Goal: Task Accomplishment & Management: Manage account settings

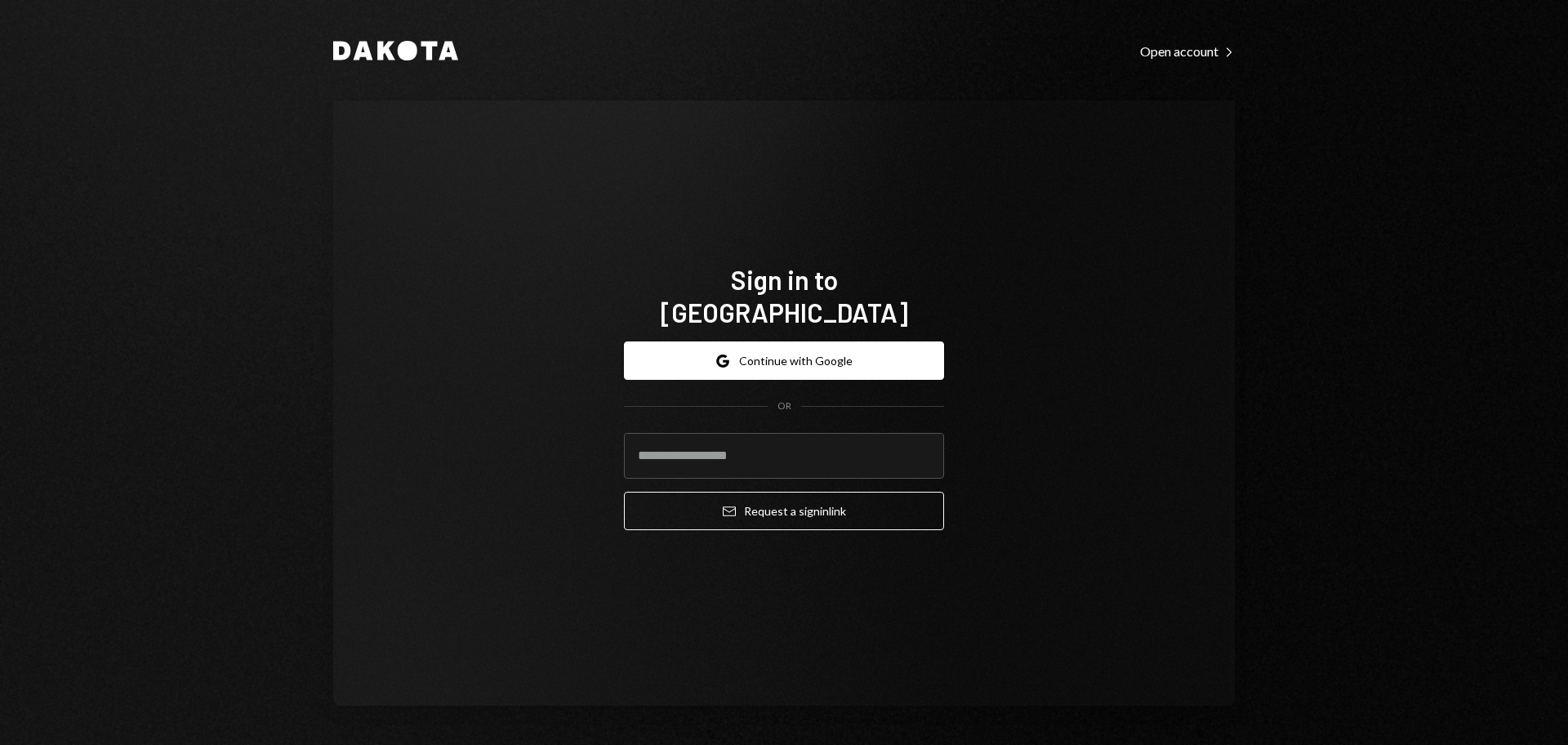
click at [791, 345] on button "Google Continue with Google" at bounding box center [784, 360] width 320 height 38
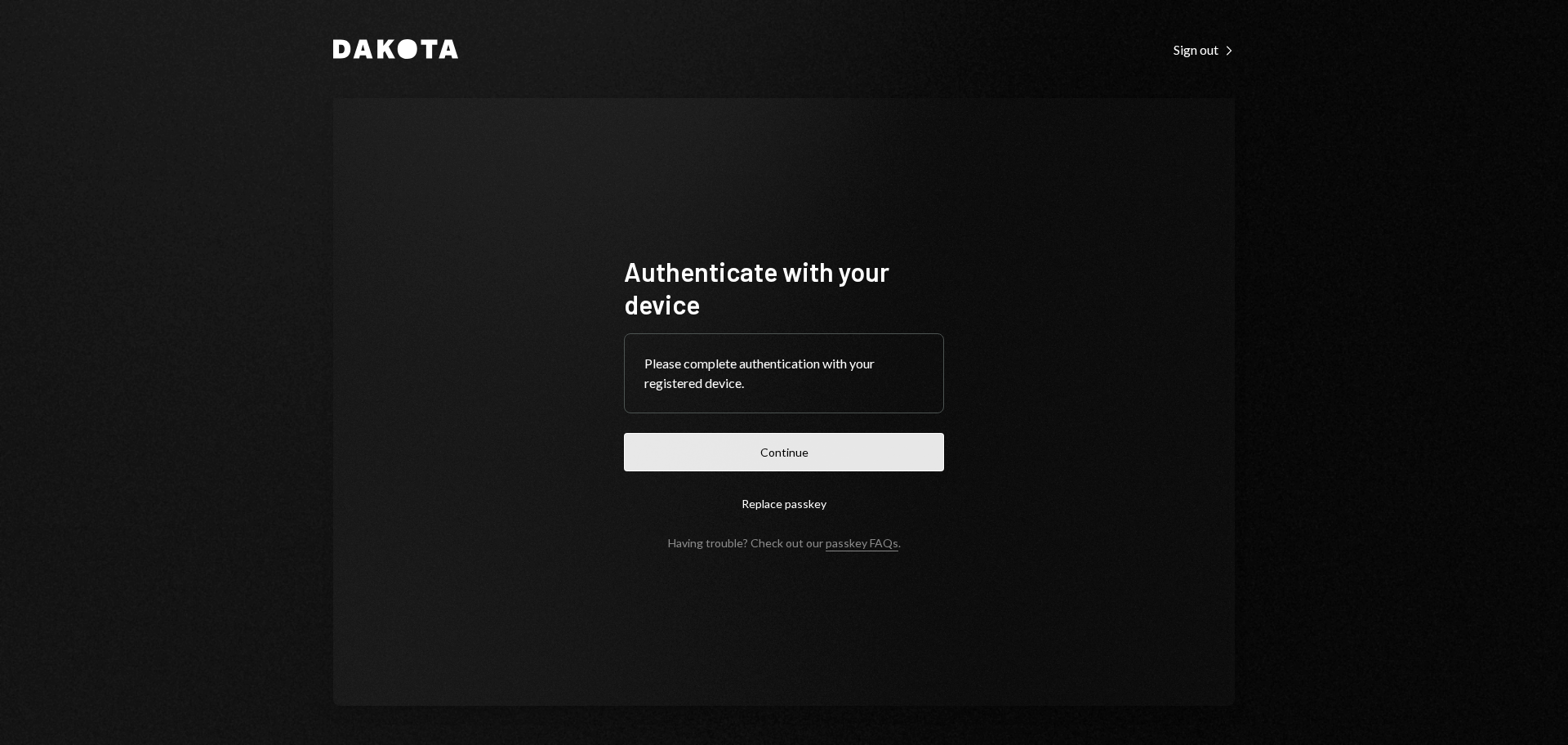
click at [709, 437] on button "Continue" at bounding box center [784, 452] width 320 height 38
click at [736, 457] on button "Continue" at bounding box center [784, 452] width 320 height 38
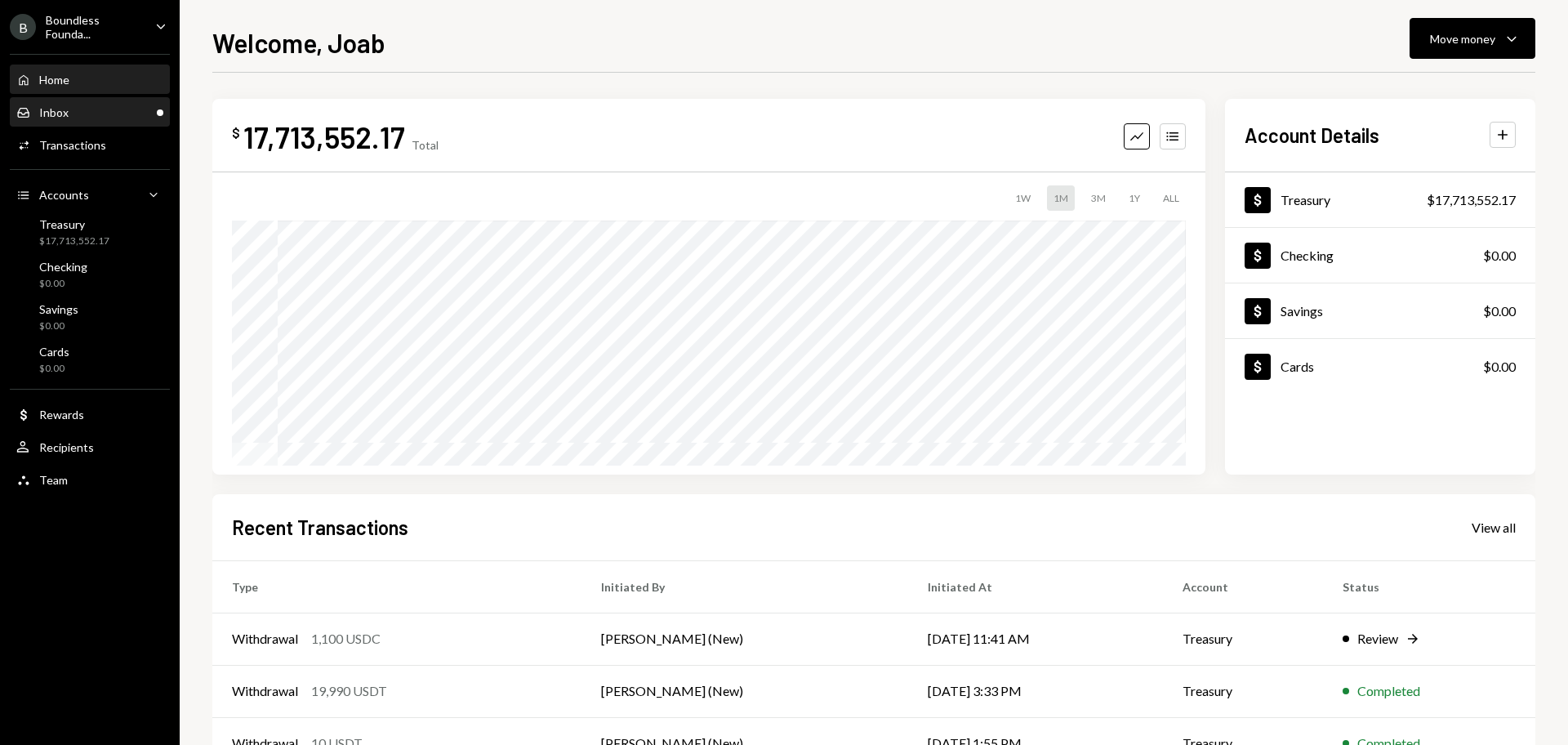
click at [56, 120] on div "Inbox Inbox" at bounding box center [90, 113] width 147 height 27
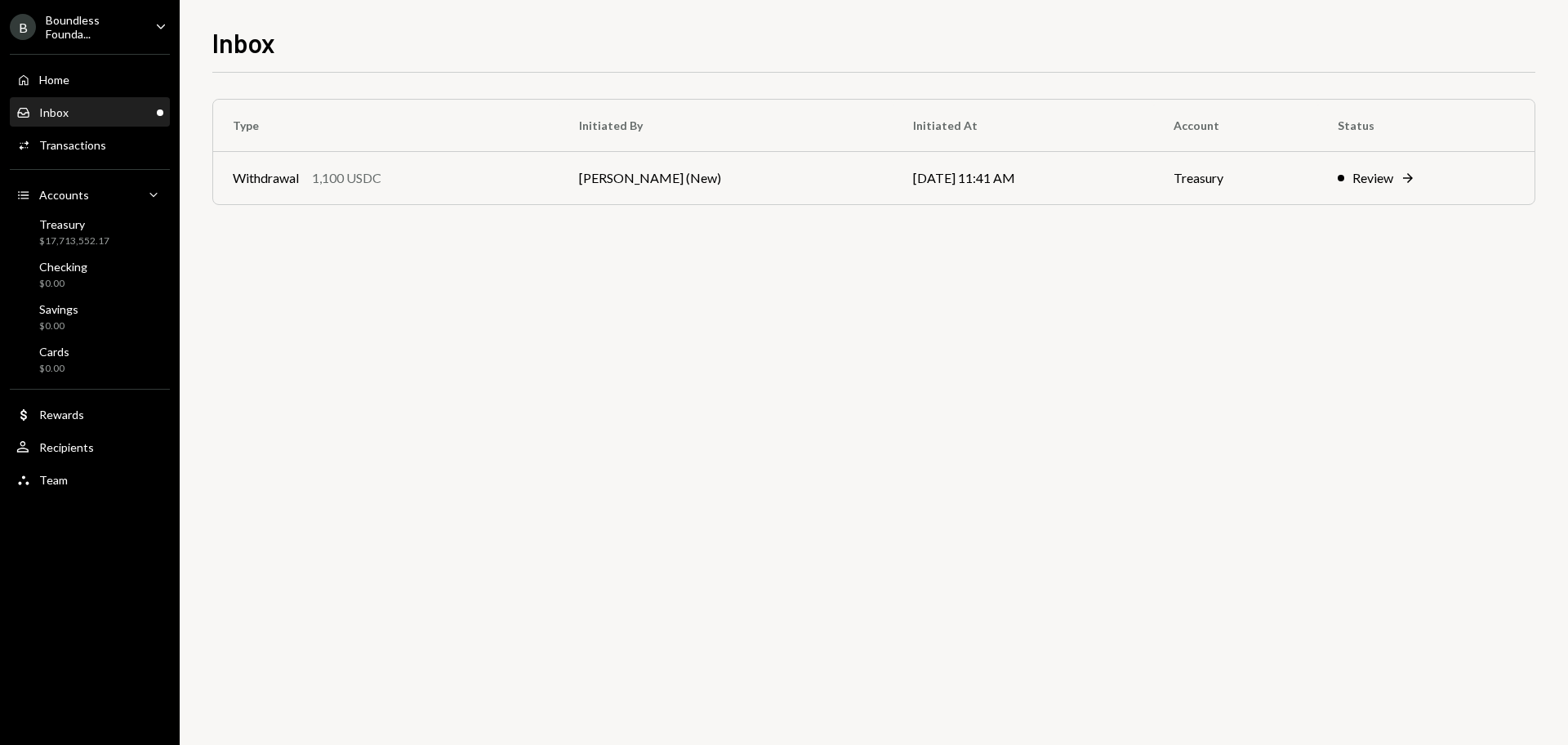
click at [103, 23] on div "Boundless Founda..." at bounding box center [94, 27] width 96 height 27
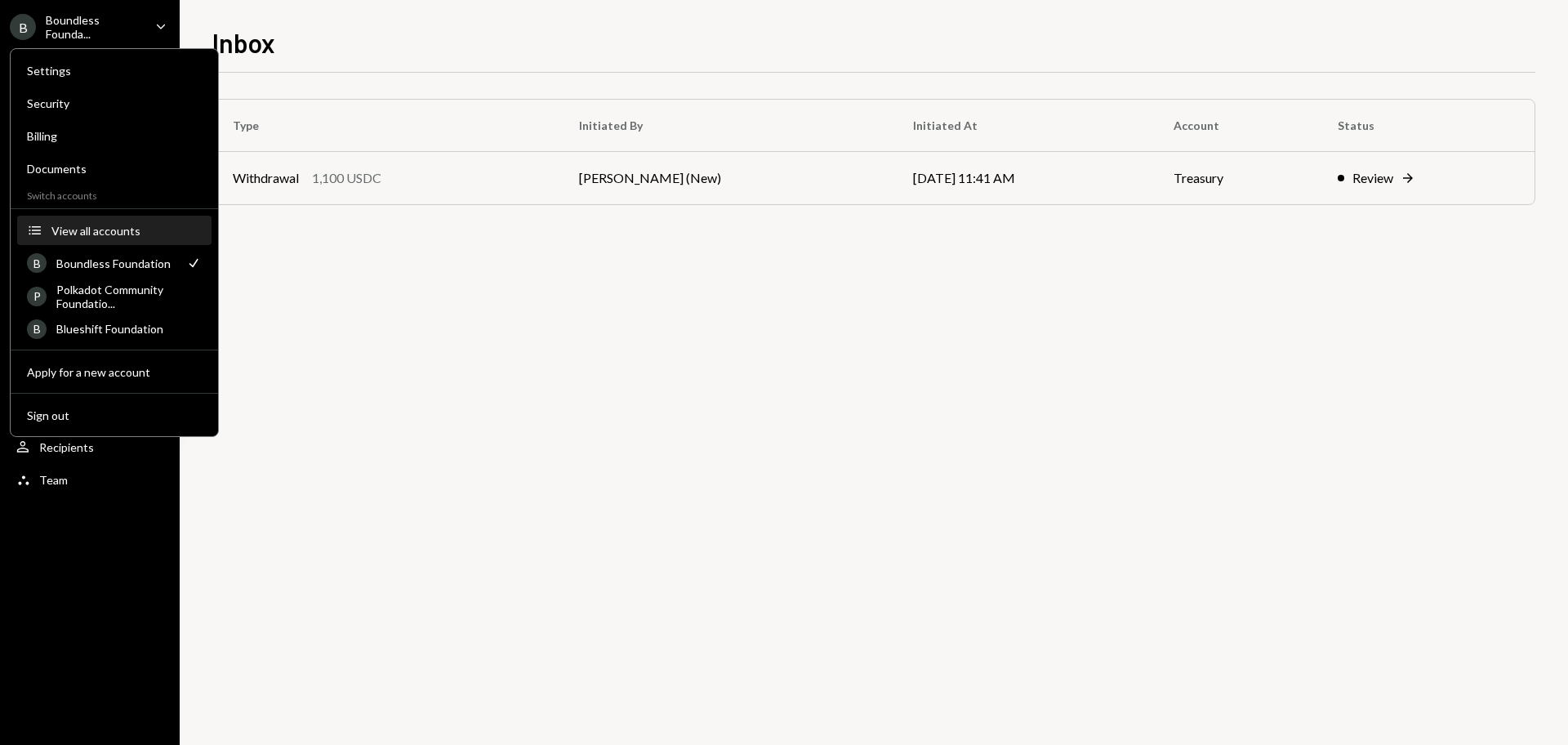
click at [70, 231] on div "View all accounts" at bounding box center [126, 231] width 150 height 14
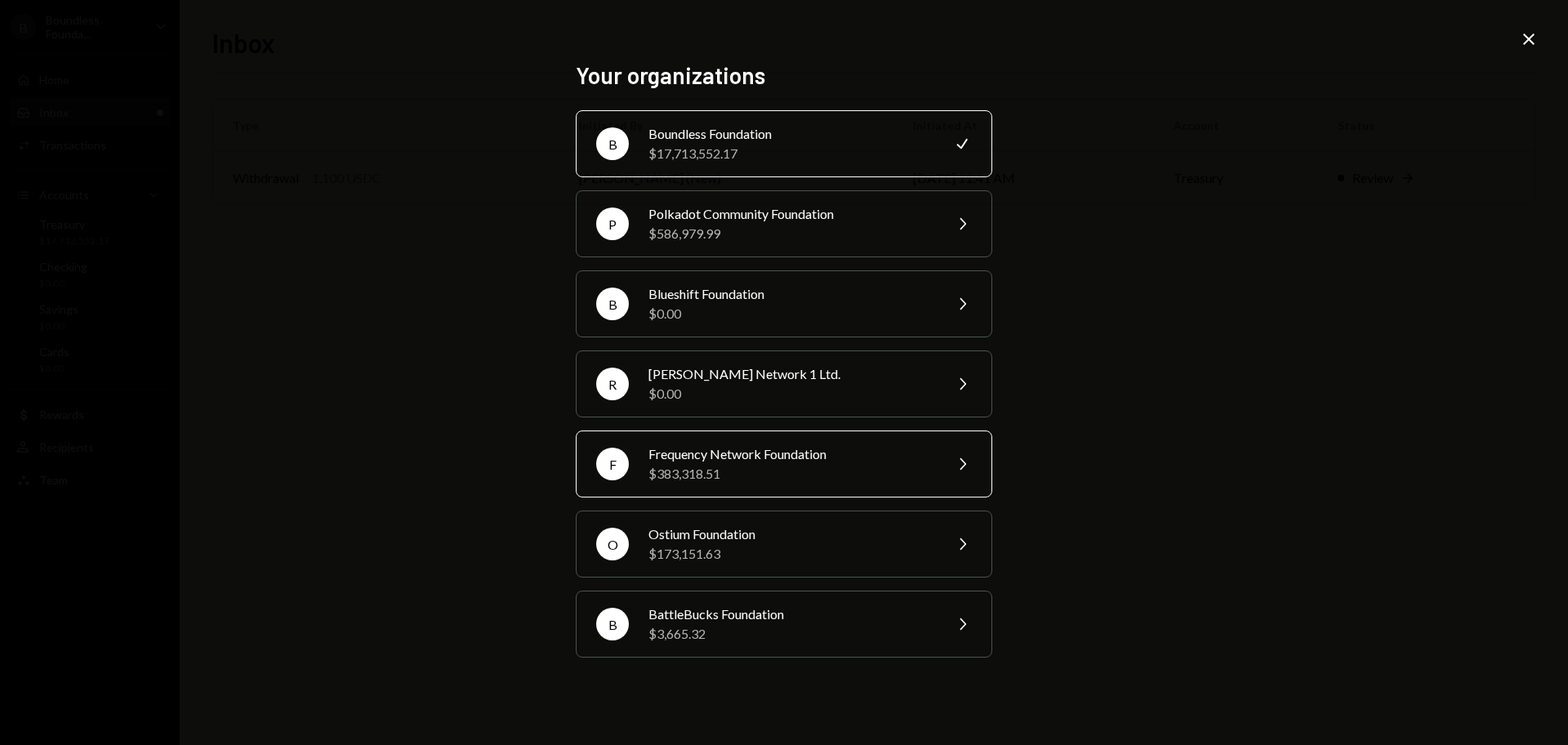
click at [646, 469] on div "F Frequency Network Foundation $383,318.51 Chevron Right" at bounding box center [784, 464] width 416 height 67
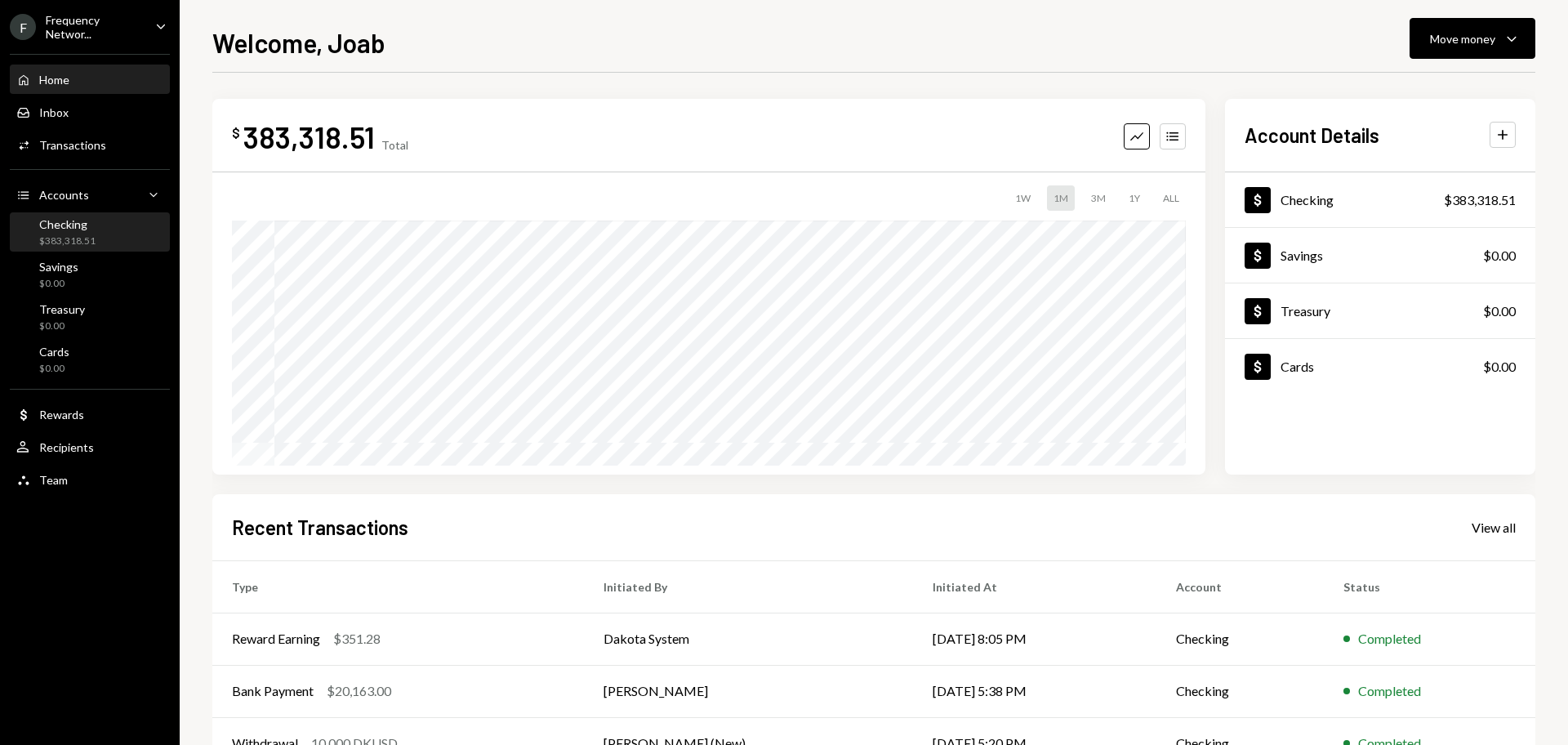
click at [86, 239] on div "$383,318.51" at bounding box center [67, 241] width 56 height 14
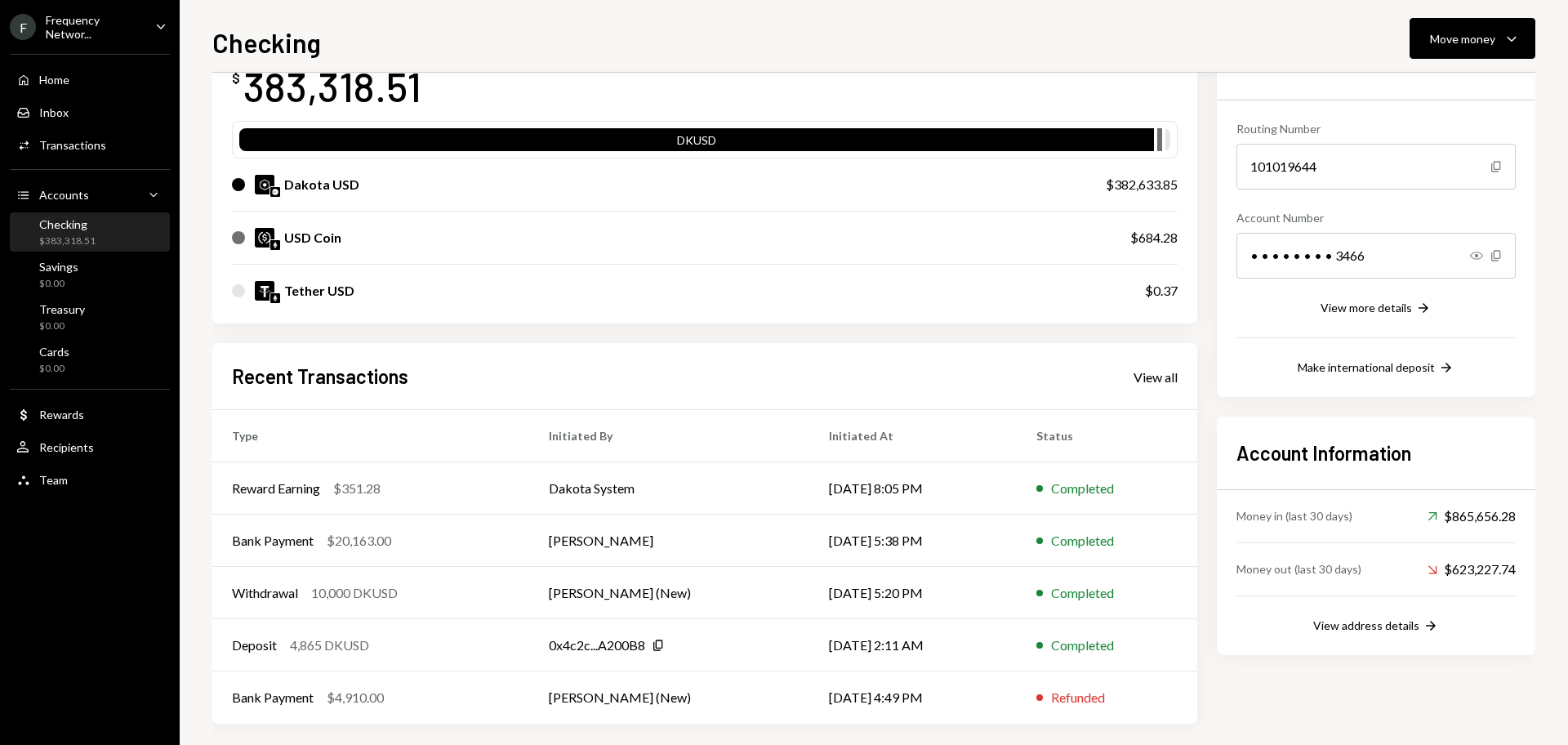
scroll to position [133, 0]
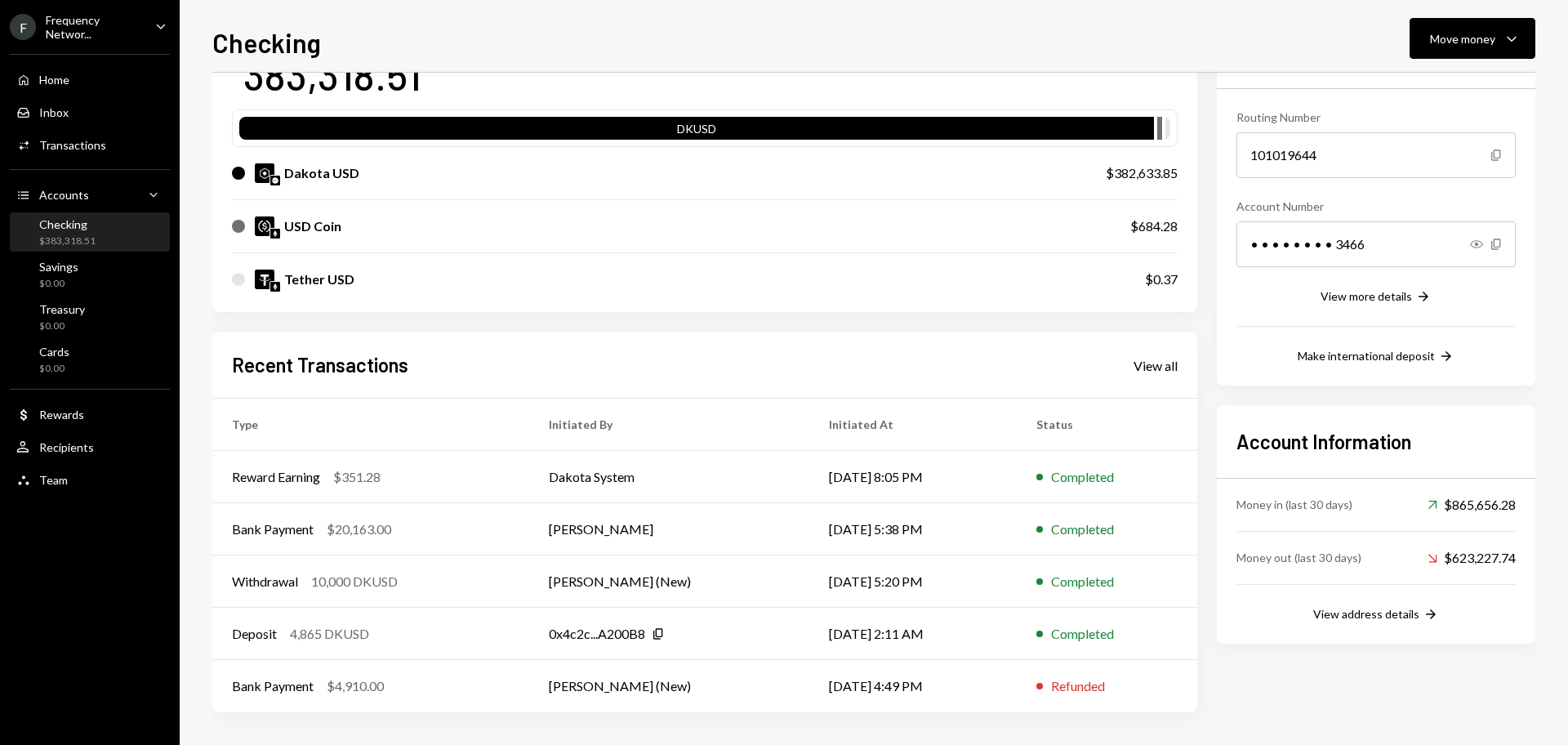
click at [1140, 375] on div "Recent Transactions View all" at bounding box center [705, 364] width 946 height 27
click at [1146, 367] on div "View all" at bounding box center [1155, 365] width 44 height 17
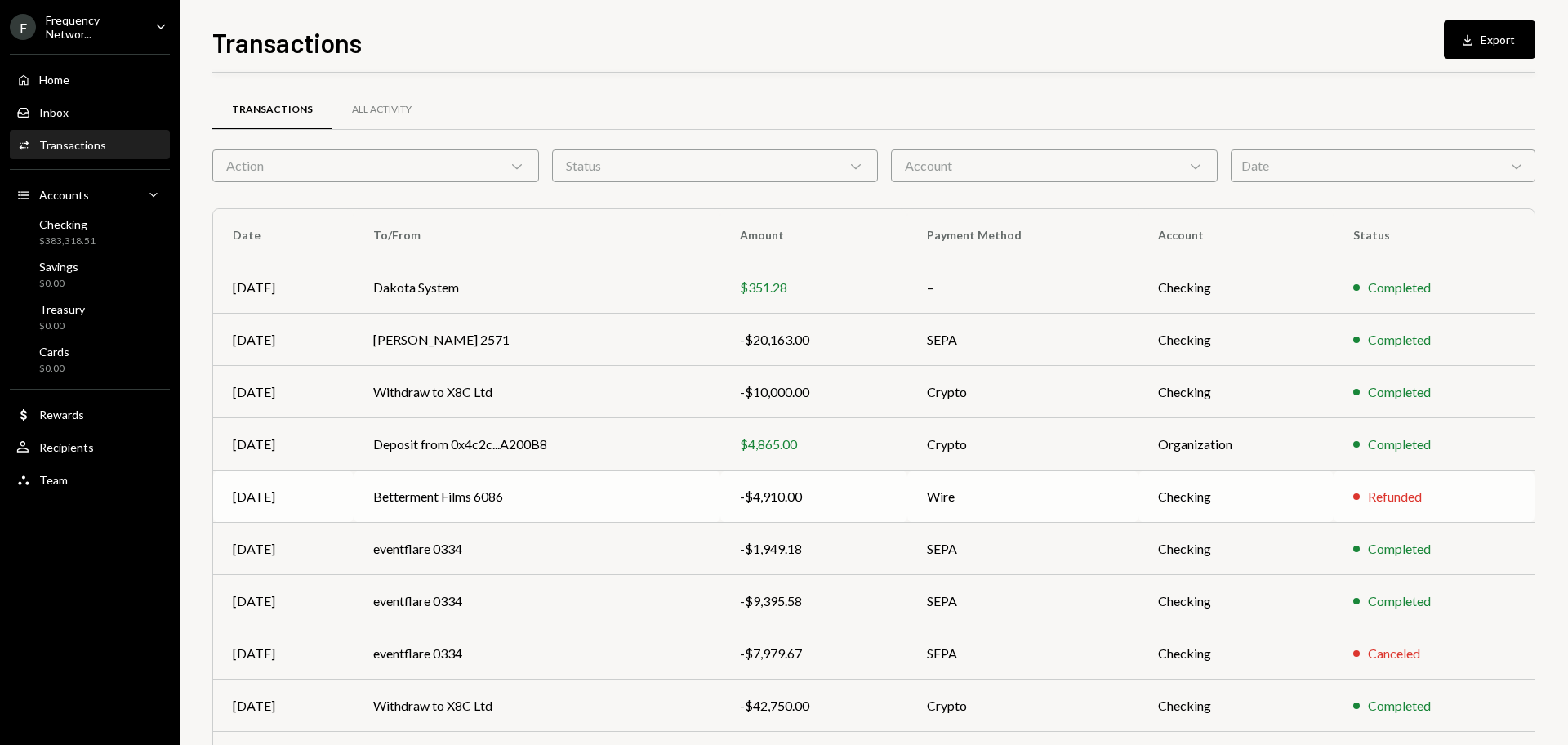
scroll to position [108, 0]
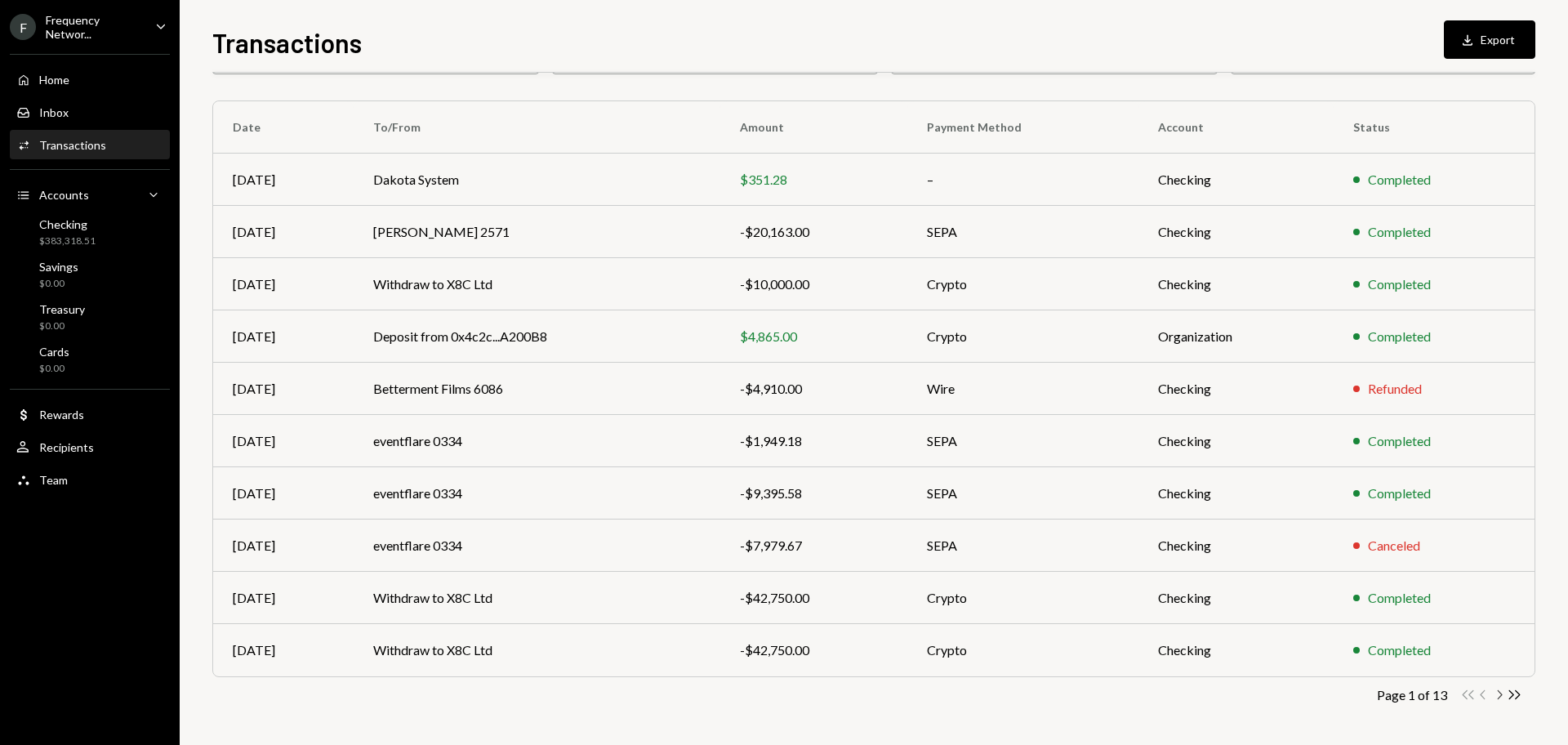
click at [1495, 688] on icon "Chevron Right" at bounding box center [1498, 695] width 16 height 16
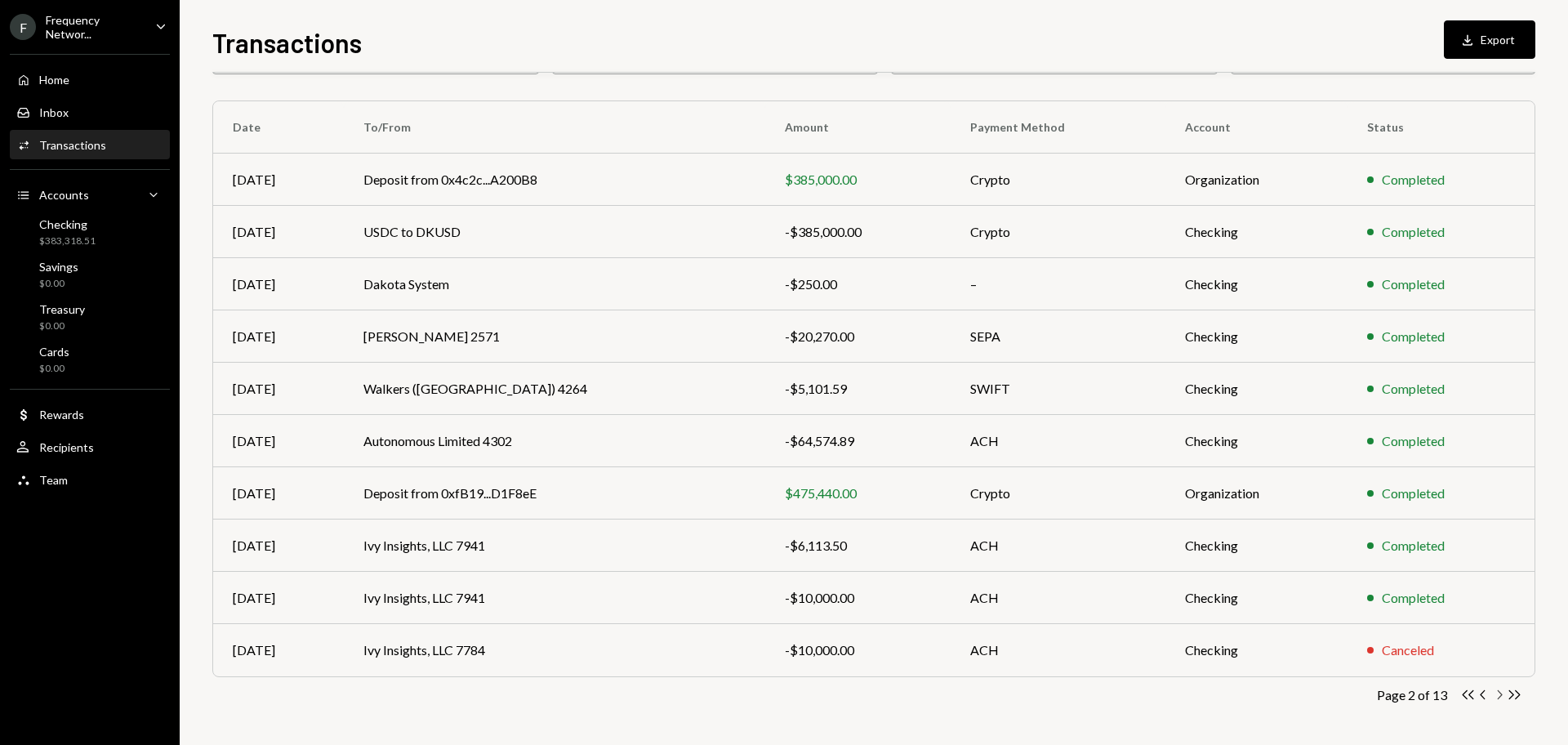
click at [1495, 693] on icon "Chevron Right" at bounding box center [1498, 695] width 16 height 16
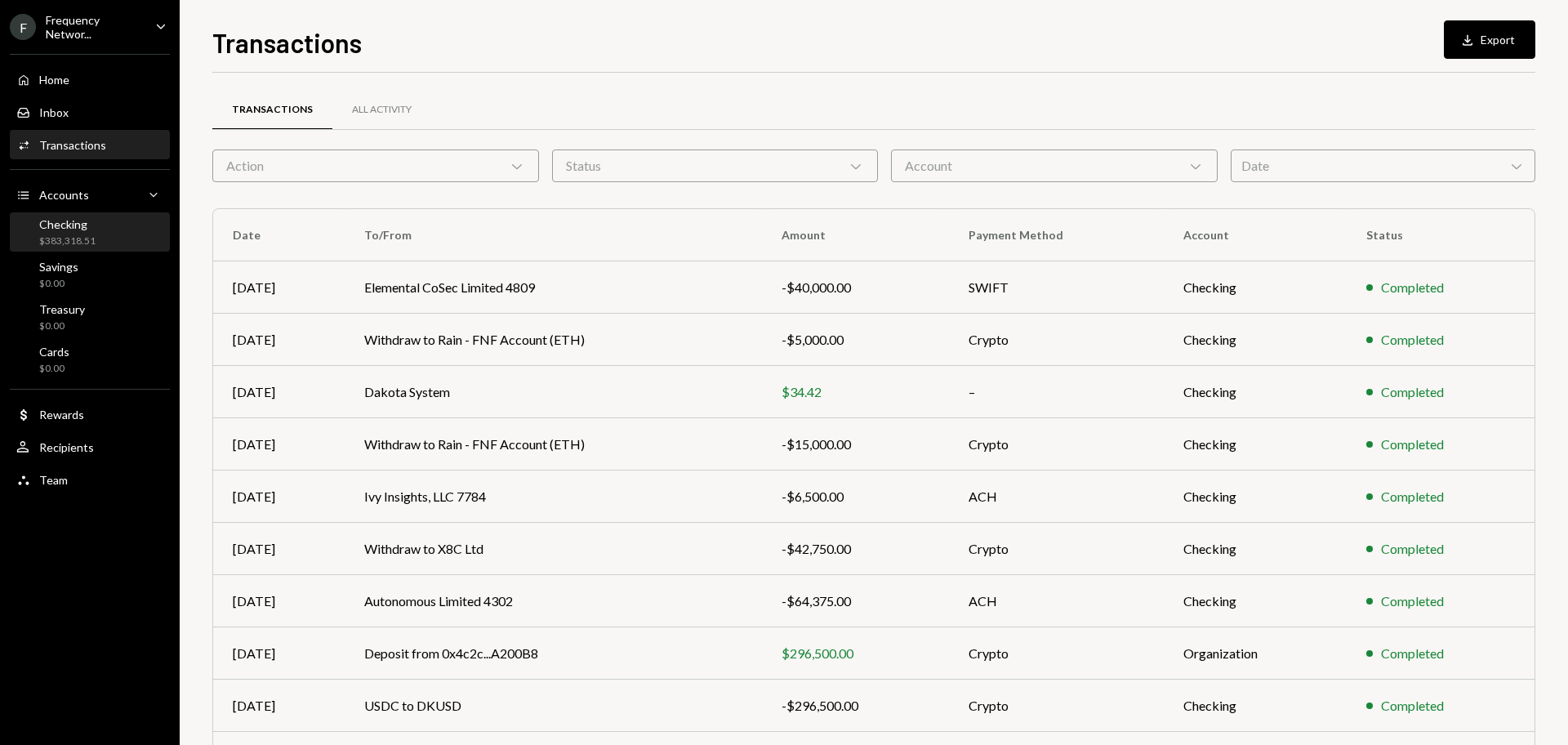
click at [114, 231] on div "Checking $383,318.51" at bounding box center [90, 233] width 147 height 31
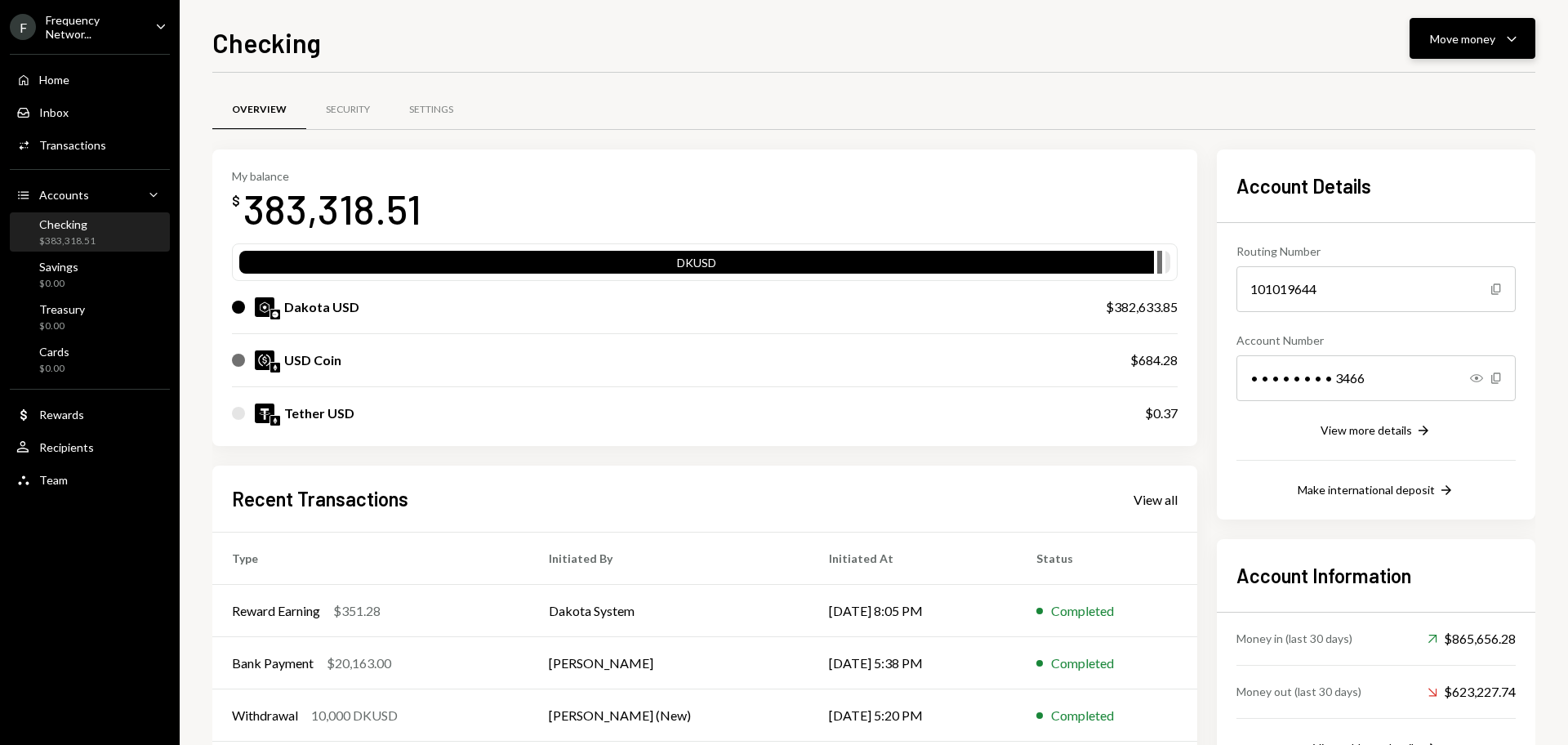
click at [1481, 40] on div "Move money" at bounding box center [1462, 38] width 66 height 17
click at [1412, 85] on div "Send" at bounding box center [1458, 87] width 119 height 17
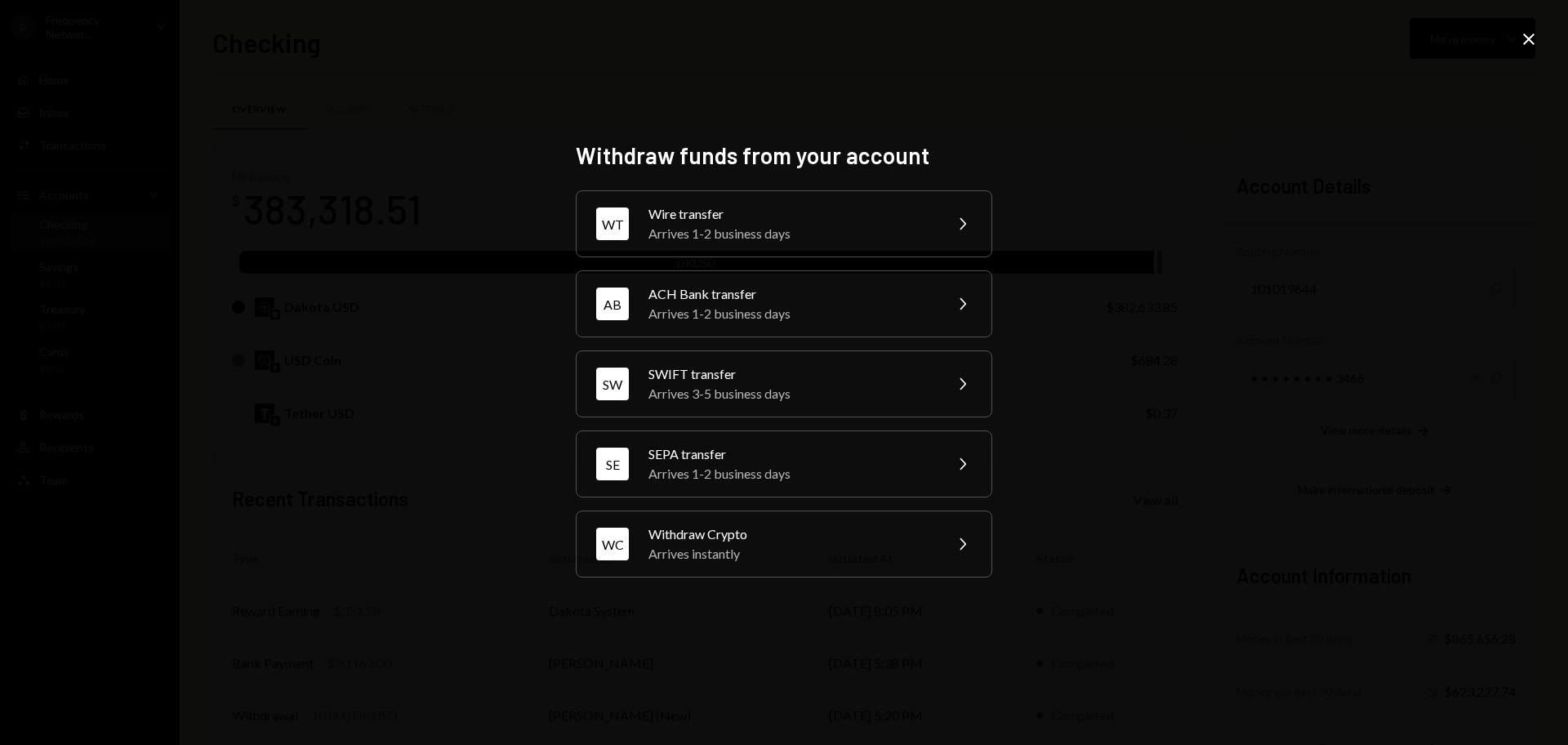
click at [788, 579] on div "Withdraw funds from your account WT Wire transfer Arrives 1-2 business days Che…" at bounding box center [784, 373] width 416 height 463
click at [744, 546] on div "Arrives instantly" at bounding box center [791, 554] width 285 height 20
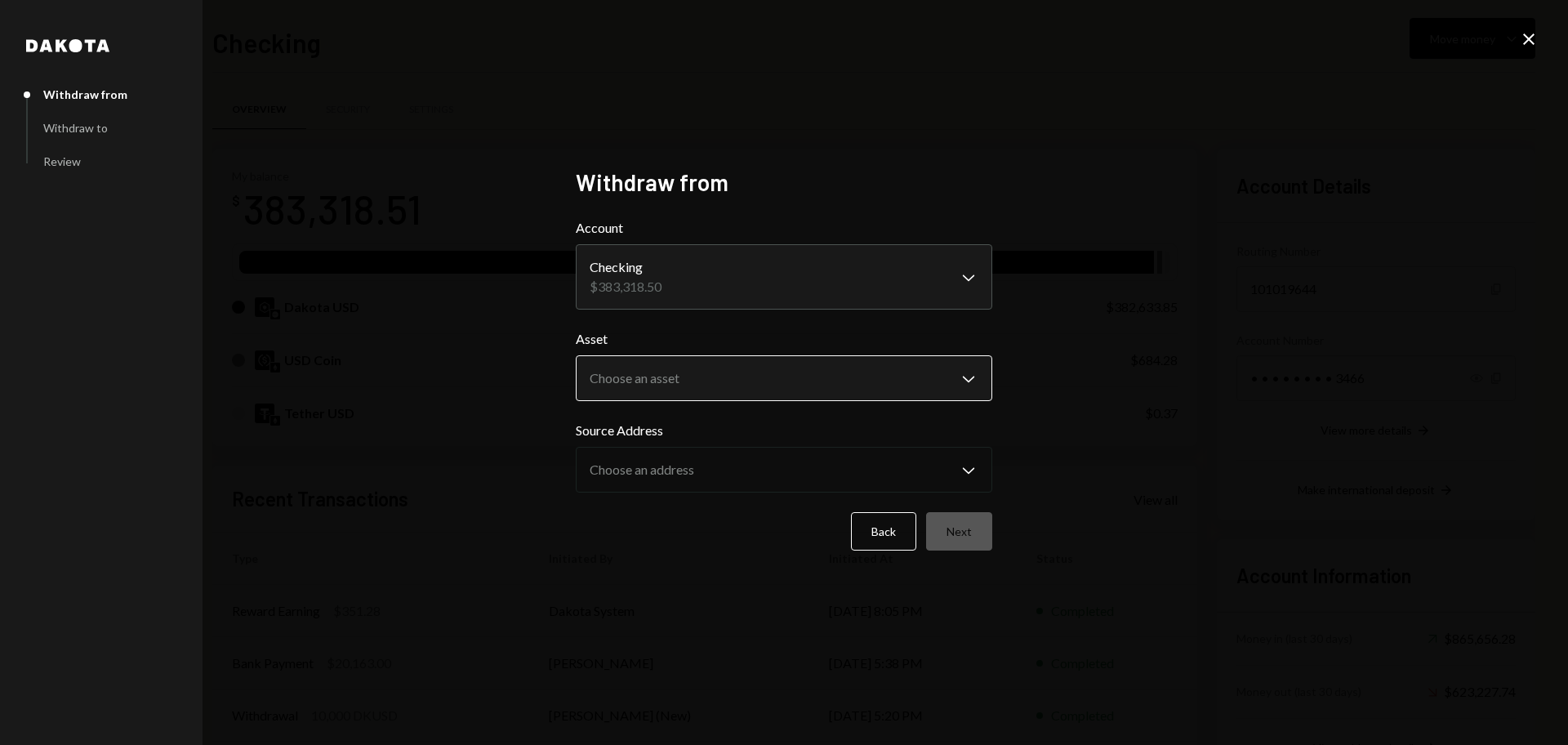
click at [674, 367] on body "F Frequency Networ... Caret Down Home Home Inbox Inbox Activities Transactions …" at bounding box center [784, 372] width 1568 height 745
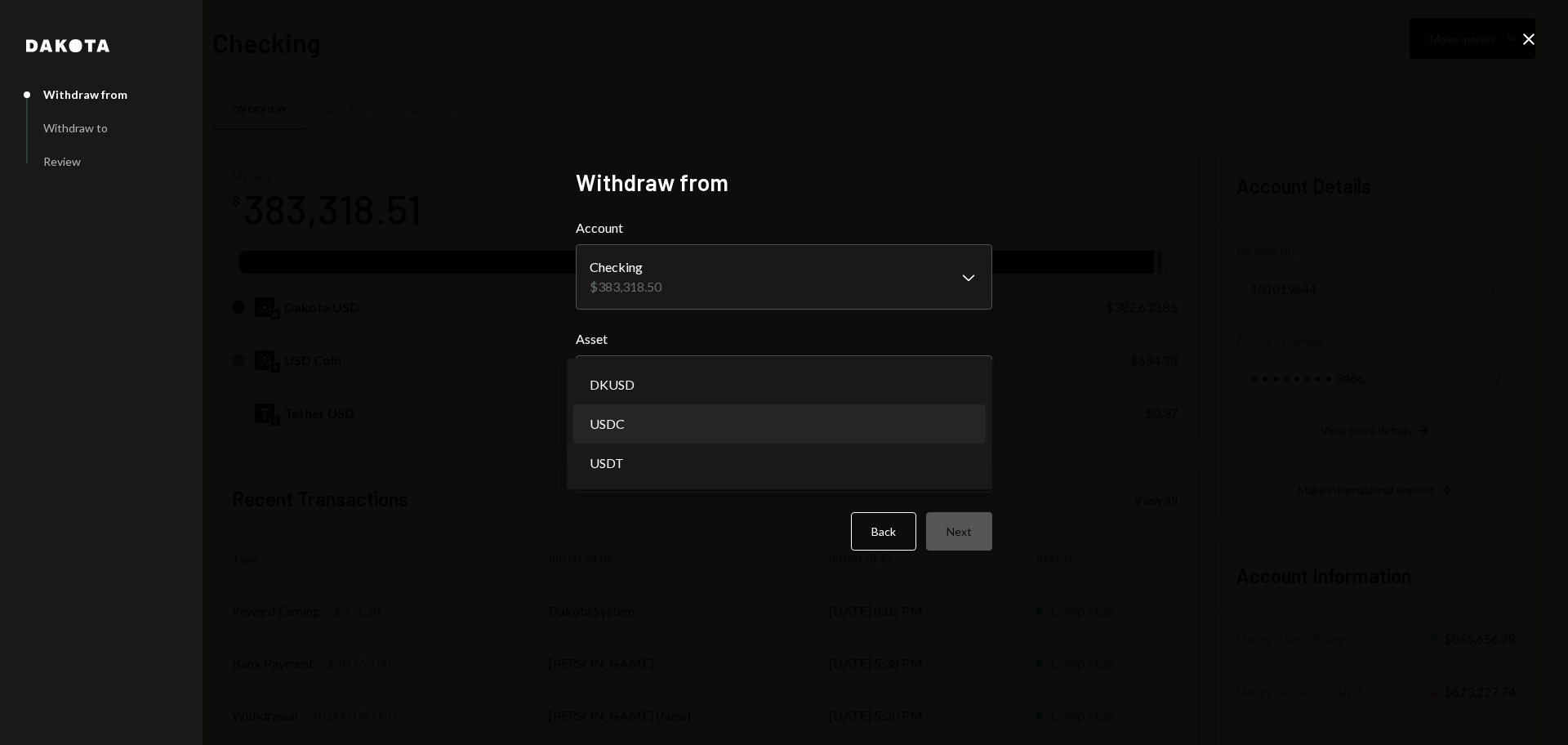
select select "****"
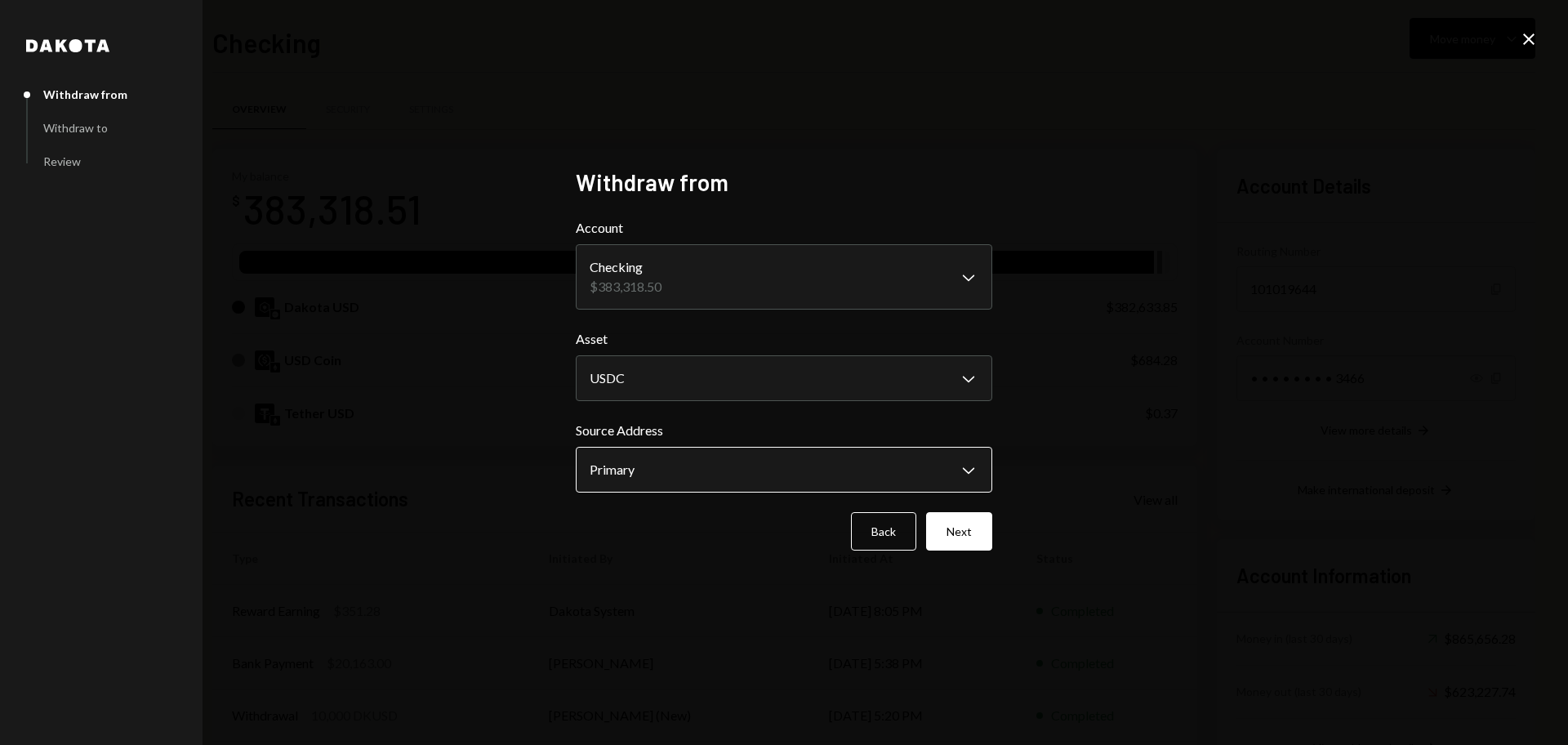
click at [680, 477] on body "F Frequency Networ... Caret Down Home Home Inbox Inbox Activities Transactions …" at bounding box center [784, 372] width 1568 height 745
click at [896, 541] on button "Back" at bounding box center [883, 531] width 66 height 38
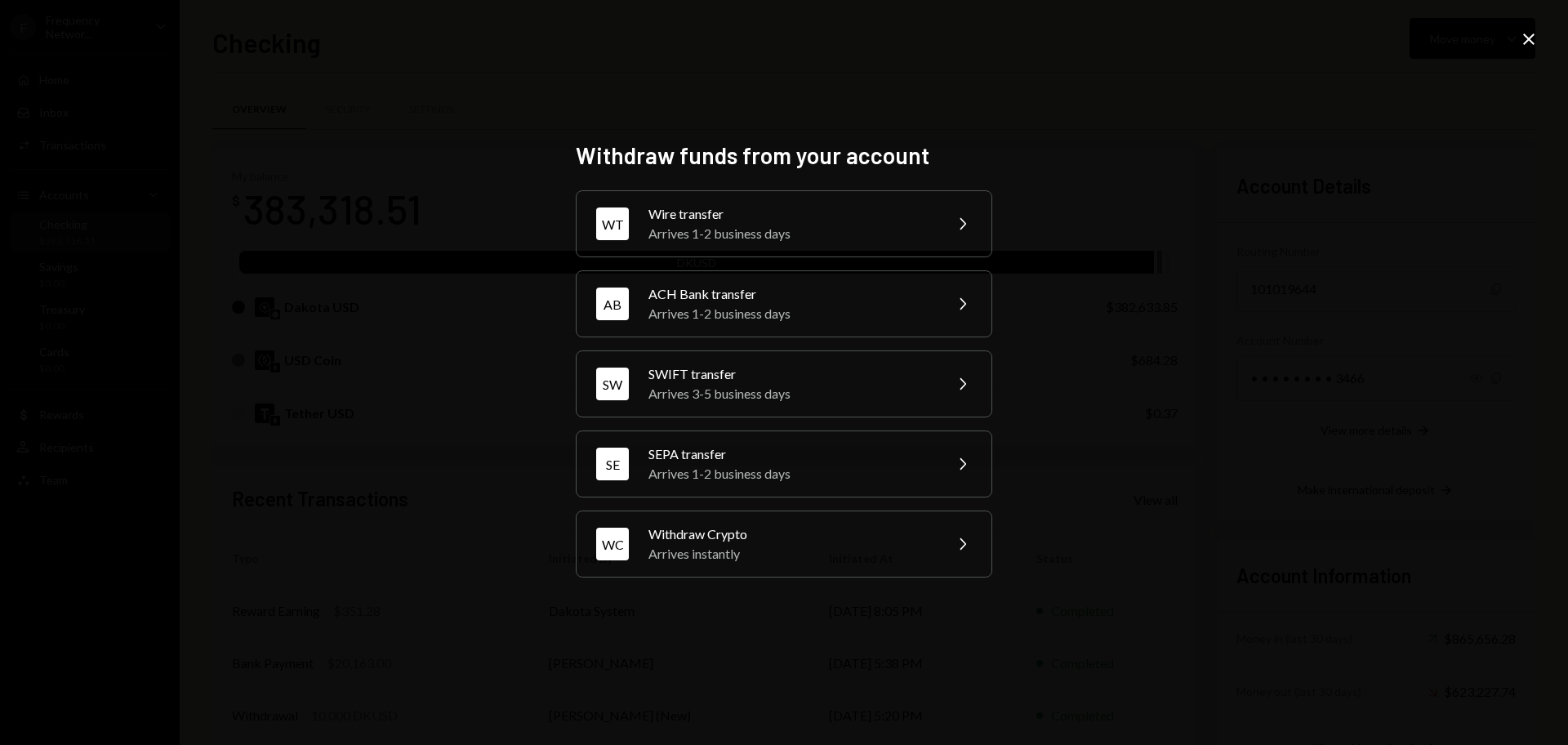
click at [1523, 42] on icon "Close" at bounding box center [1529, 39] width 20 height 20
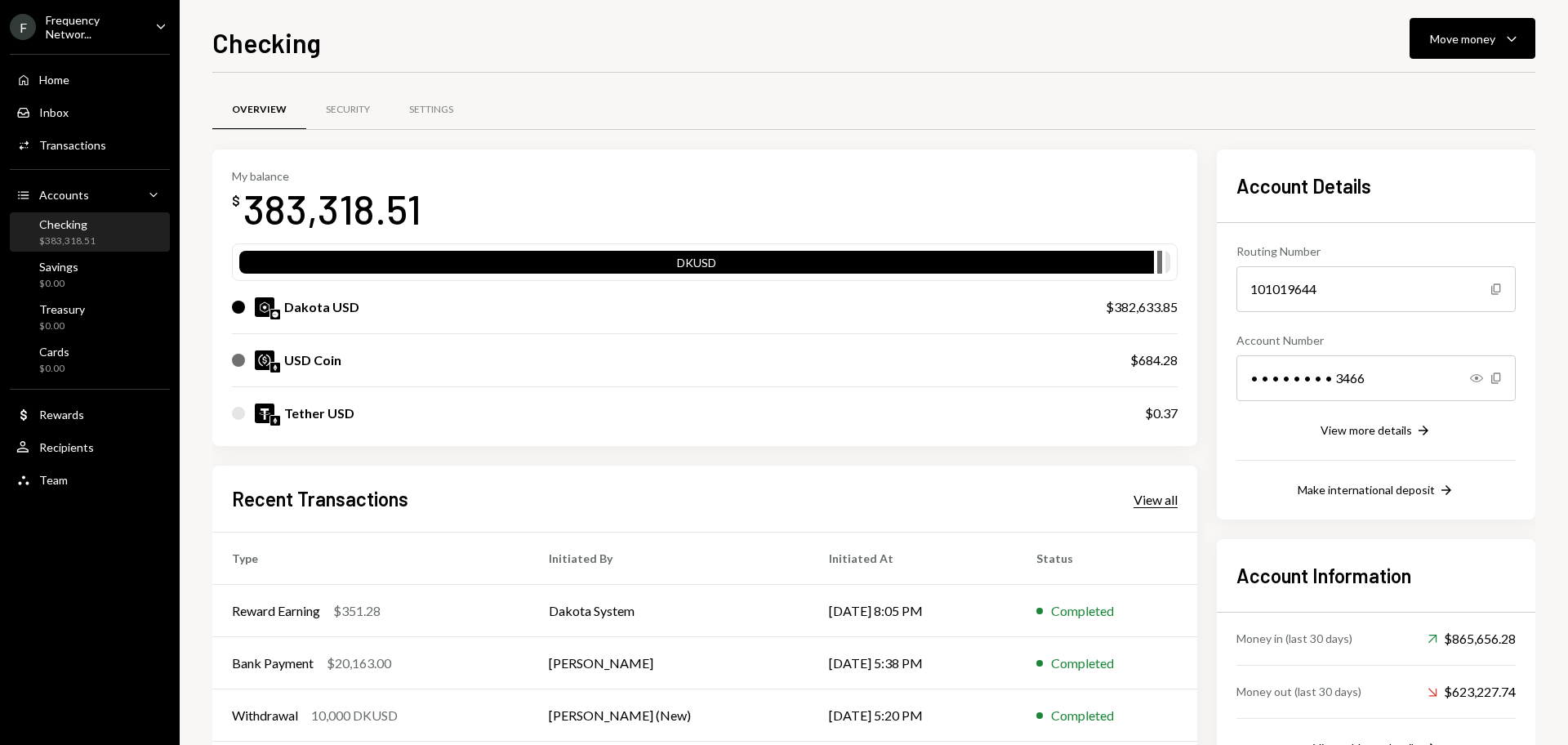
click at [1170, 493] on div "View all" at bounding box center [1155, 500] width 44 height 17
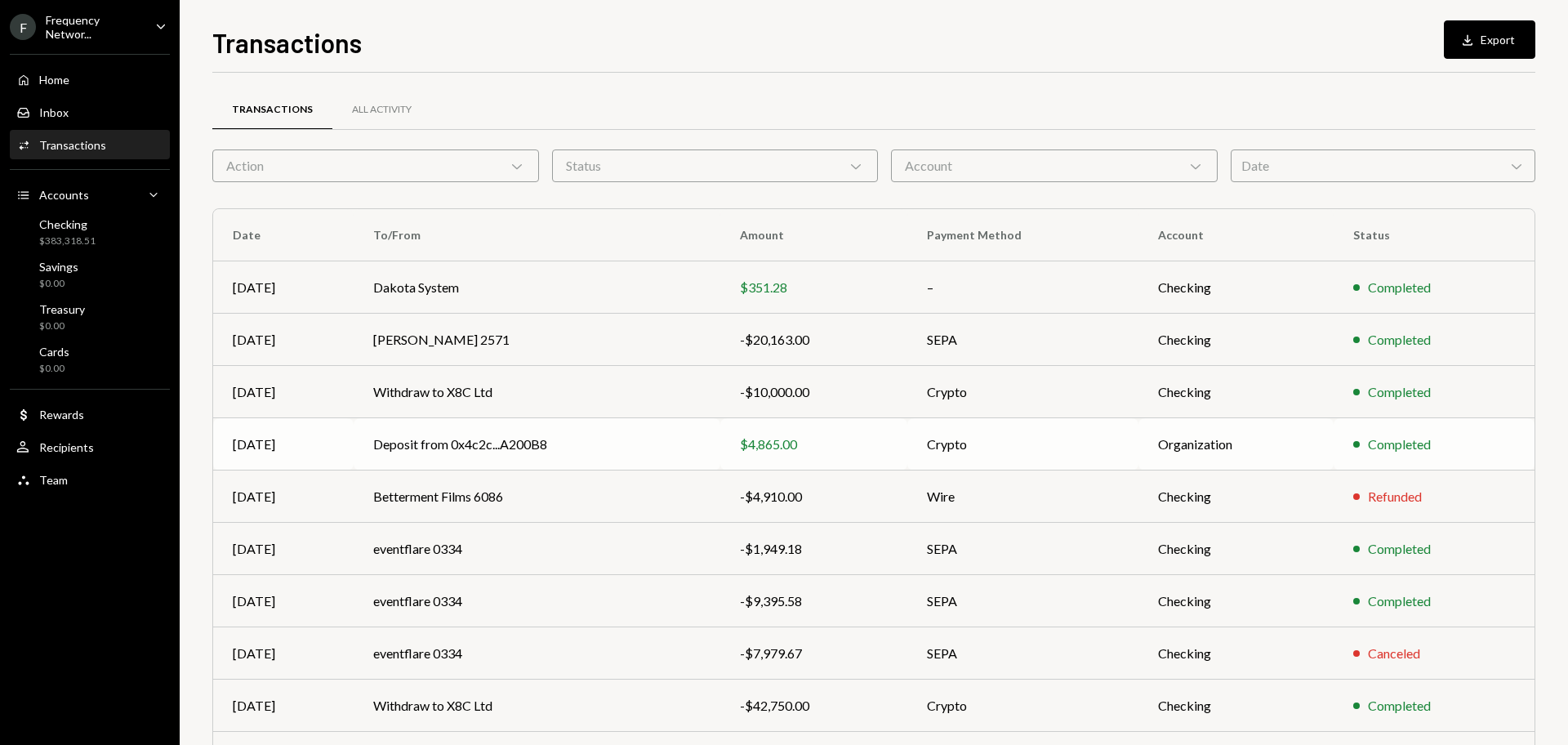
scroll to position [108, 0]
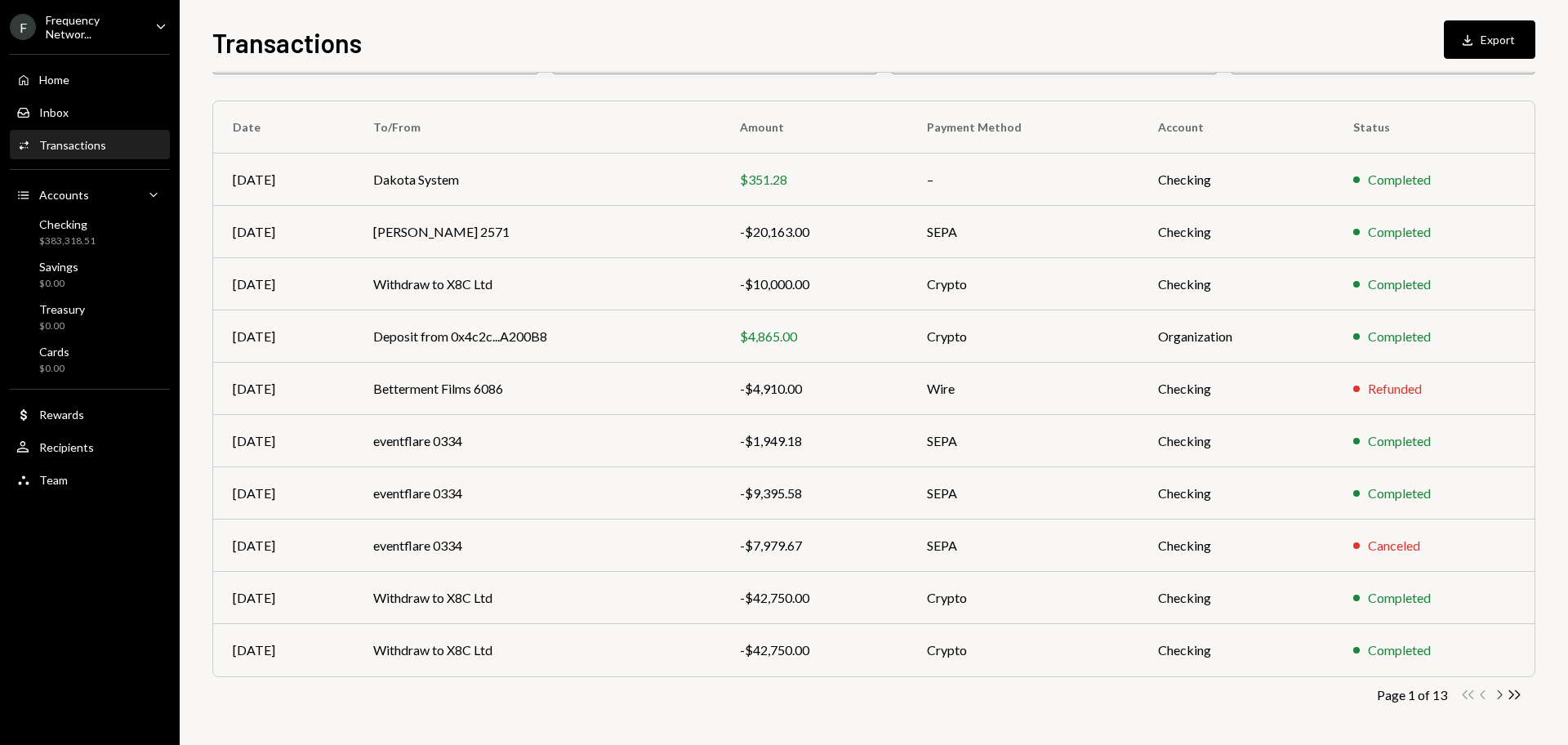
click at [1499, 695] on icon "Chevron Right" at bounding box center [1498, 695] width 16 height 16
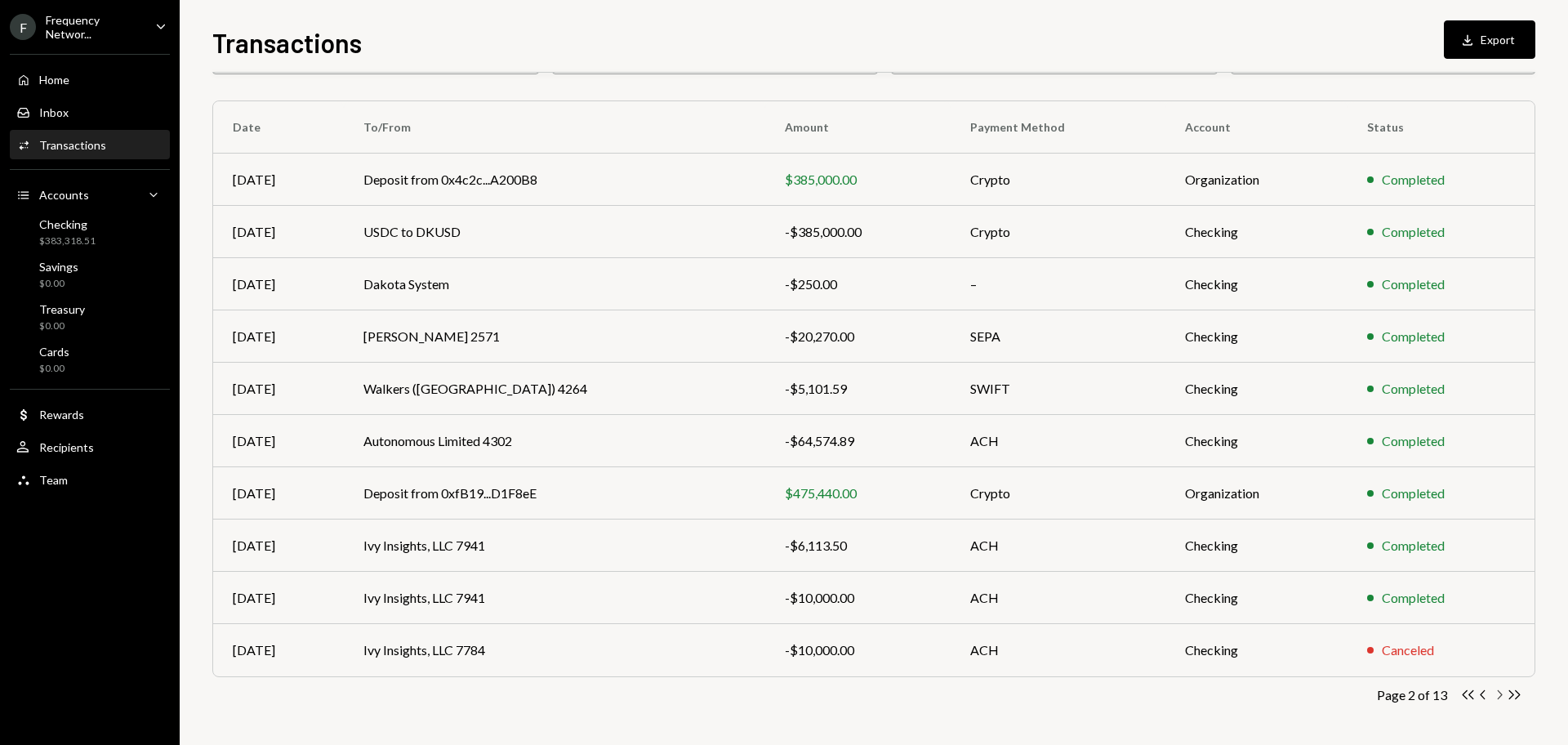
click at [1499, 695] on icon "Chevron Right" at bounding box center [1498, 695] width 16 height 16
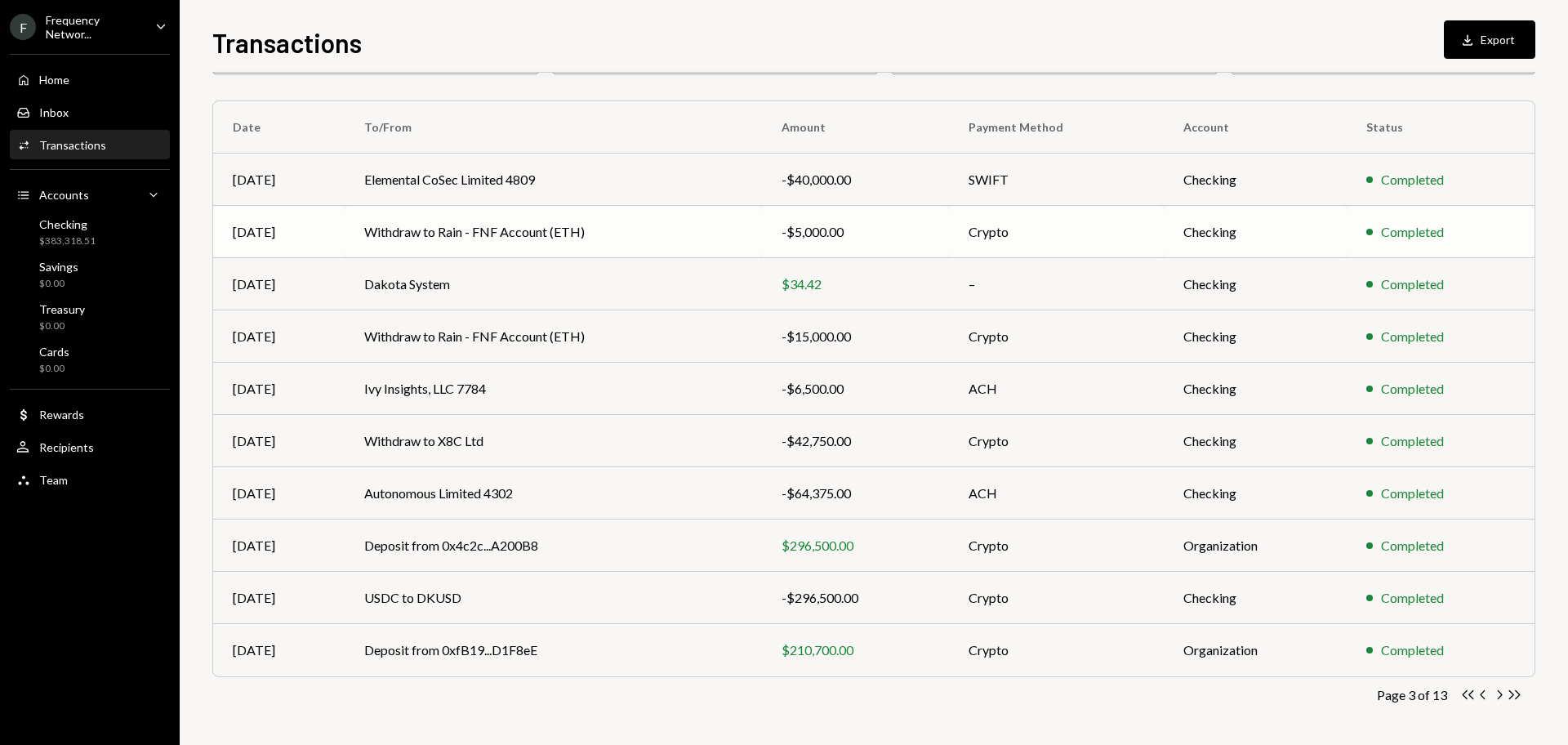
click at [491, 217] on td "Withdraw to Rain - FNF Account (ETH)" at bounding box center [552, 232] width 417 height 52
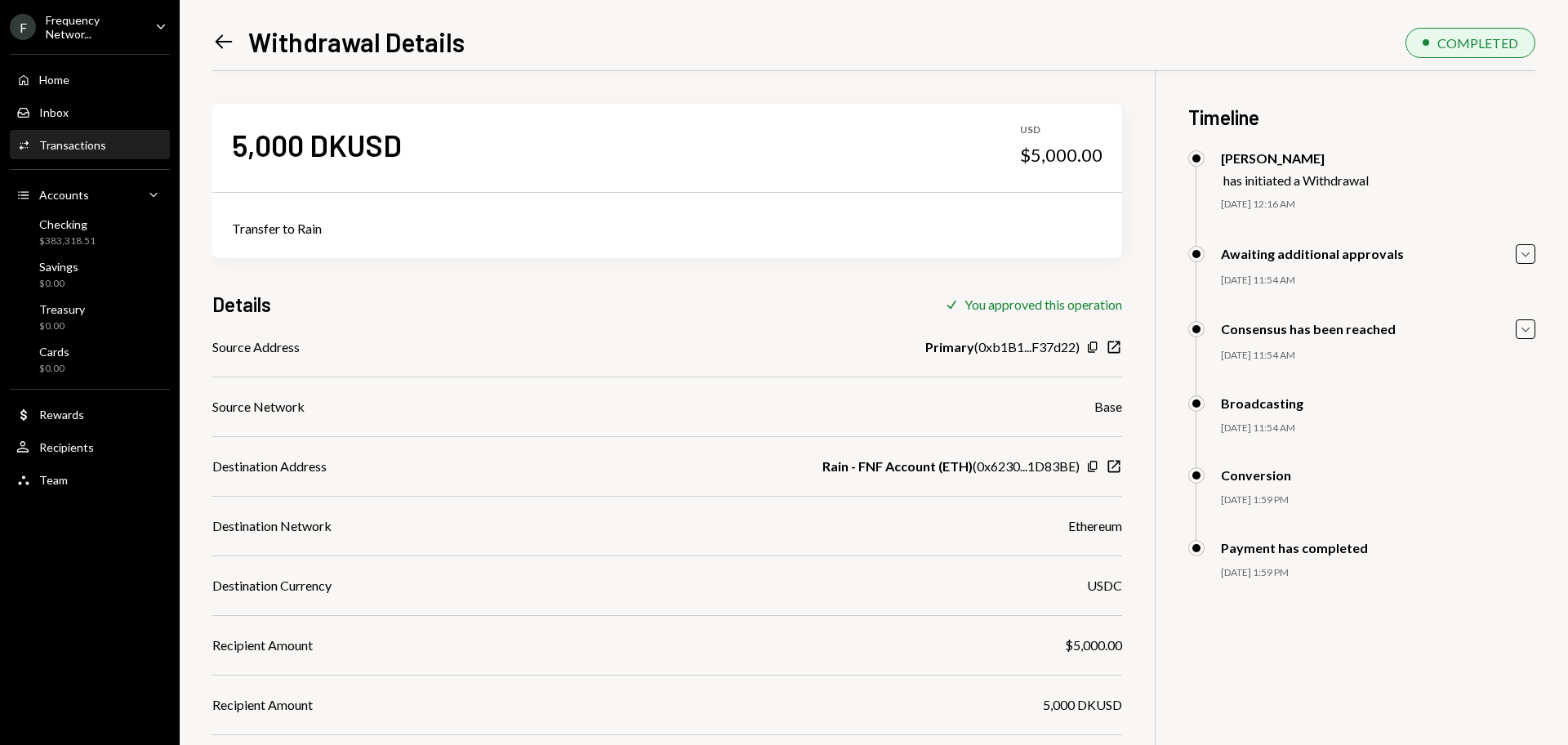
scroll to position [208, 0]
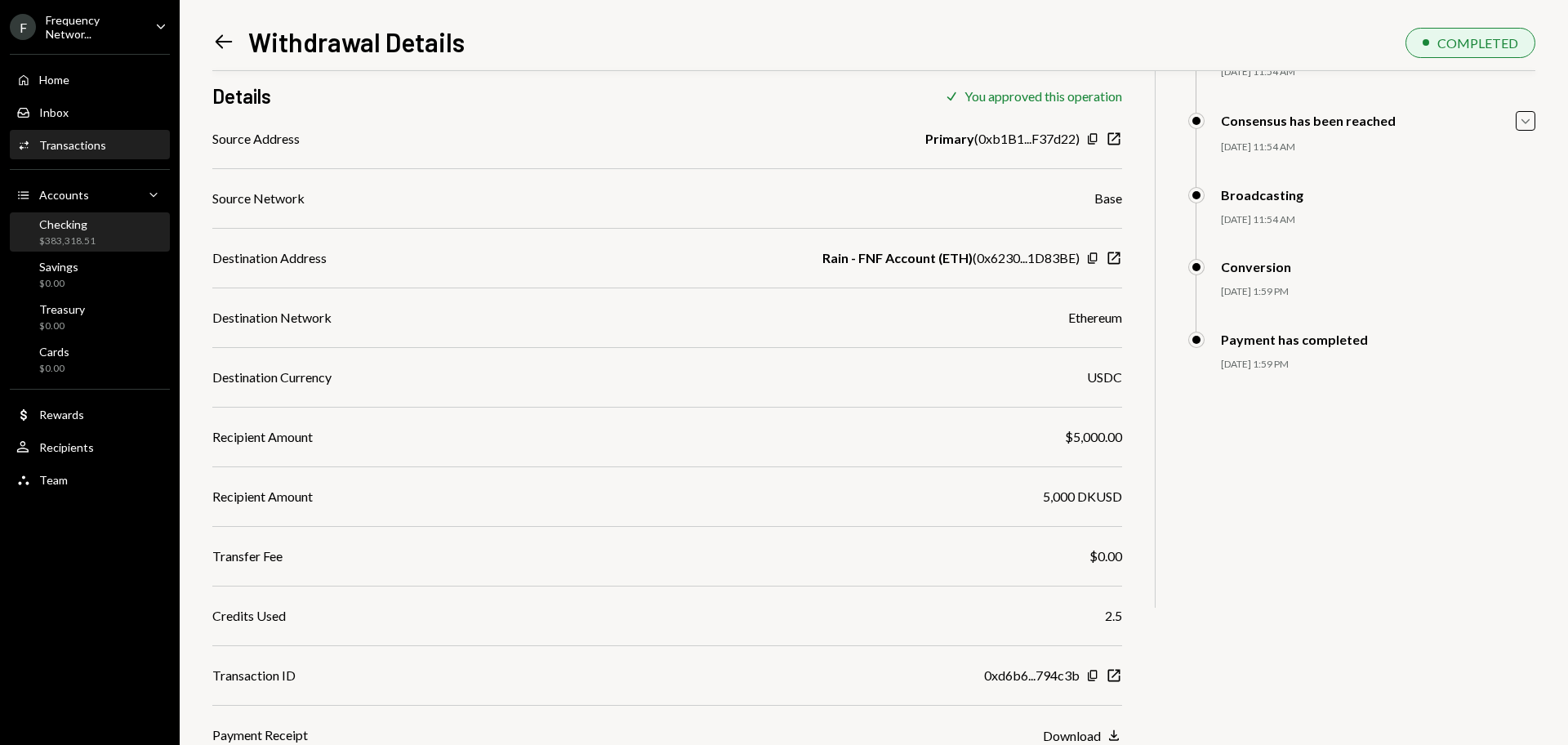
click at [90, 224] on div "Checking" at bounding box center [67, 224] width 56 height 14
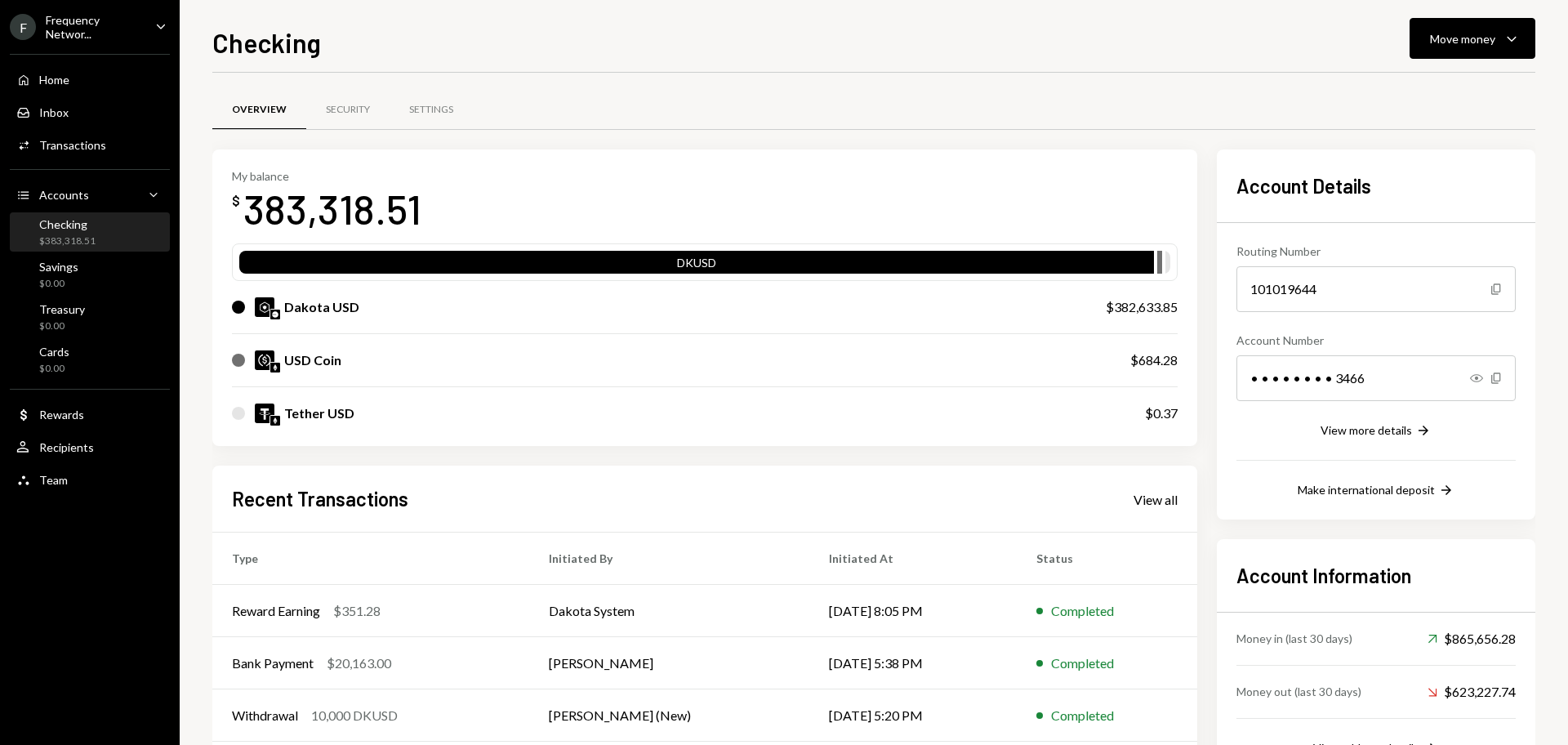
click at [1438, 60] on div "Checking Move money Caret Down Overview Security Settings My balance $ 383,318.…" at bounding box center [873, 384] width 1323 height 722
click at [1435, 38] on div "Move money" at bounding box center [1462, 38] width 66 height 17
click at [1408, 88] on div "Send" at bounding box center [1458, 87] width 119 height 17
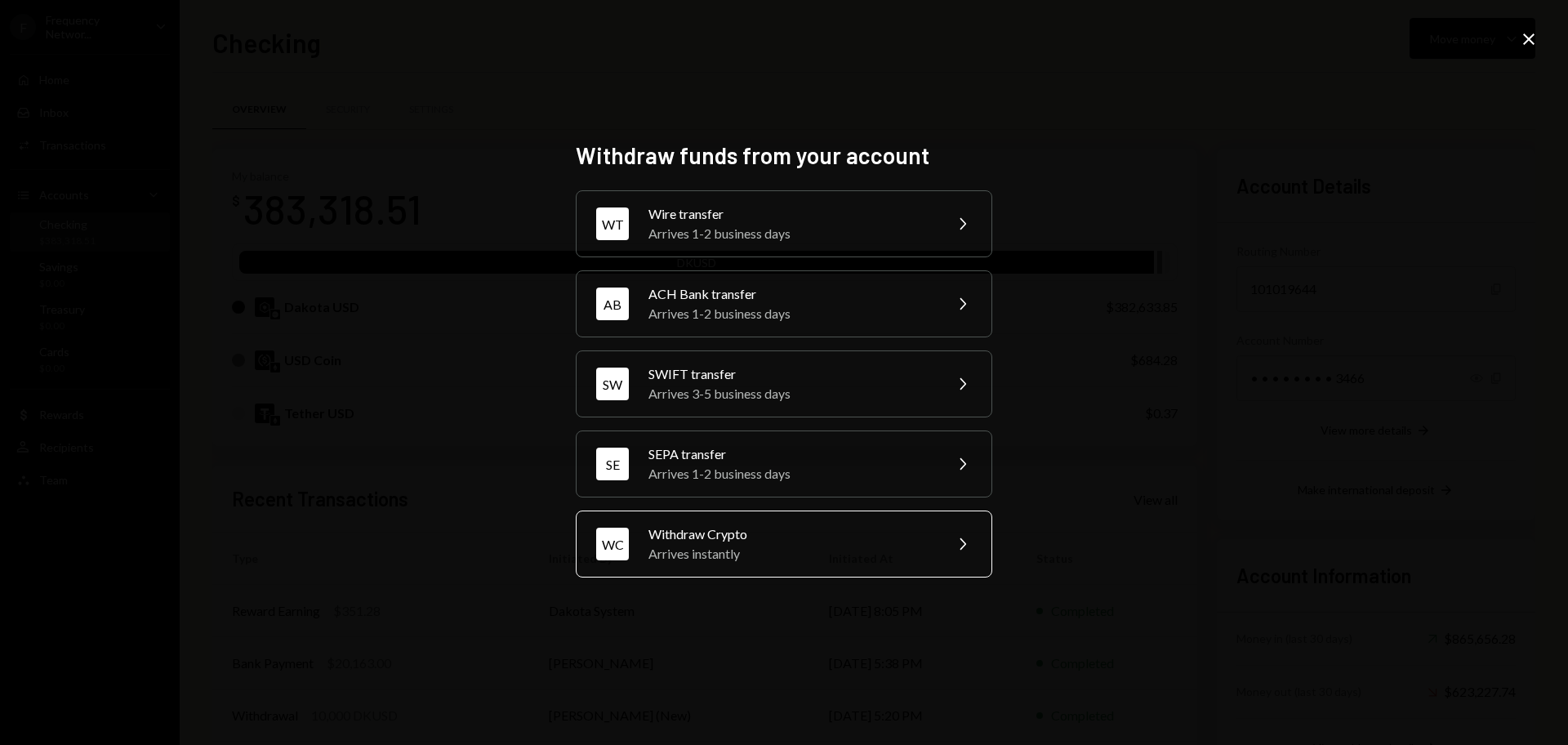
click at [785, 558] on div "Arrives instantly" at bounding box center [791, 554] width 285 height 20
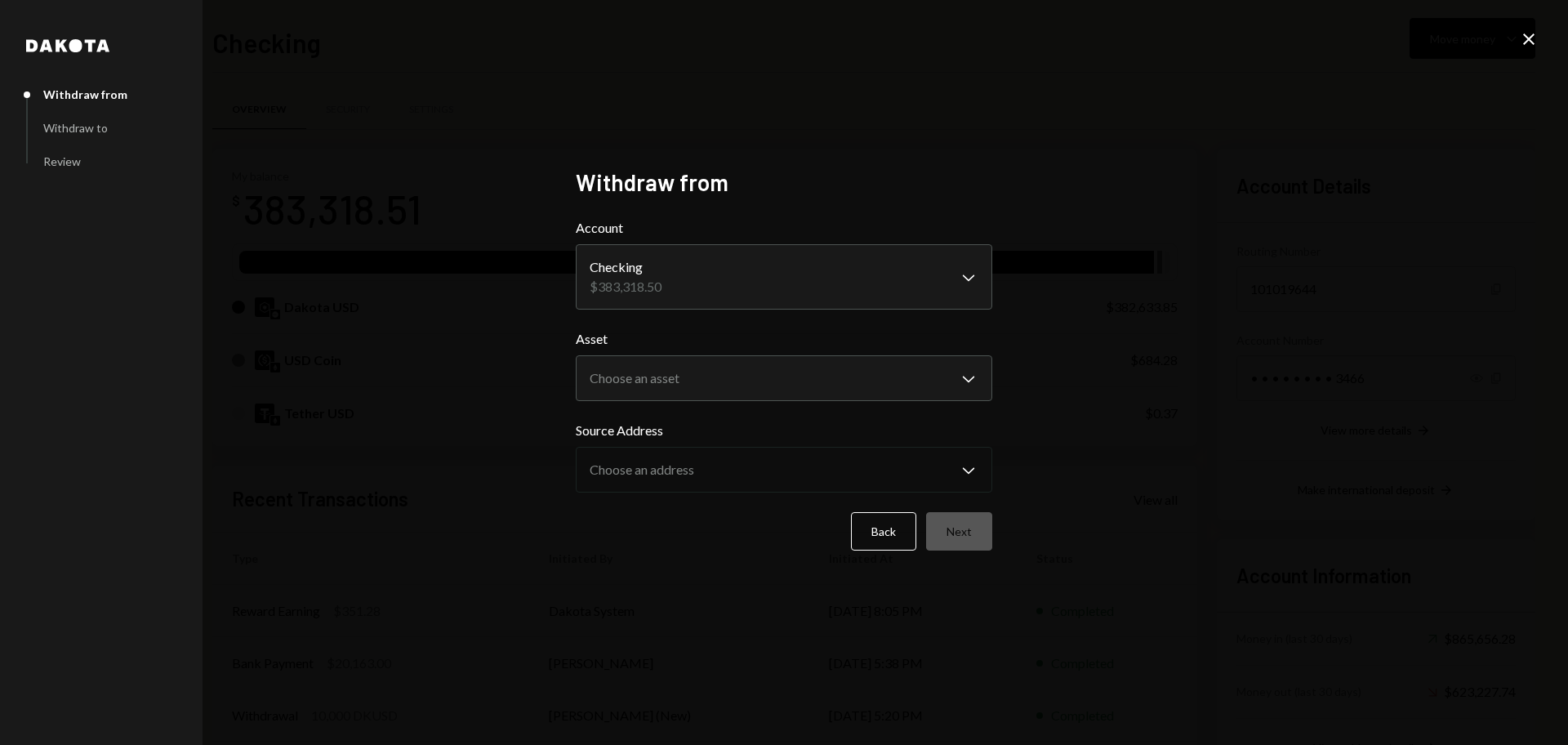
click at [779, 410] on form "**********" at bounding box center [784, 384] width 416 height 333
click at [771, 406] on form "**********" at bounding box center [784, 384] width 416 height 333
click at [739, 382] on body "F Frequency Networ... Caret Down Home Home Inbox Inbox Activities Transactions …" at bounding box center [784, 372] width 1568 height 745
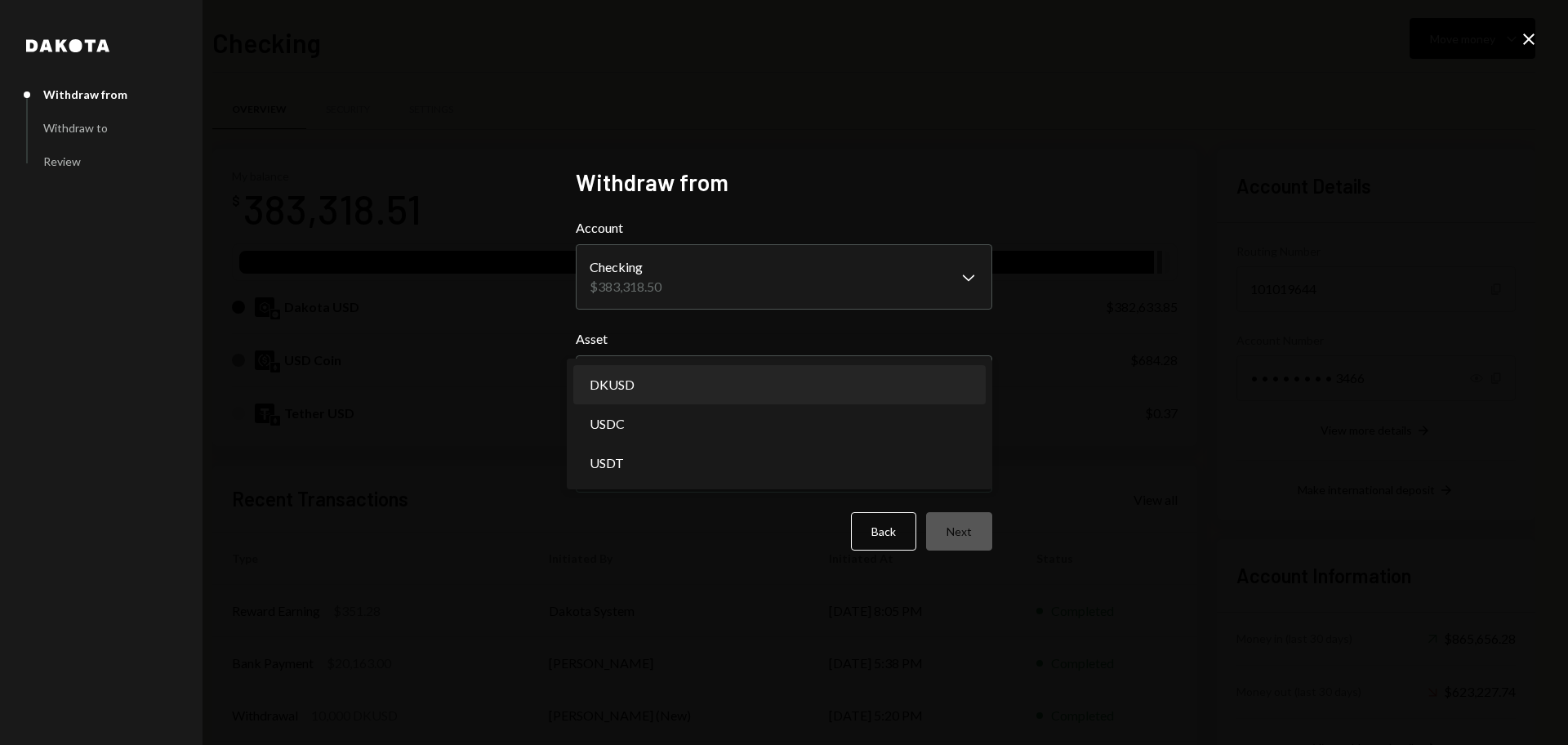
select select "*****"
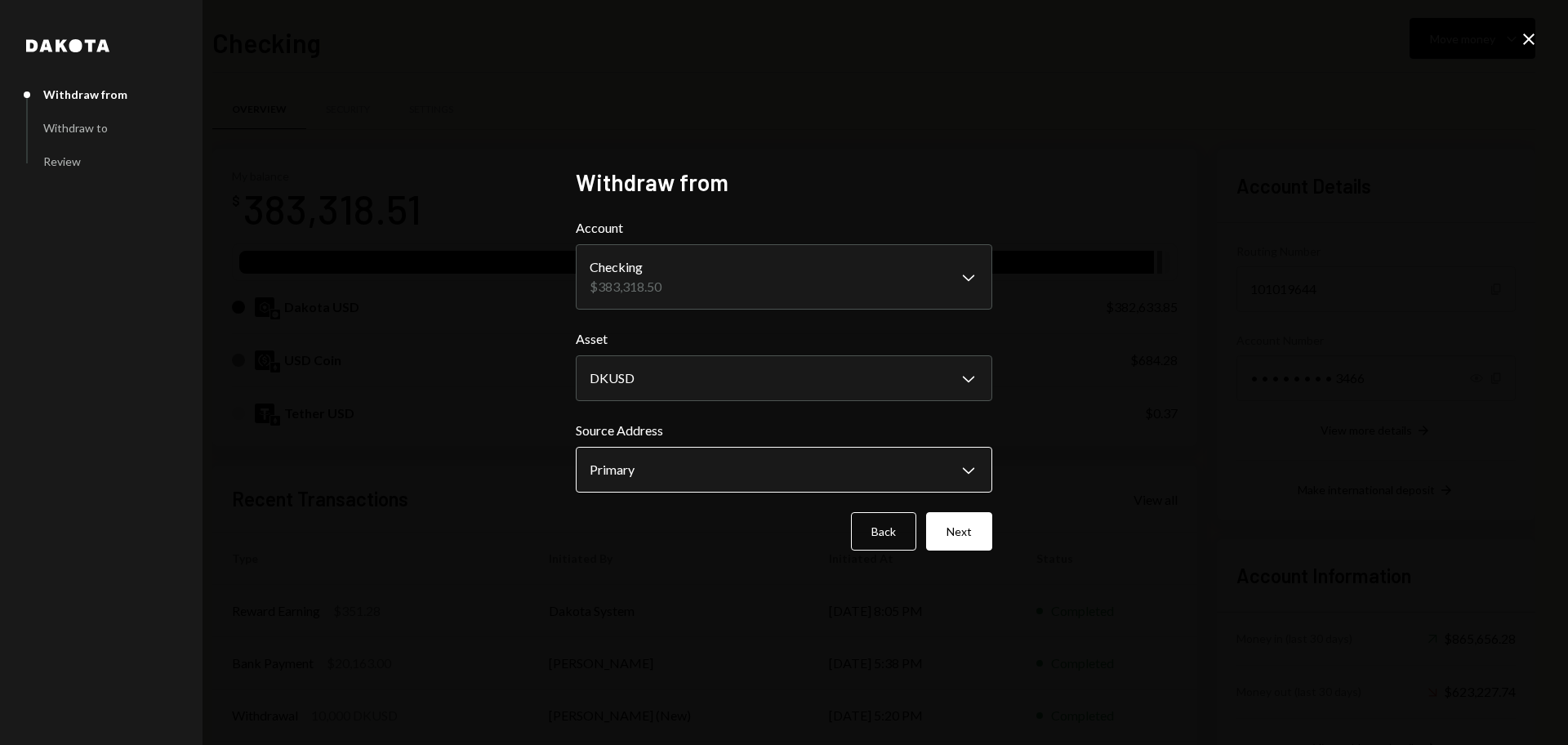
click at [696, 457] on body "F Frequency Networ... Caret Down Home Home Inbox Inbox Activities Transactions …" at bounding box center [784, 372] width 1568 height 745
click at [946, 543] on button "Next" at bounding box center [959, 531] width 66 height 38
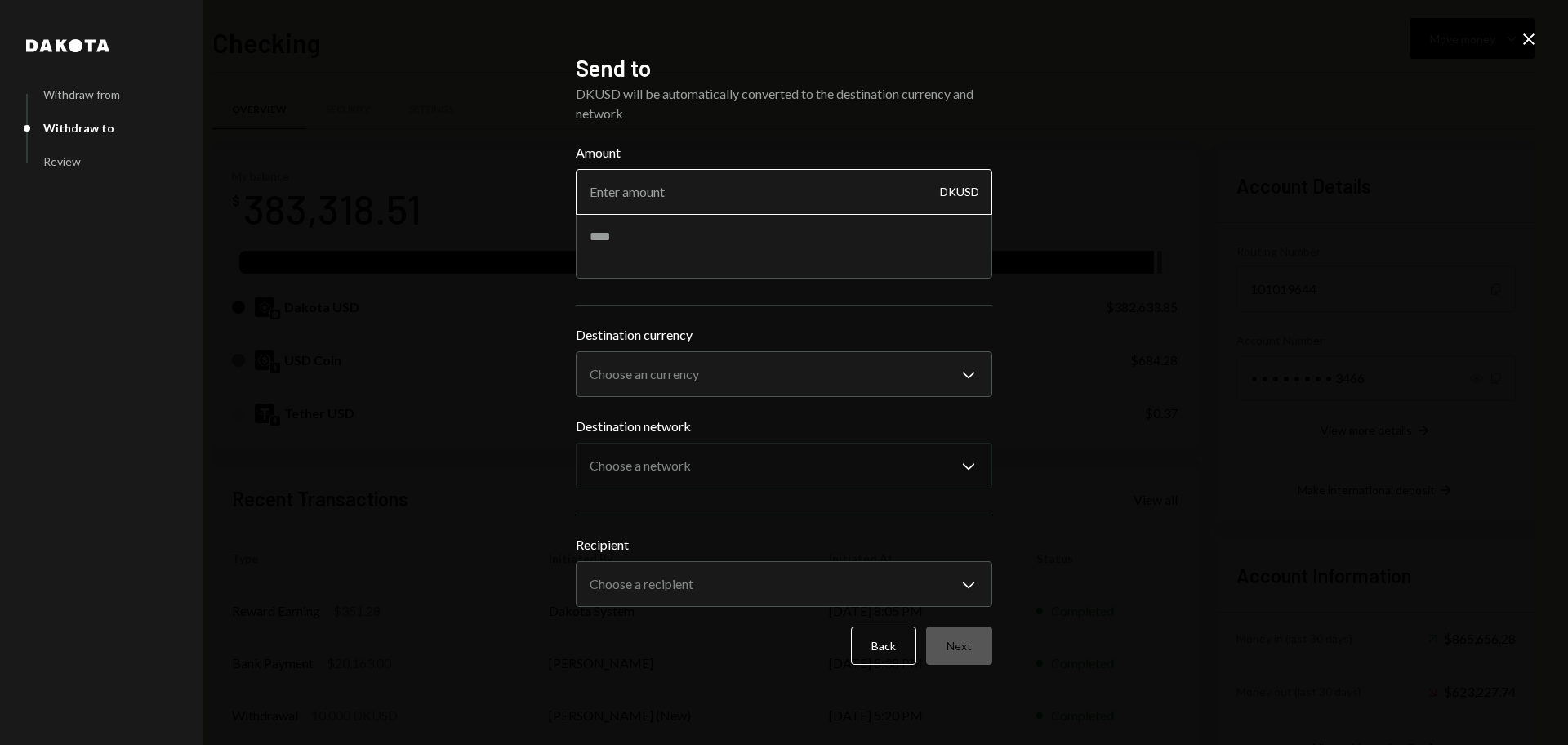
click at [662, 188] on input "Amount" at bounding box center [784, 191] width 416 height 46
type input "5000"
click at [652, 237] on textarea at bounding box center [784, 245] width 416 height 66
type textarea "**********"
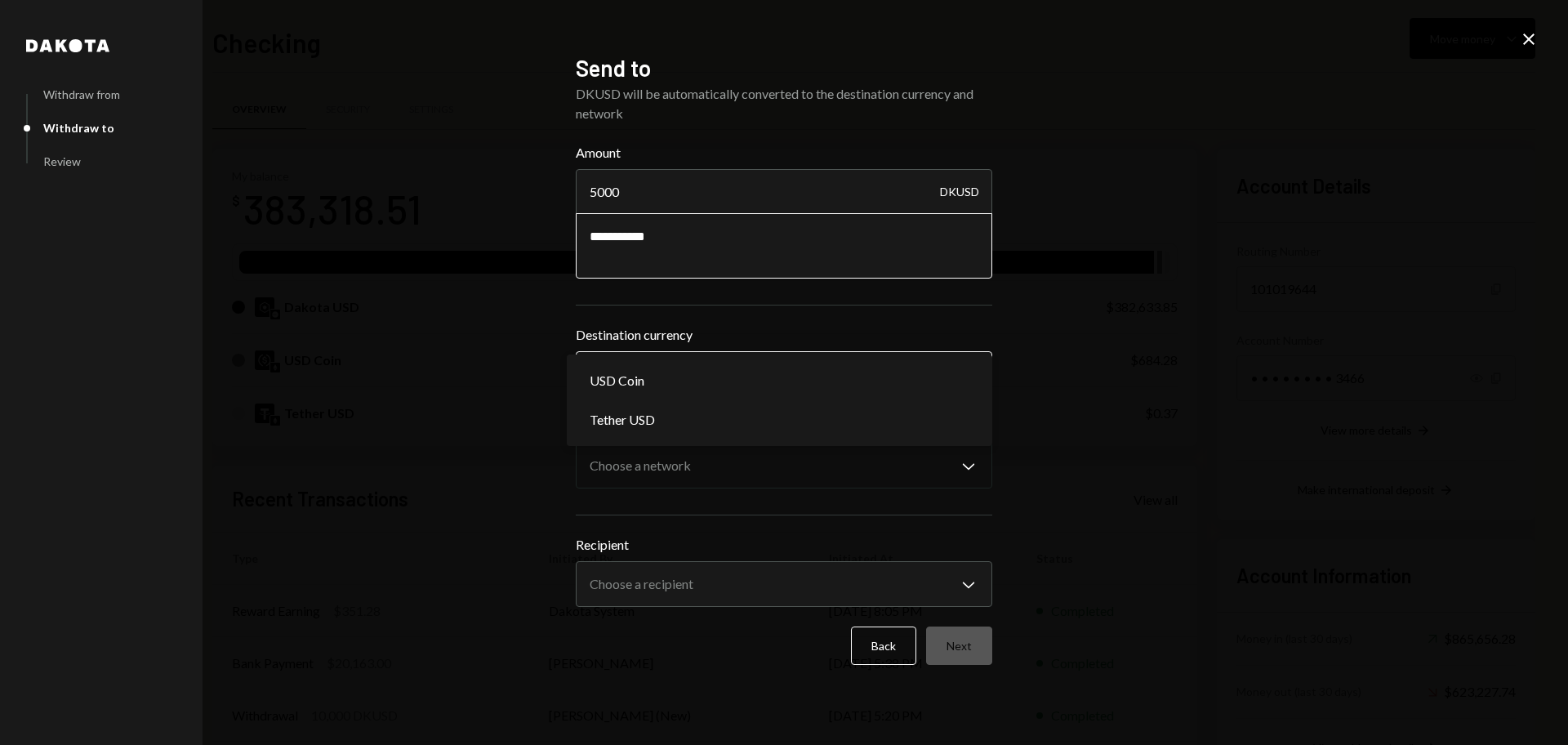
click at [693, 375] on body "F Frequency Networ... Caret Down Home Home Inbox Inbox Activities Transactions …" at bounding box center [784, 372] width 1568 height 745
select select "****"
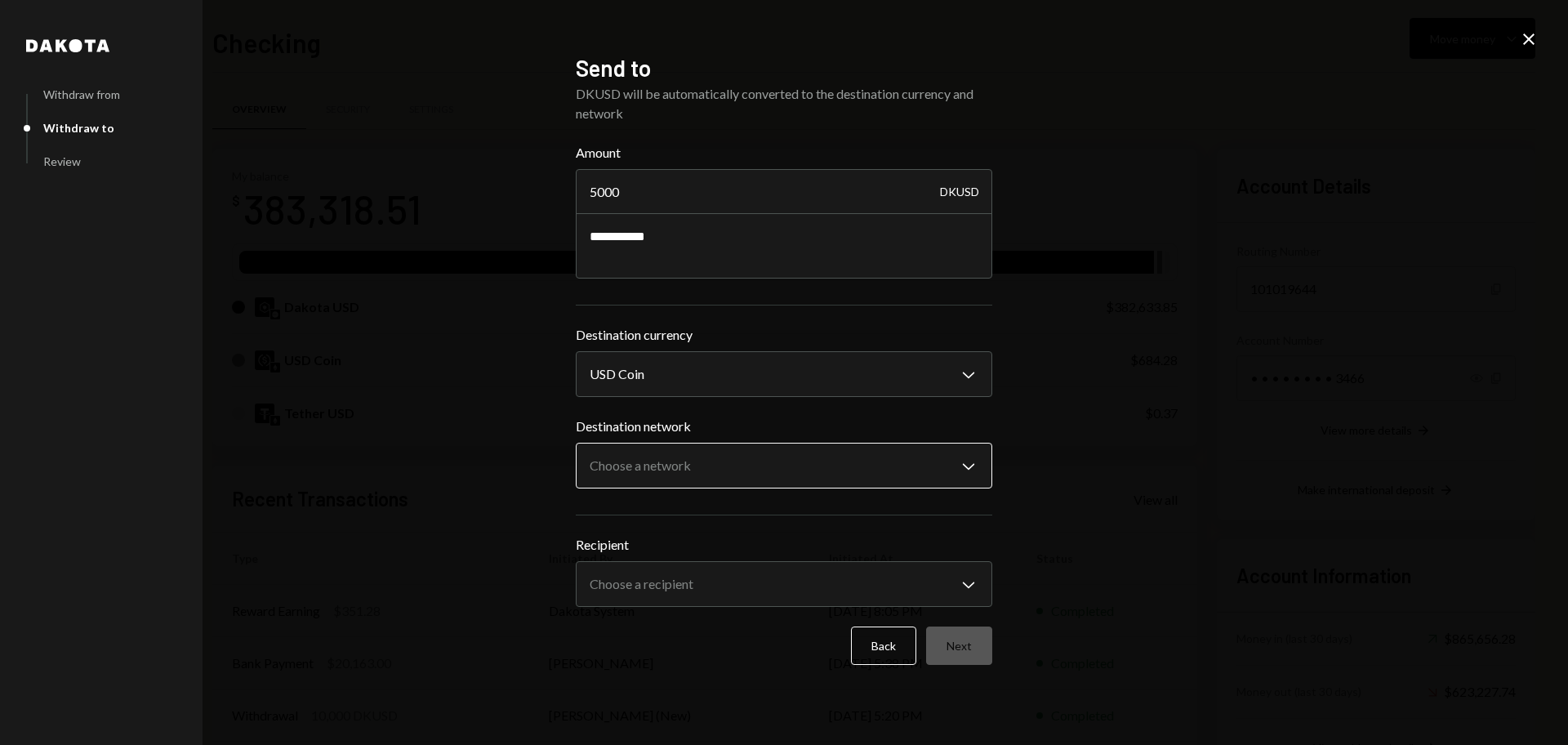
click at [663, 469] on body "F Frequency Networ... Caret Down Home Home Inbox Inbox Activities Transactions …" at bounding box center [784, 372] width 1568 height 745
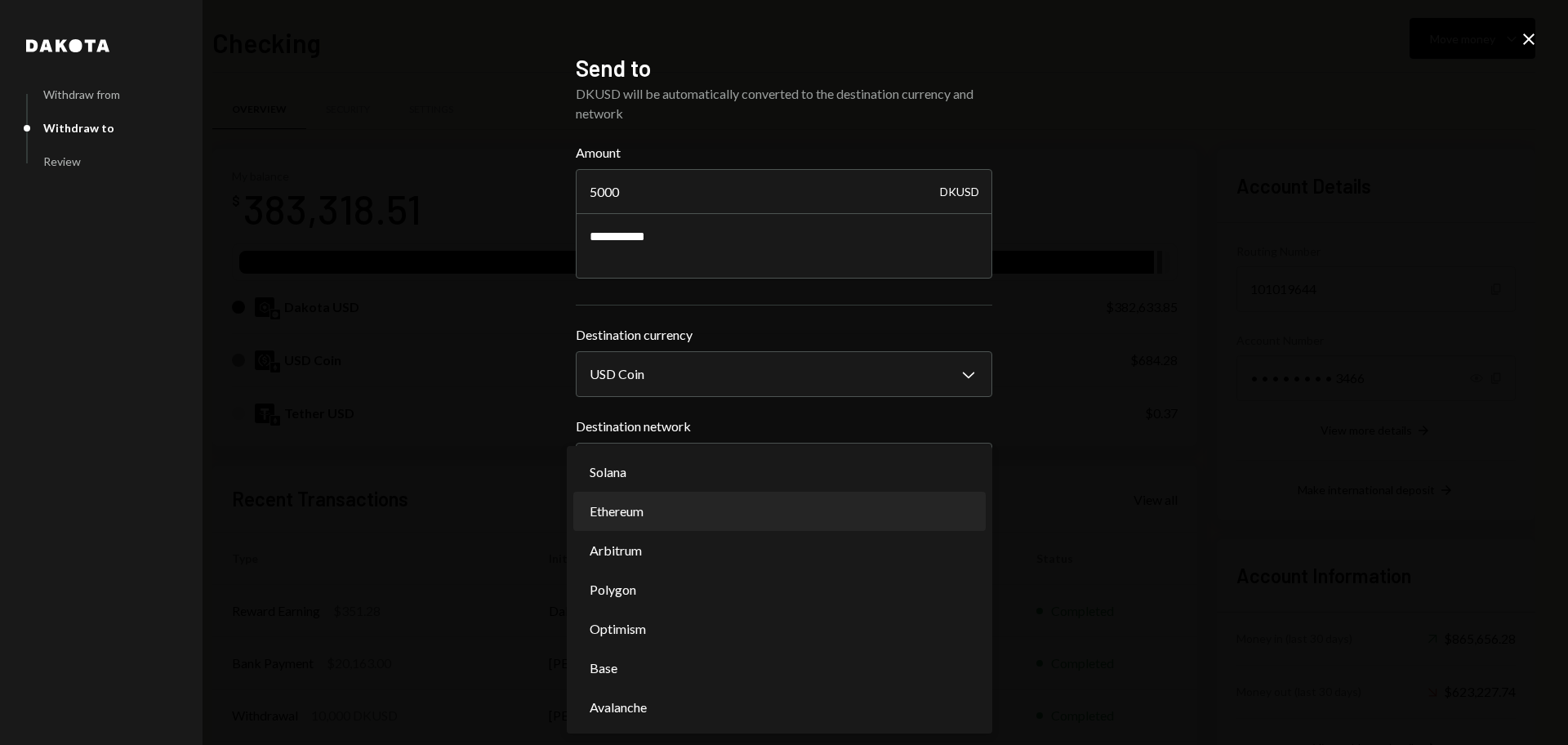
select select "**********"
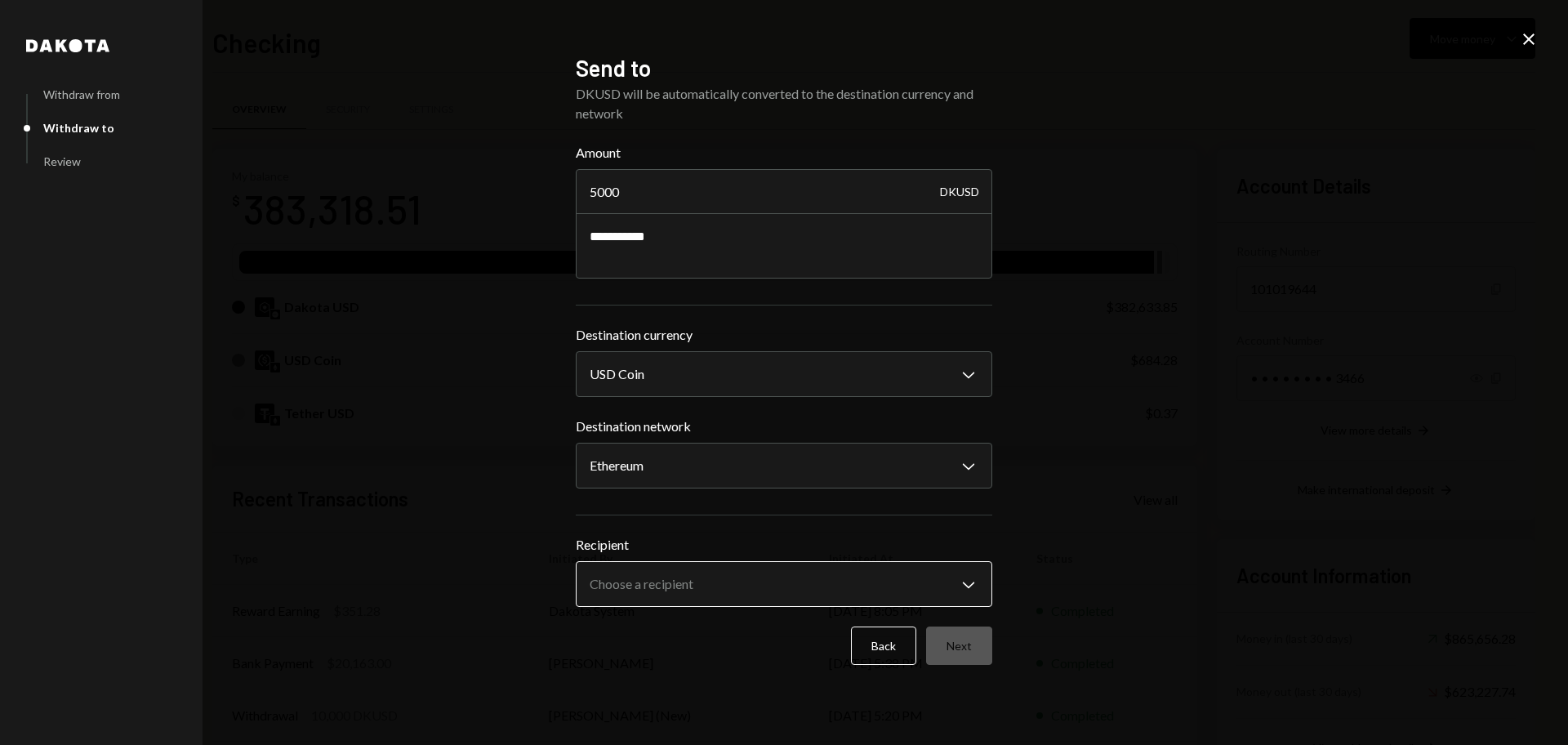
click at [903, 571] on body "F Frequency Networ... Caret Down Home Home Inbox Inbox Activities Transactions …" at bounding box center [784, 372] width 1568 height 745
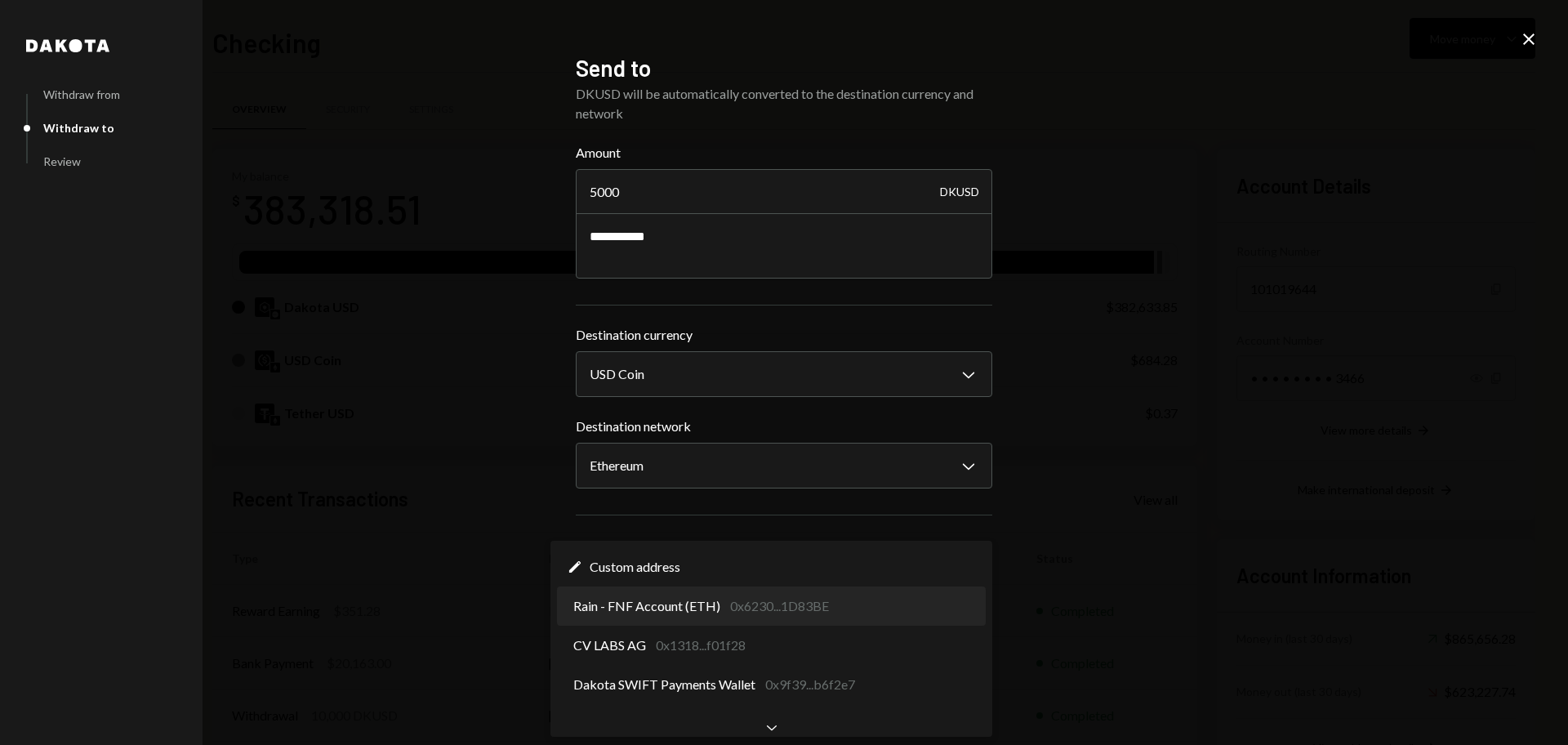
select select "**********"
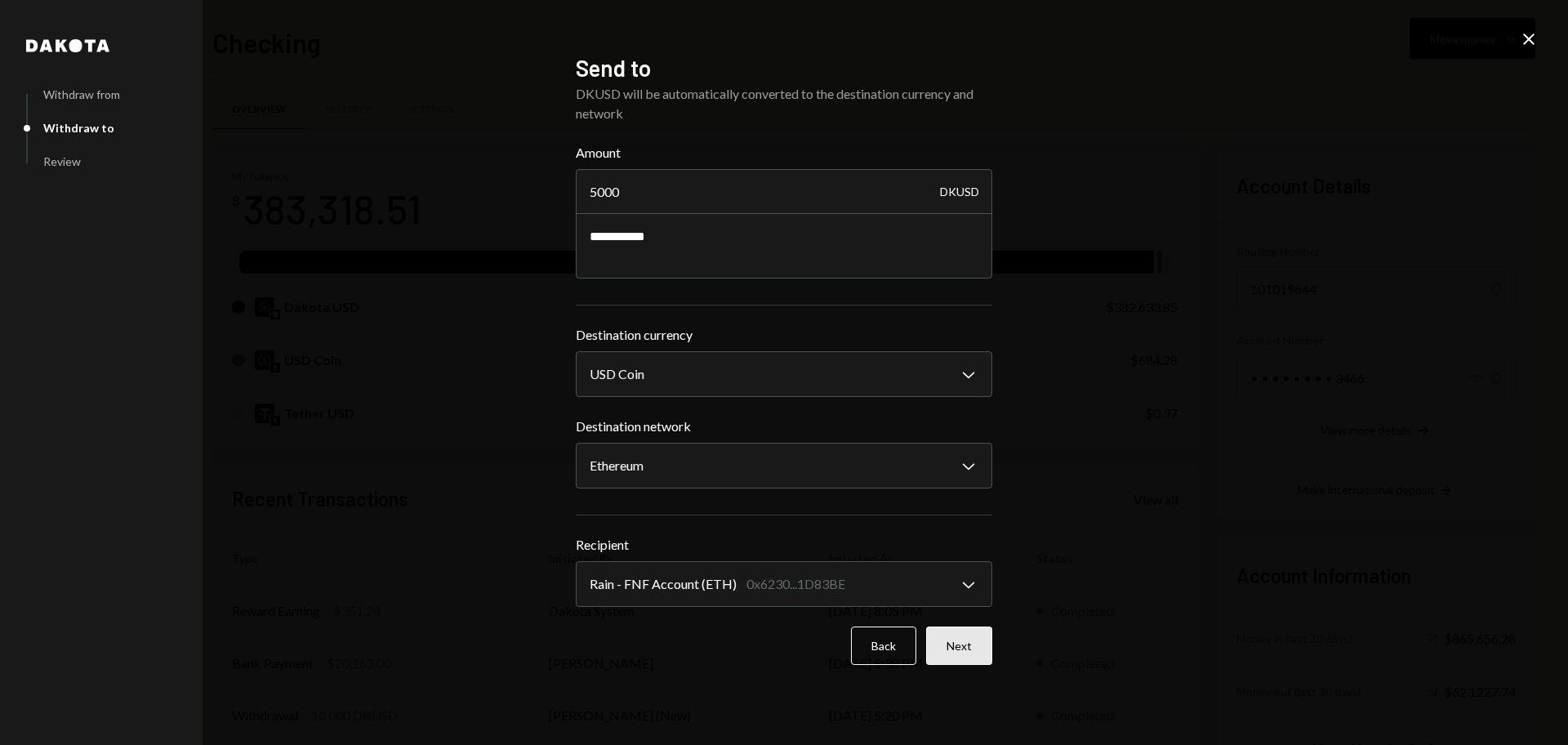
click at [973, 646] on button "Next" at bounding box center [959, 645] width 66 height 38
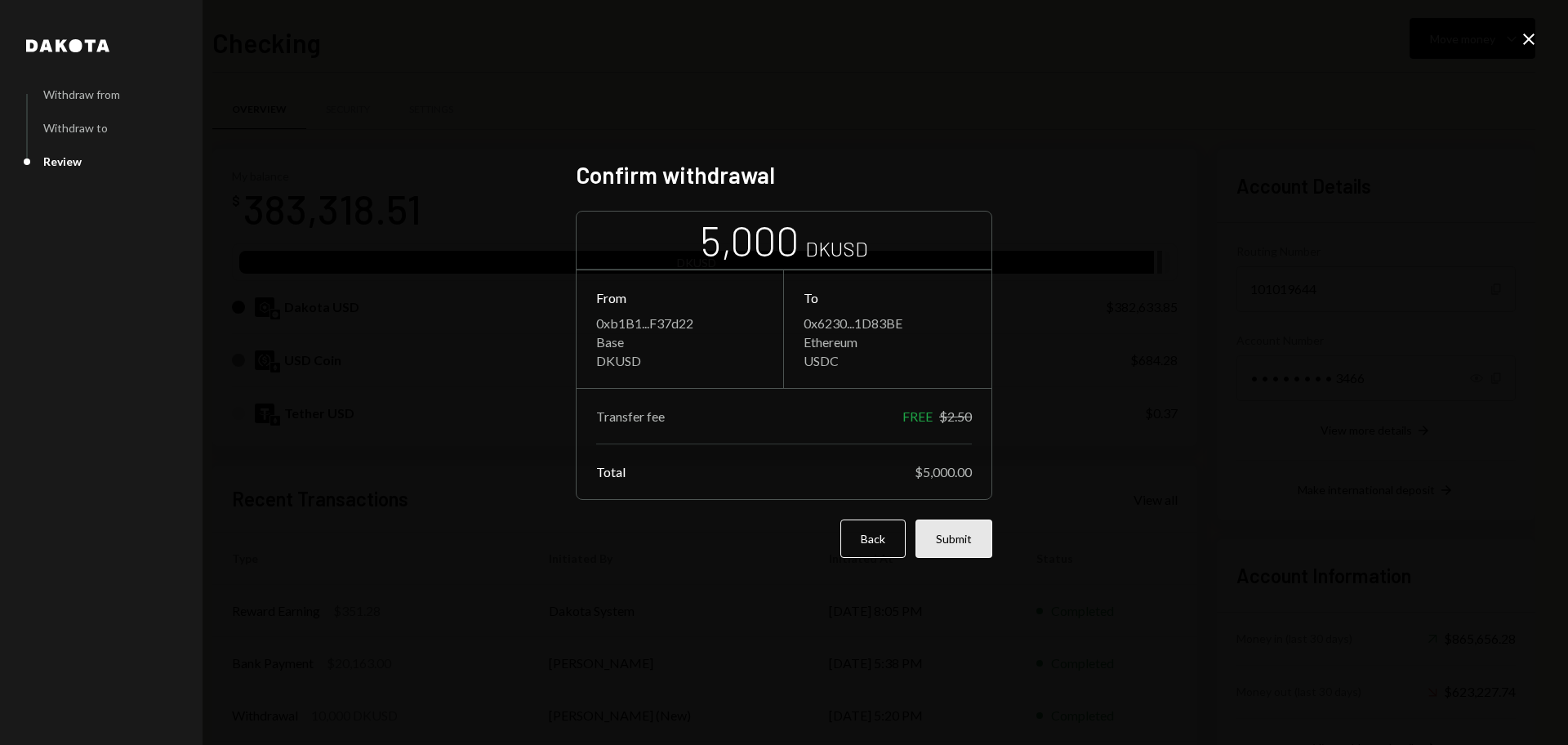
click at [951, 543] on button "Submit" at bounding box center [954, 538] width 77 height 38
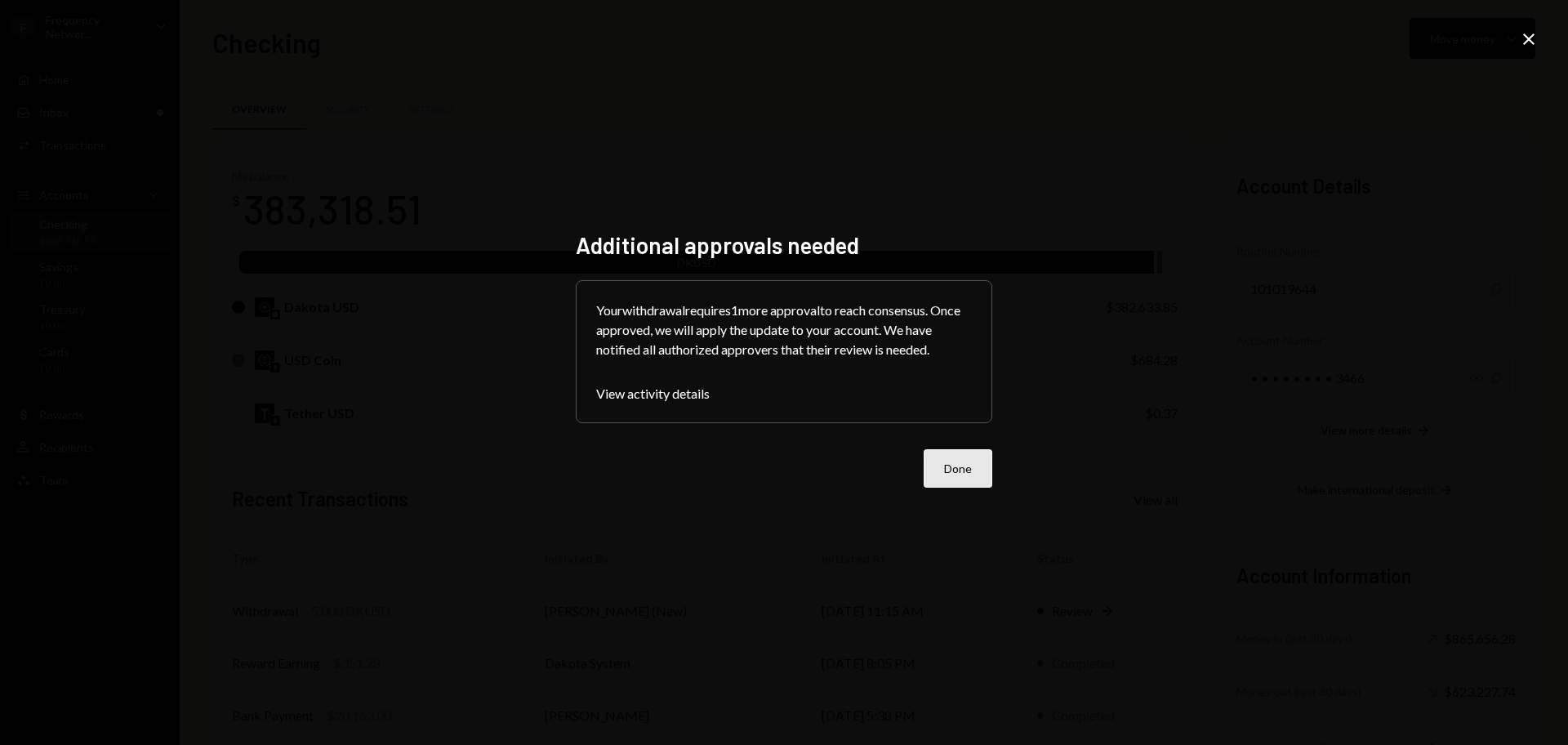
click at [941, 460] on button "Done" at bounding box center [958, 468] width 69 height 38
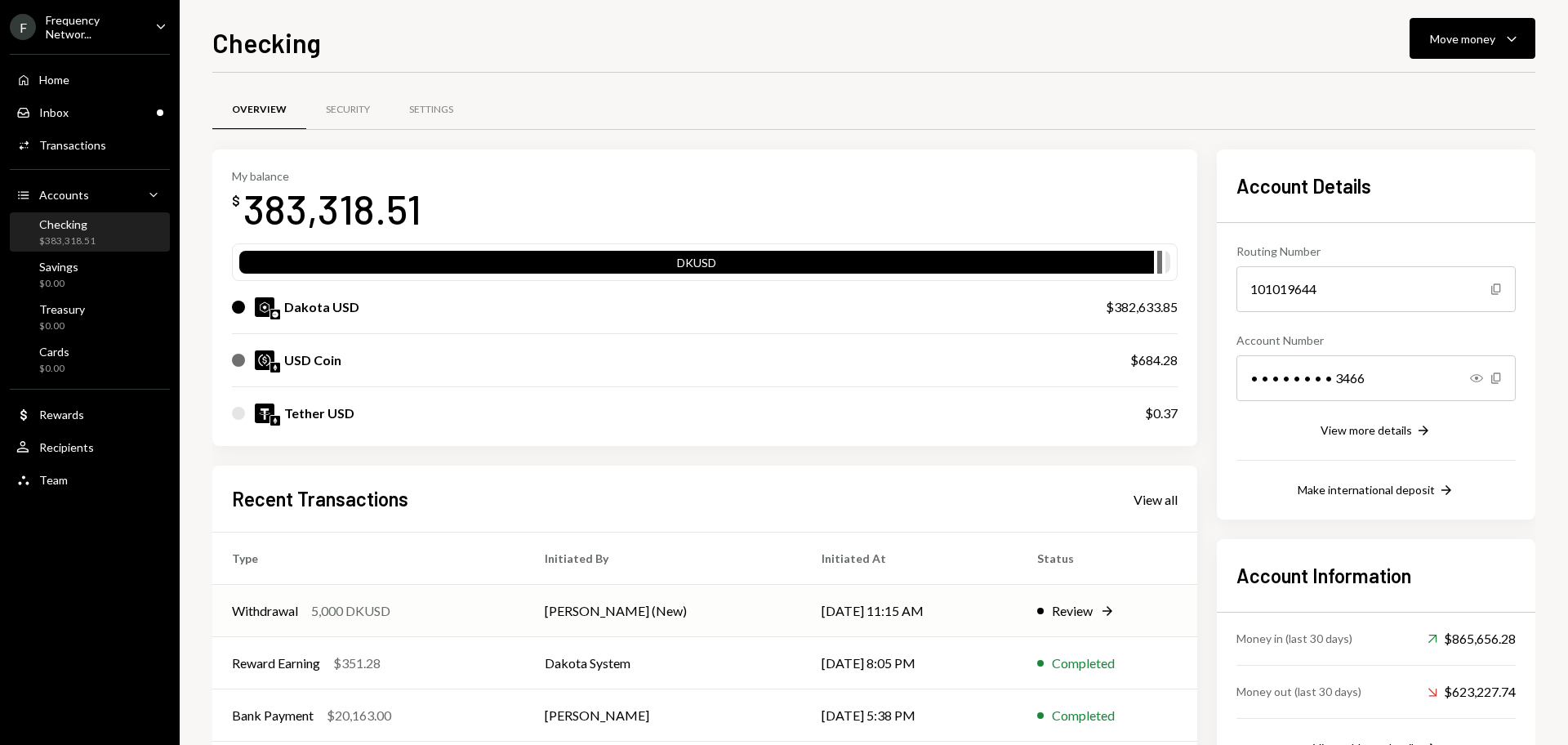
click at [1048, 614] on div "Review Right Arrow" at bounding box center [1107, 611] width 140 height 20
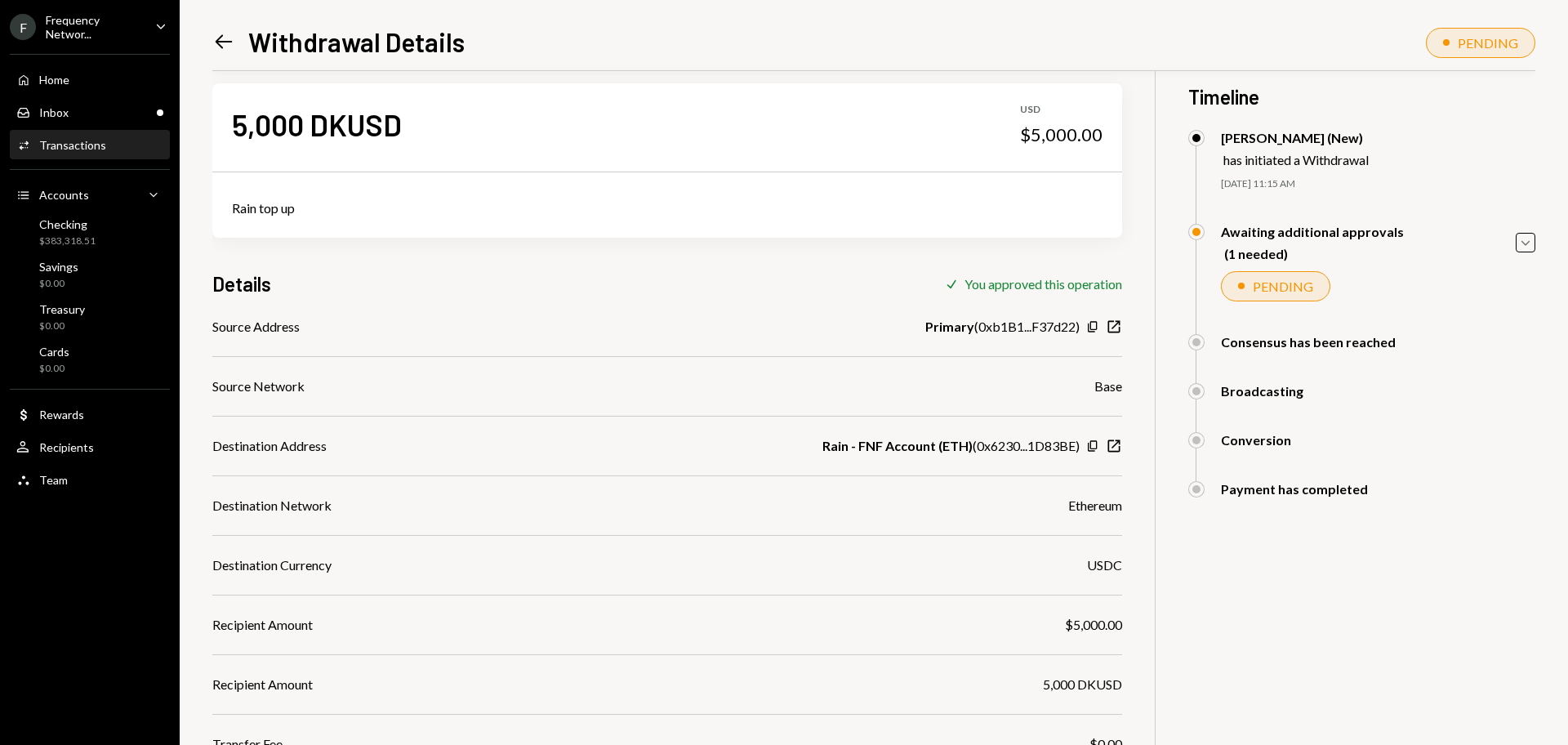
scroll to position [24, 0]
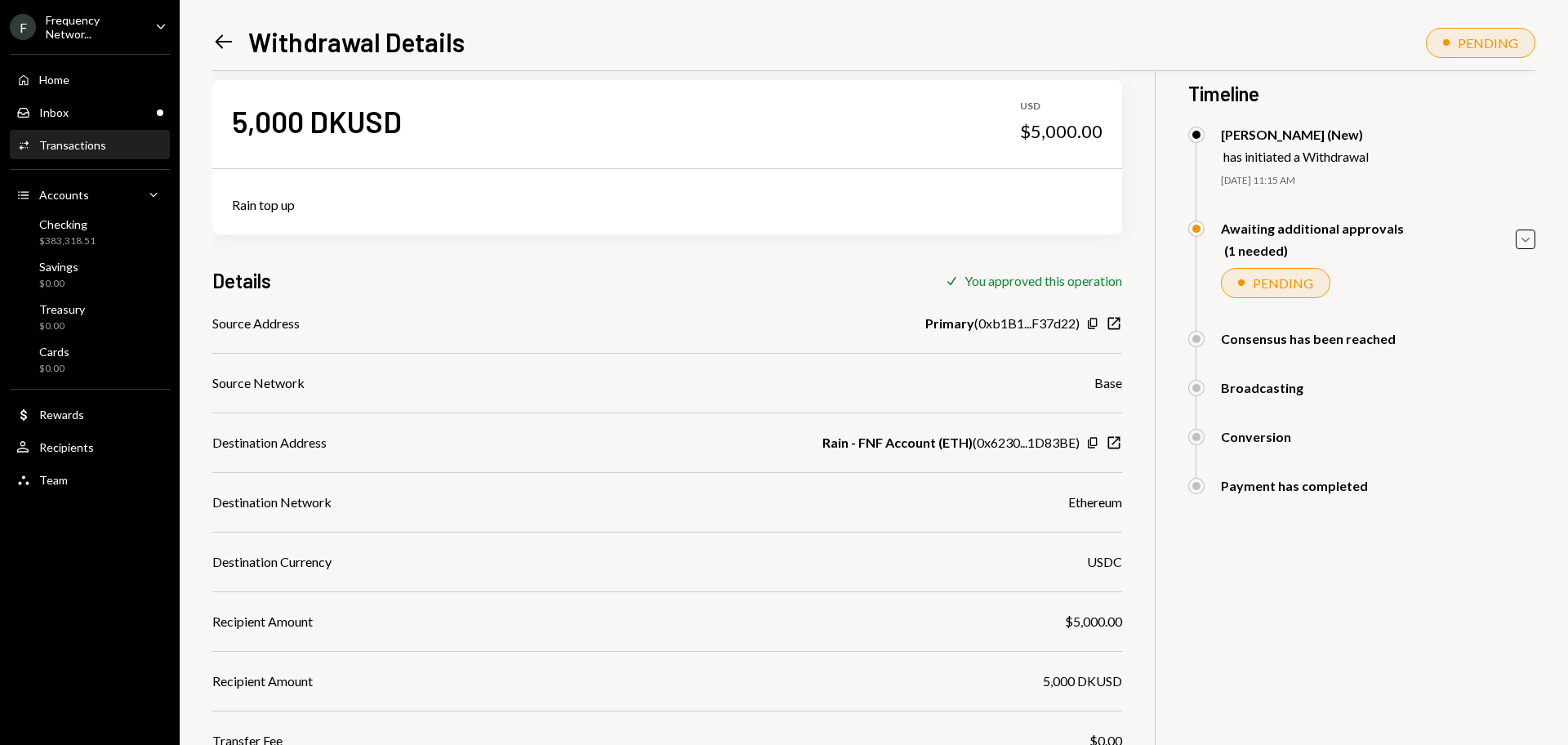
click at [97, 14] on div "Frequency Networ..." at bounding box center [94, 27] width 96 height 27
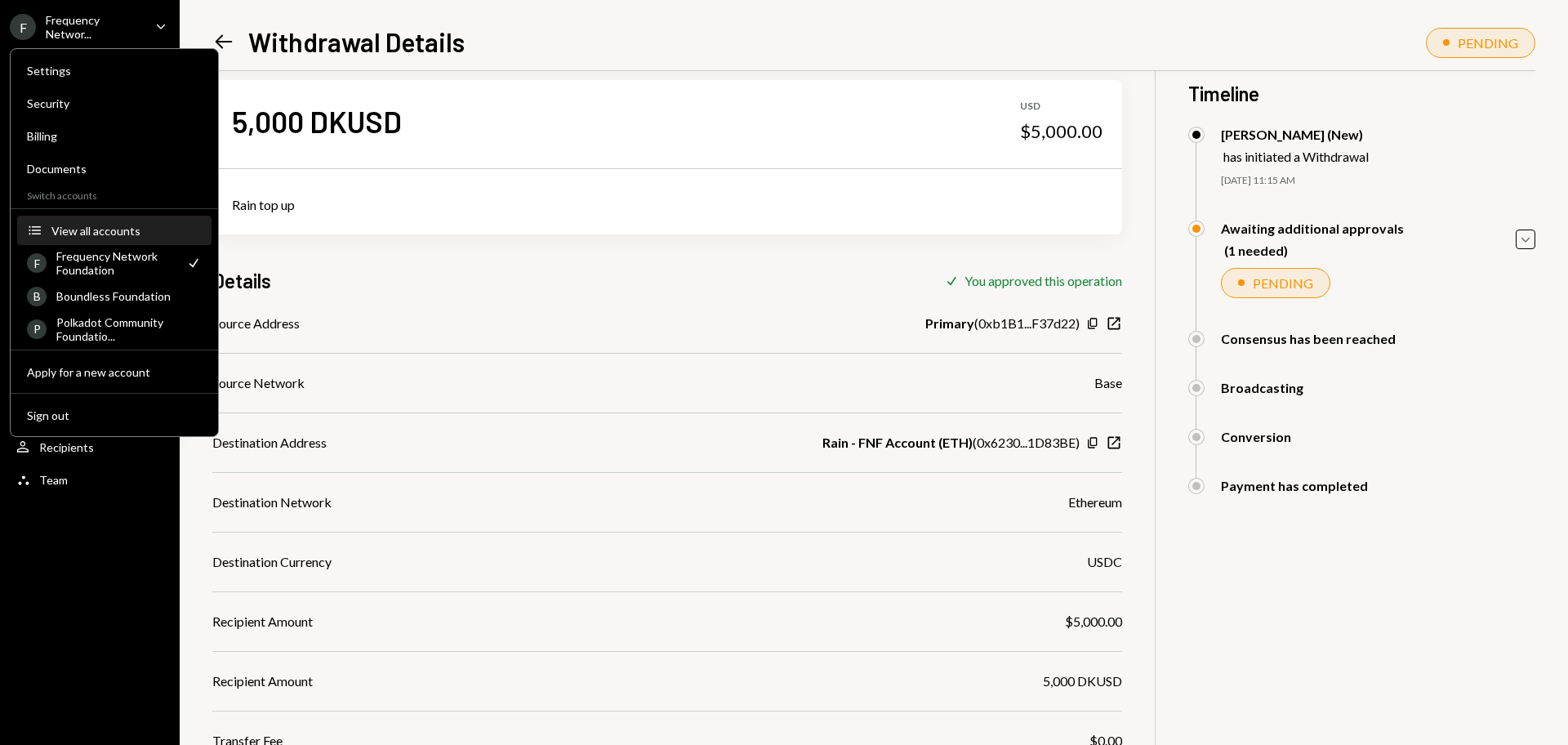
click at [86, 231] on div "View all accounts" at bounding box center [126, 231] width 150 height 14
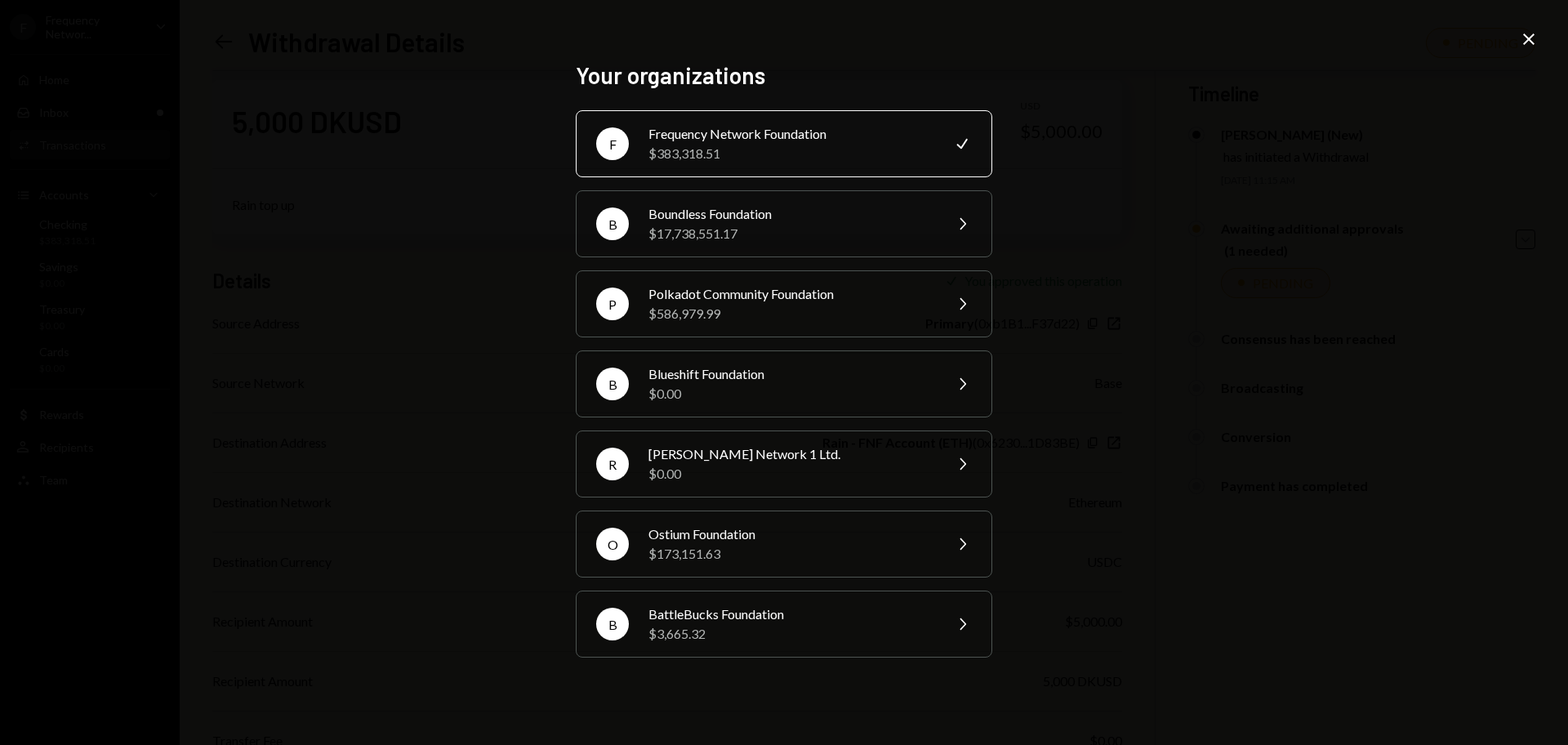
click at [1538, 43] on icon "Close" at bounding box center [1529, 39] width 20 height 20
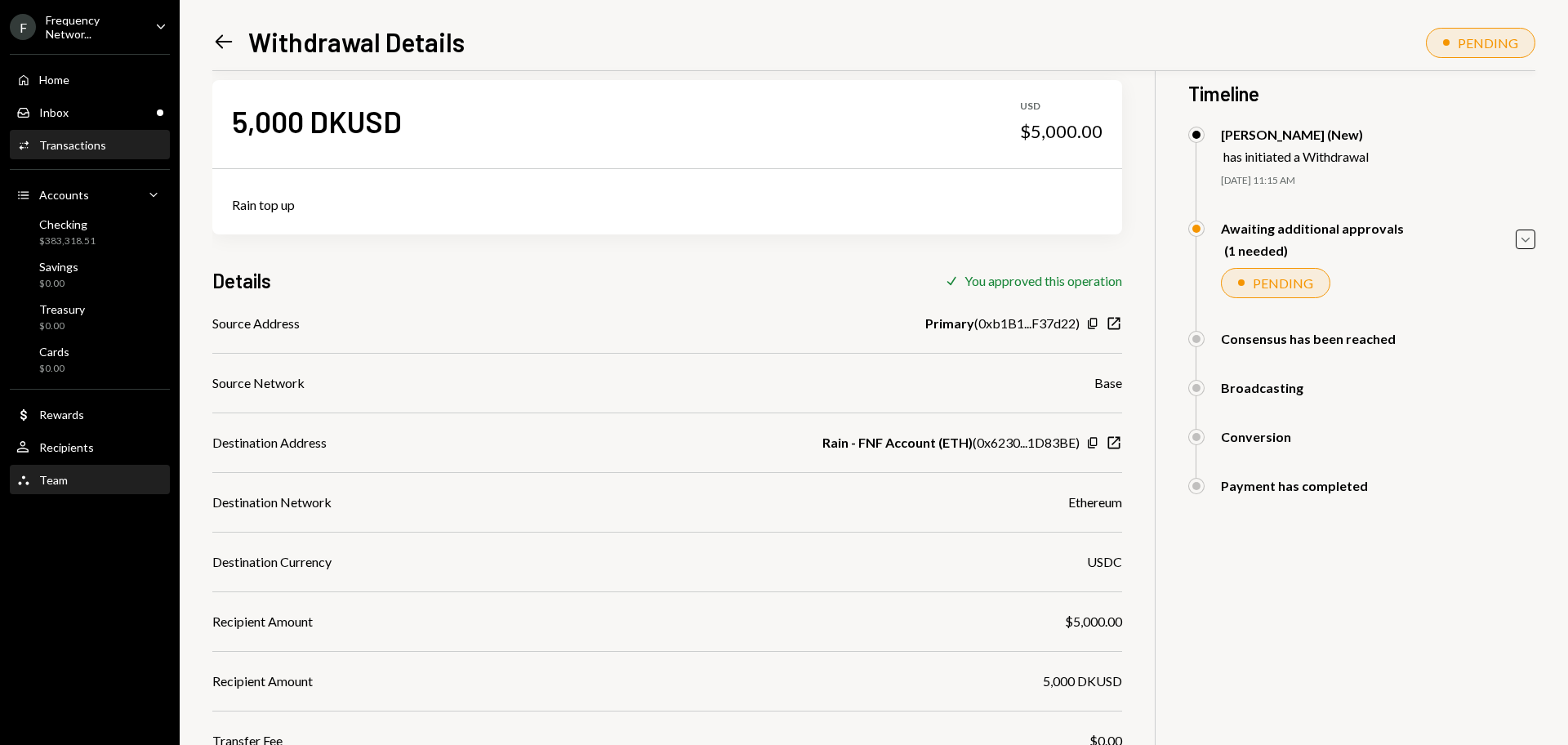
click at [61, 484] on div "Team" at bounding box center [53, 480] width 28 height 14
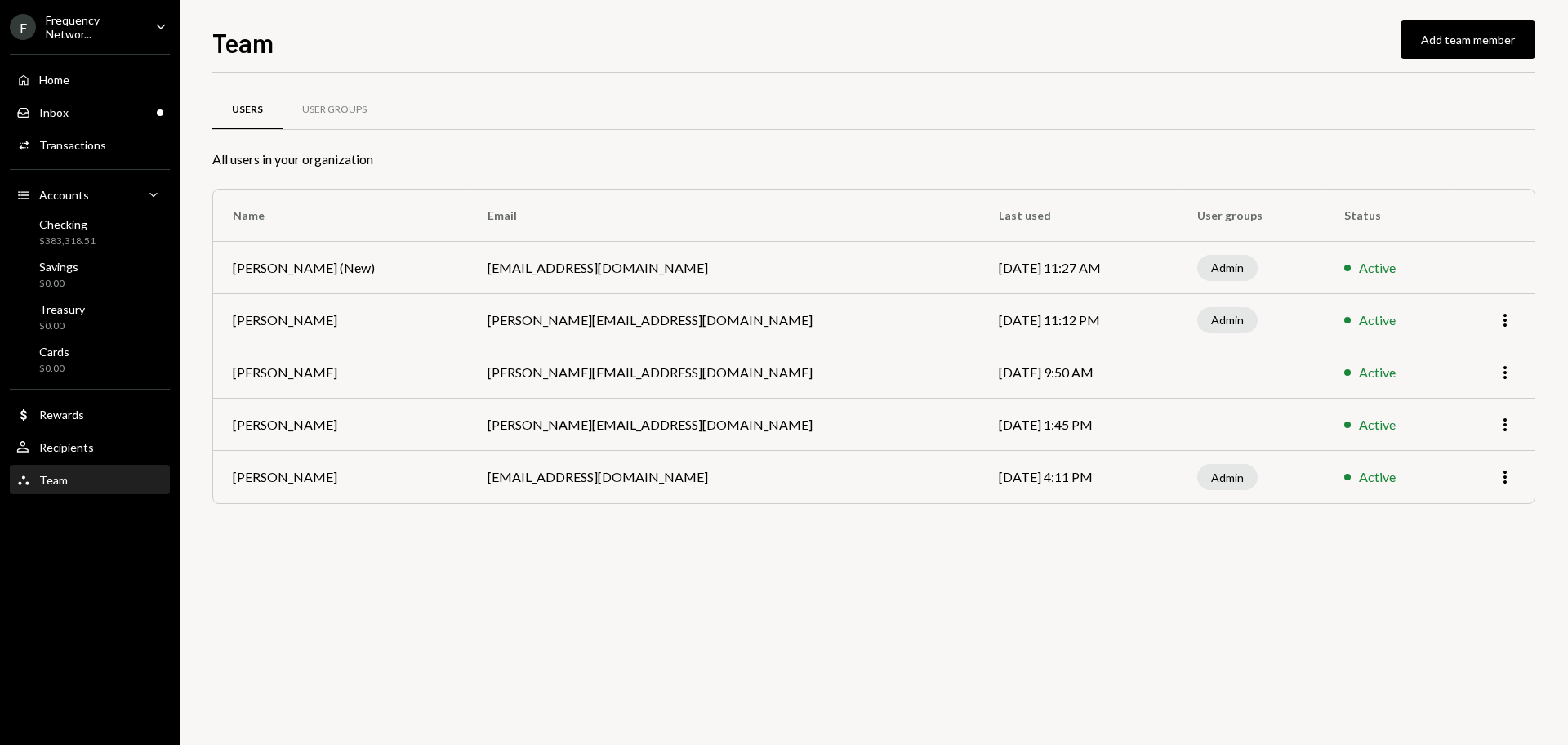
click at [43, 36] on div "F Frequency Networ..." at bounding box center [76, 27] width 132 height 27
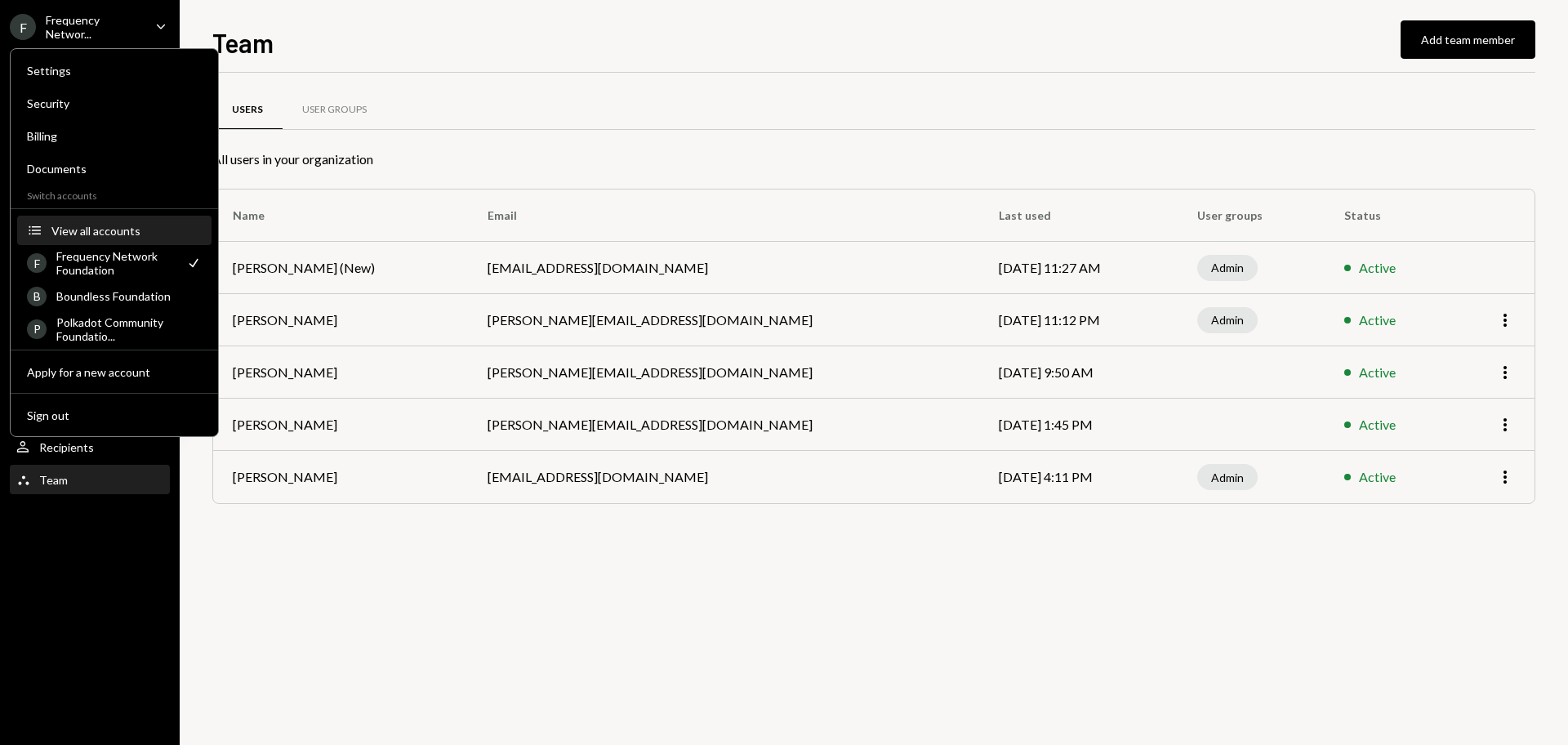
click at [89, 226] on div "View all accounts" at bounding box center [126, 231] width 150 height 14
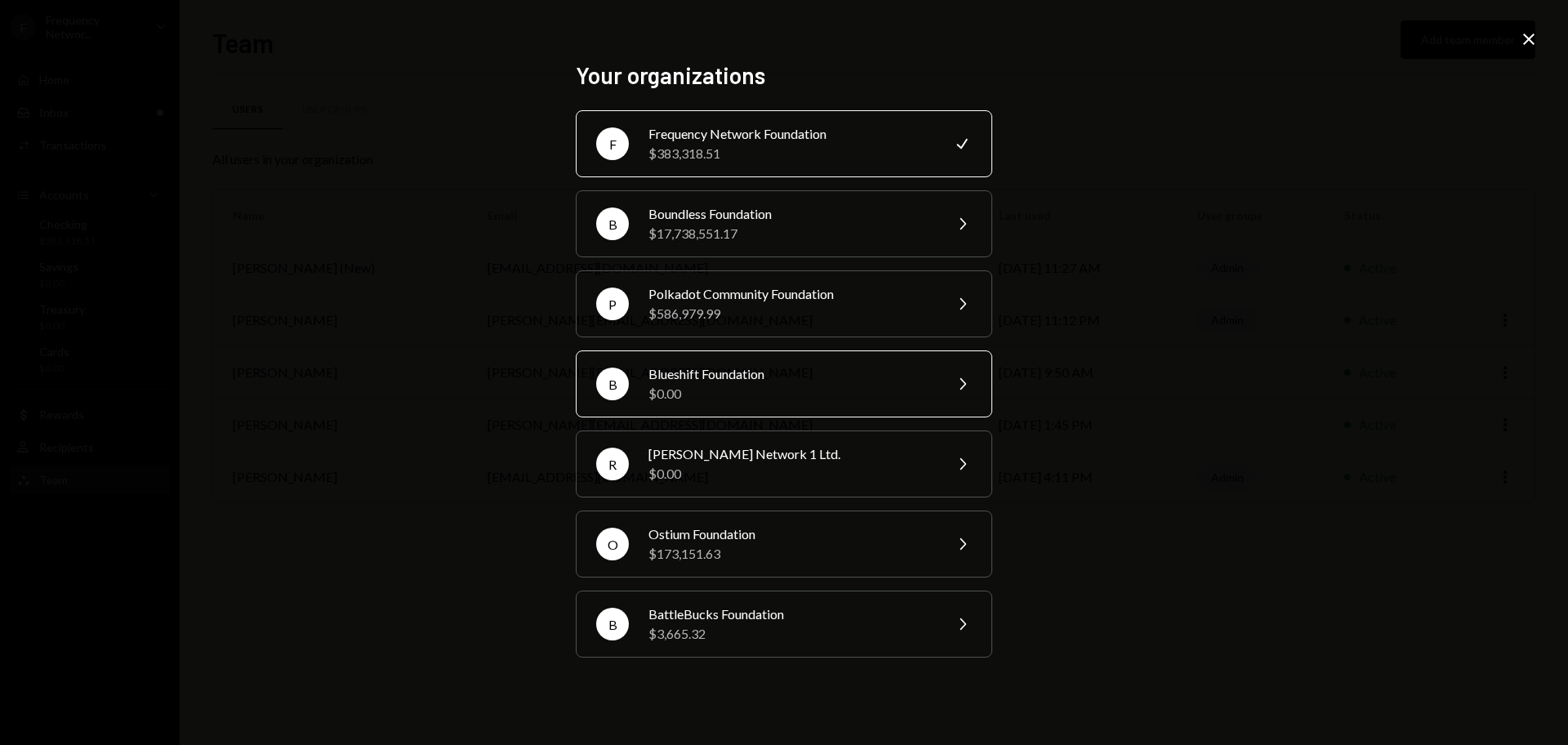
click at [674, 399] on div "$0.00" at bounding box center [791, 394] width 285 height 20
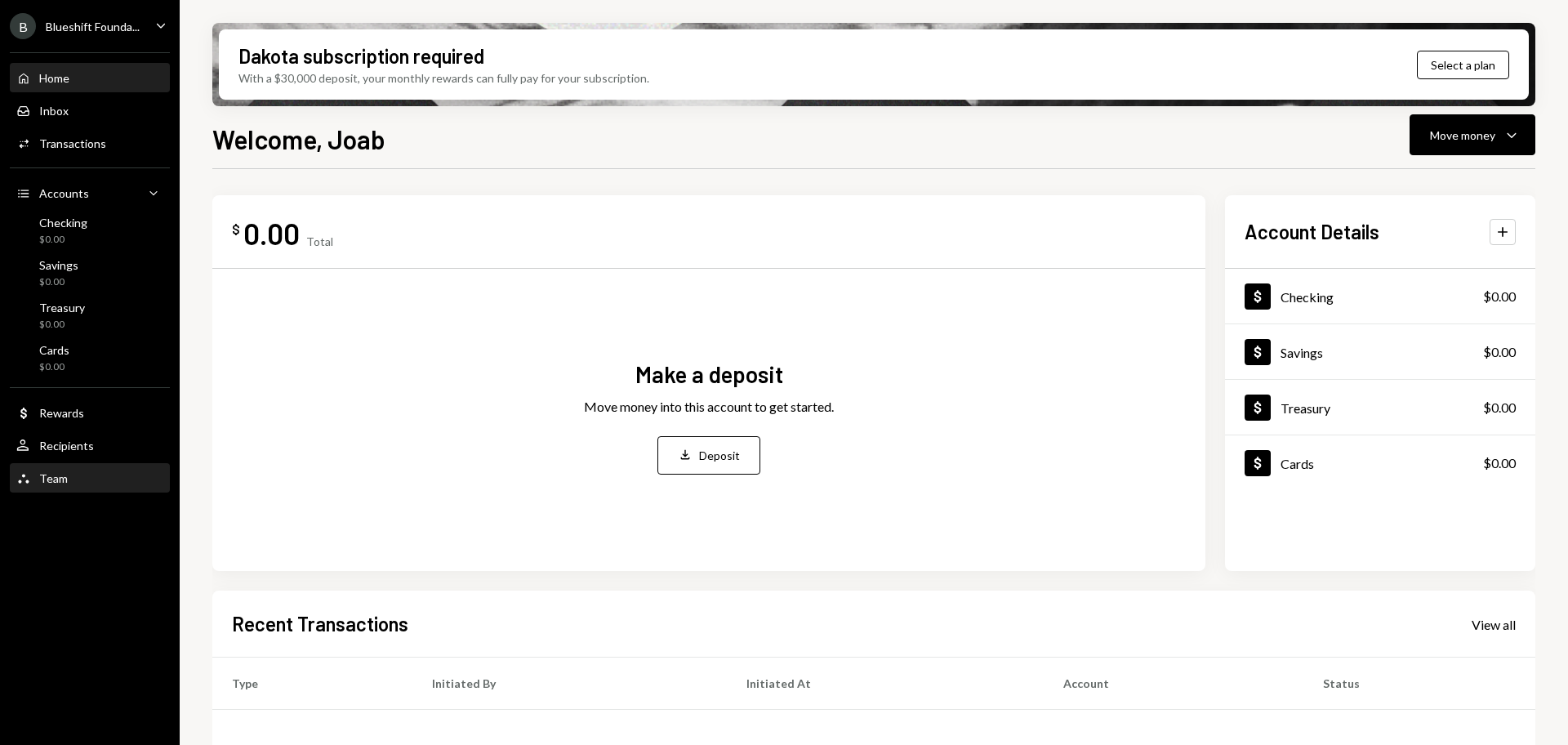
click at [47, 488] on div "Team Team" at bounding box center [90, 478] width 147 height 27
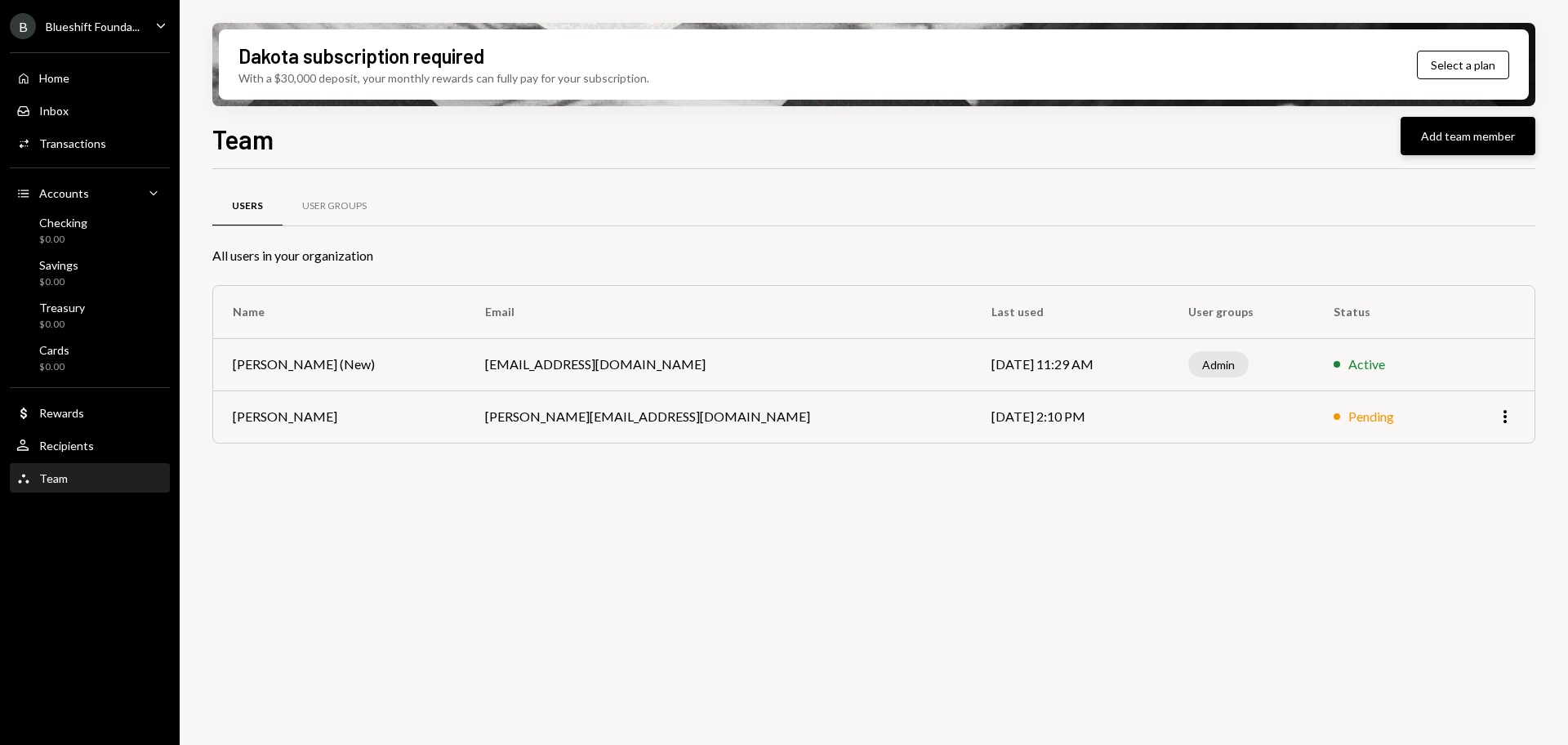
click at [1467, 131] on button "Add team member" at bounding box center [1467, 135] width 134 height 38
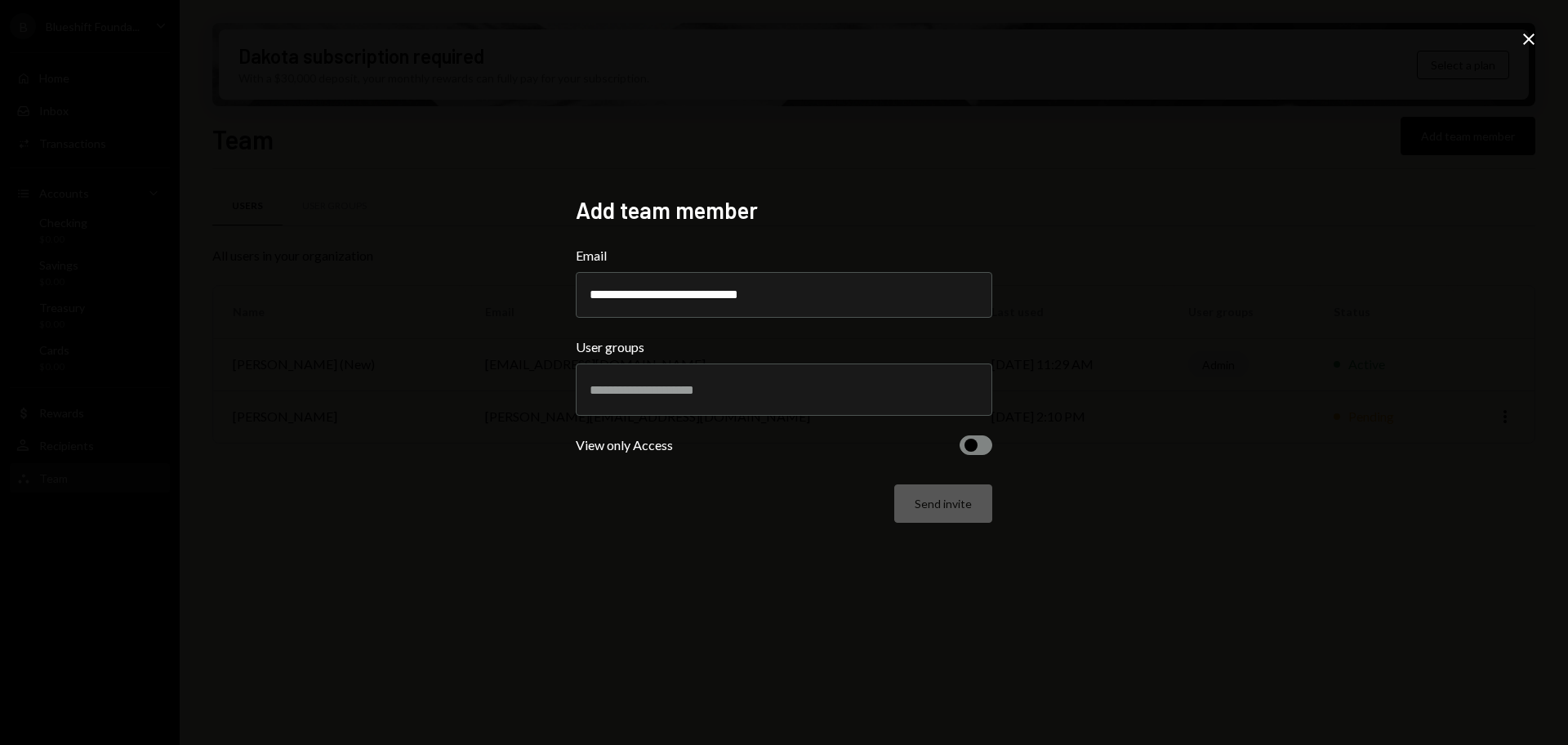
type input "**********"
click at [653, 406] on div at bounding box center [784, 390] width 389 height 41
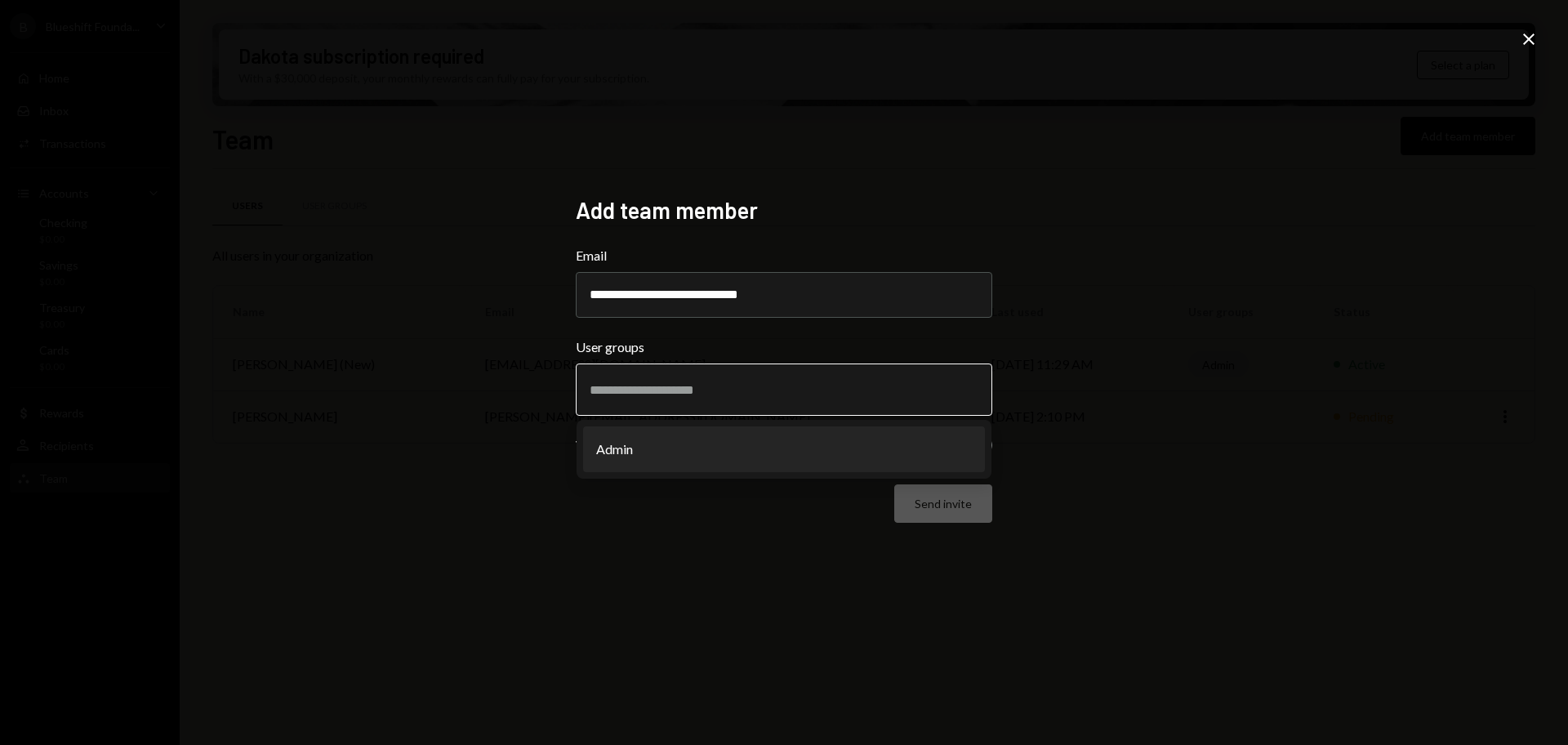
click at [650, 457] on li "Admin" at bounding box center [783, 449] width 401 height 46
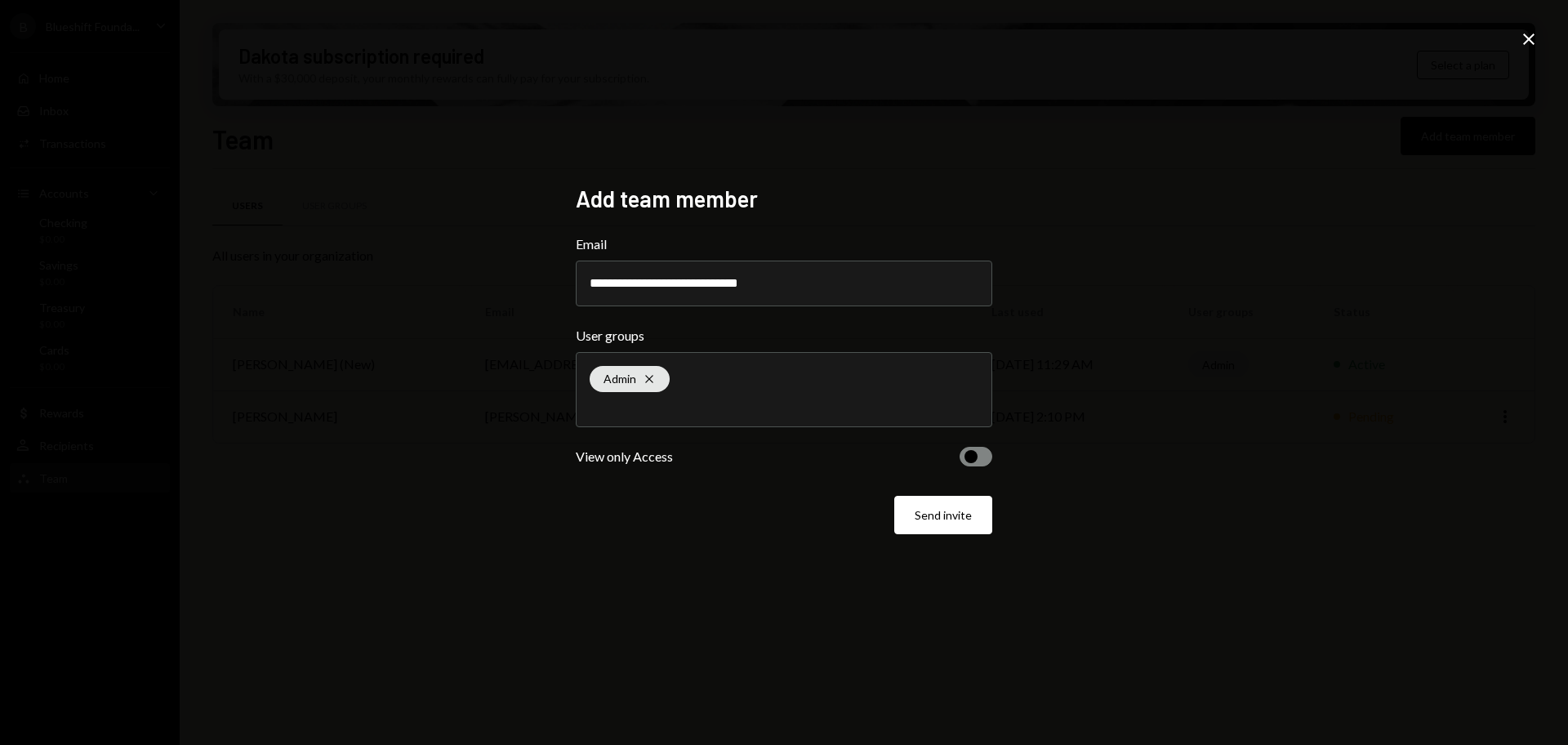
click at [970, 452] on span "button" at bounding box center [970, 456] width 13 height 13
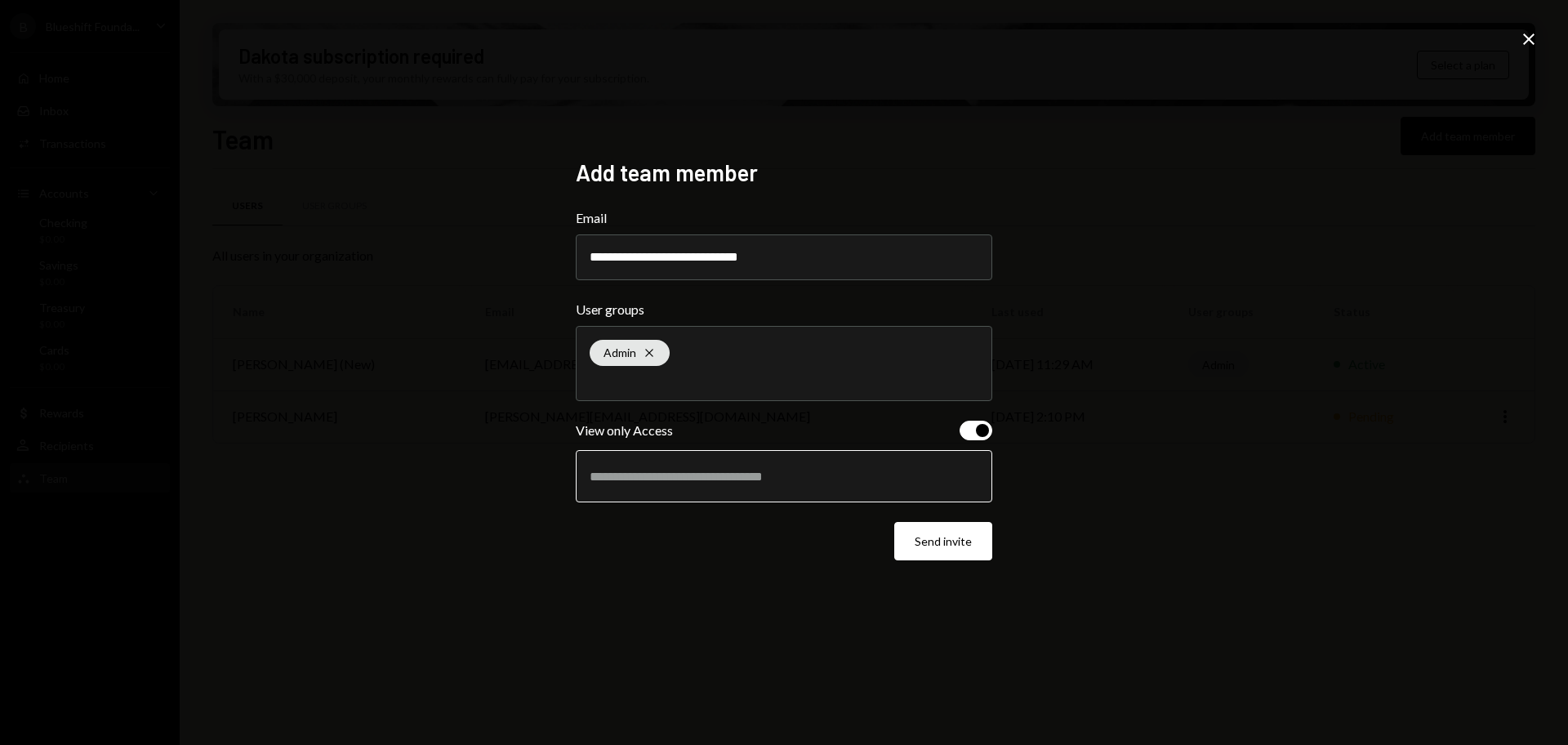
click at [925, 478] on input "text" at bounding box center [784, 476] width 389 height 15
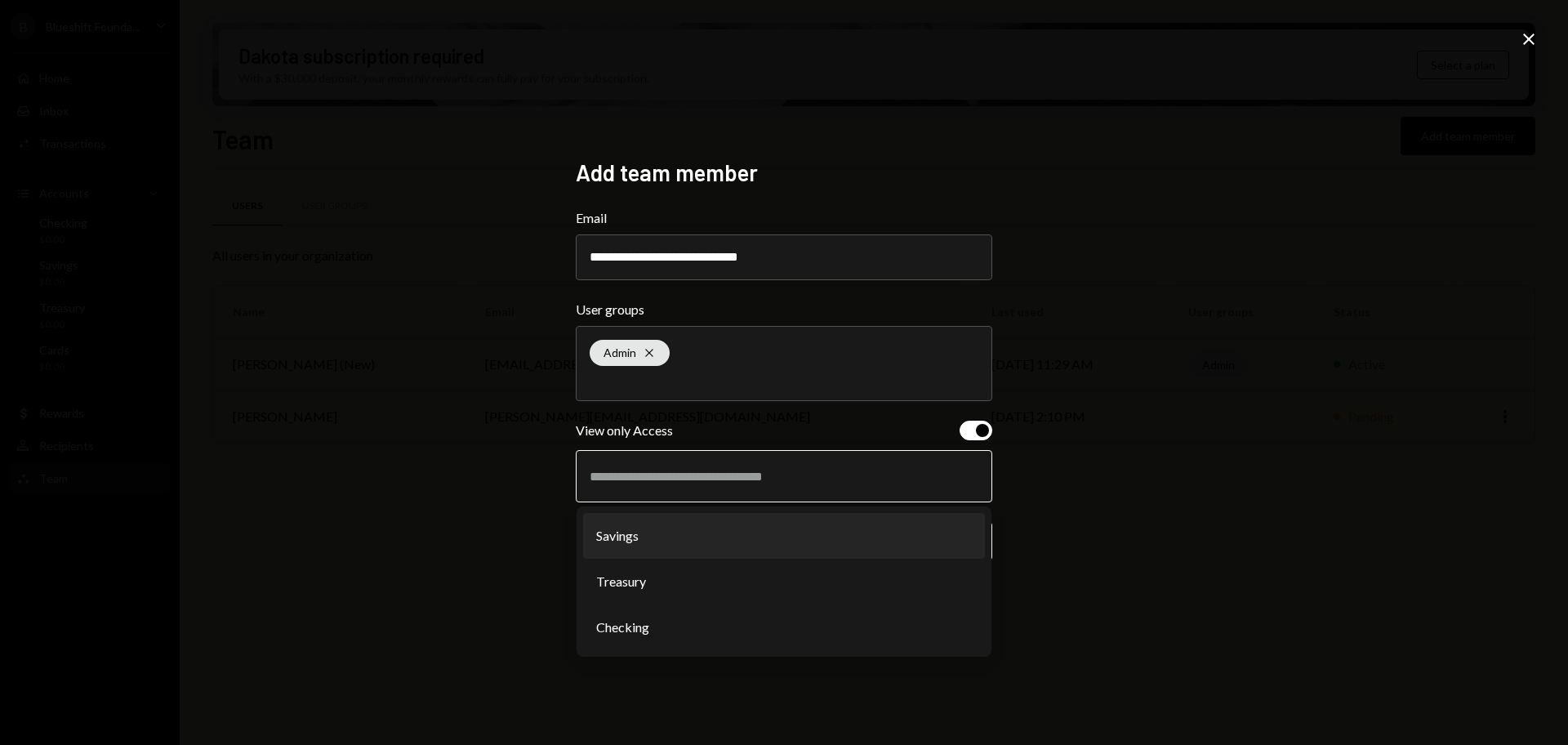
click at [666, 551] on li "Savings" at bounding box center [783, 536] width 401 height 46
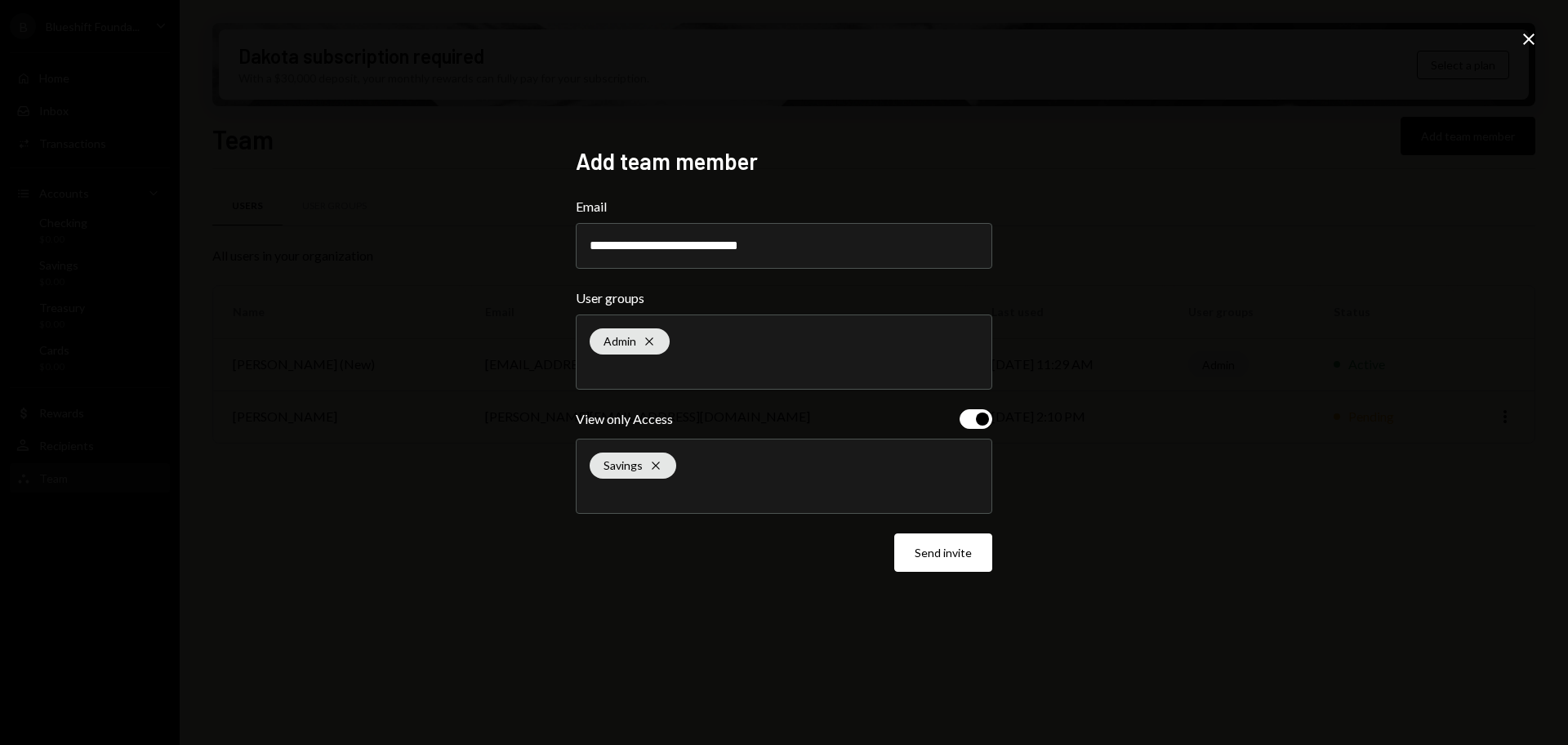
click at [723, 484] on div "Savings Cross" at bounding box center [784, 476] width 389 height 74
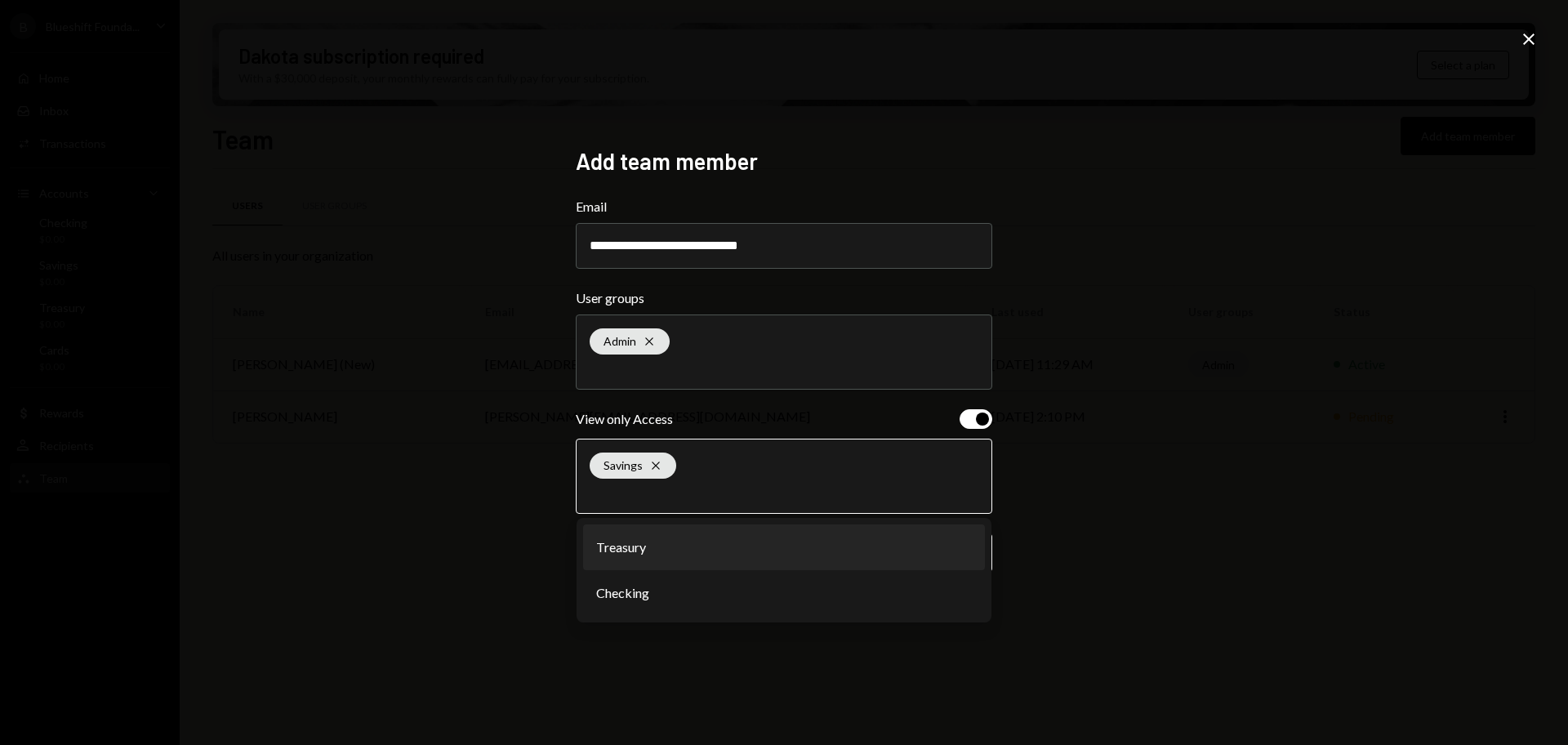
click at [654, 559] on li "Treasury" at bounding box center [783, 547] width 401 height 46
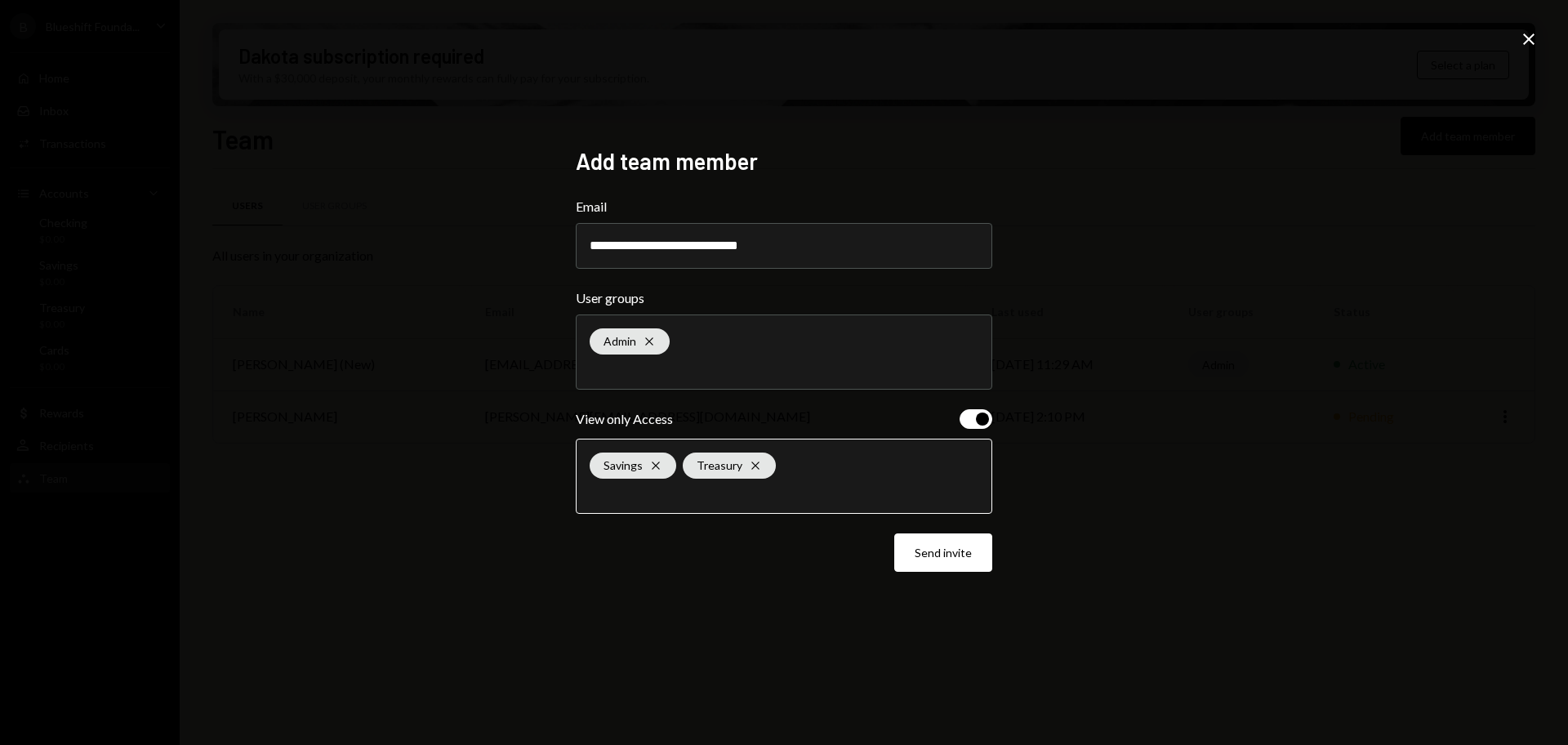
click at [762, 497] on input "text" at bounding box center [784, 492] width 389 height 15
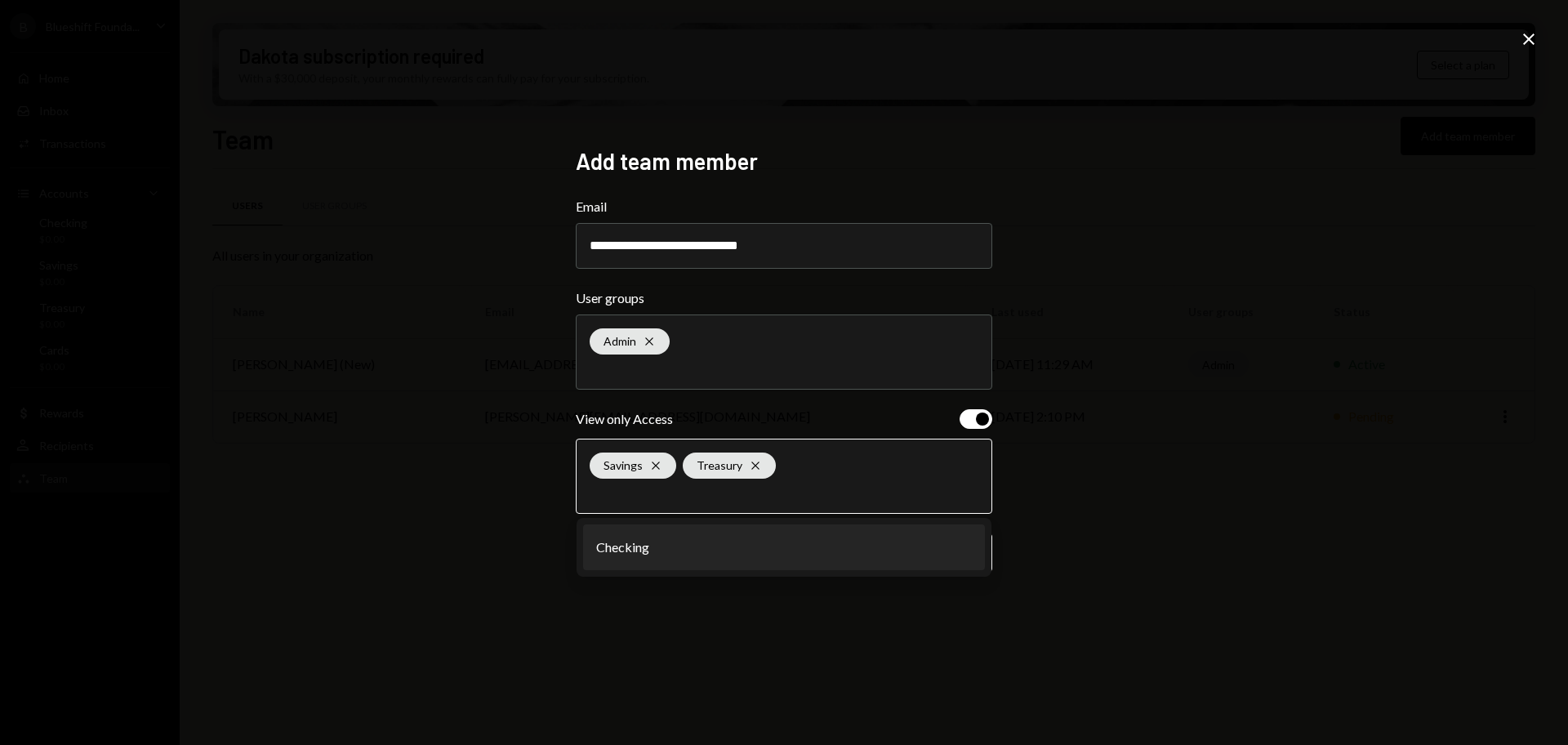
click at [663, 550] on li "Checking" at bounding box center [783, 547] width 401 height 46
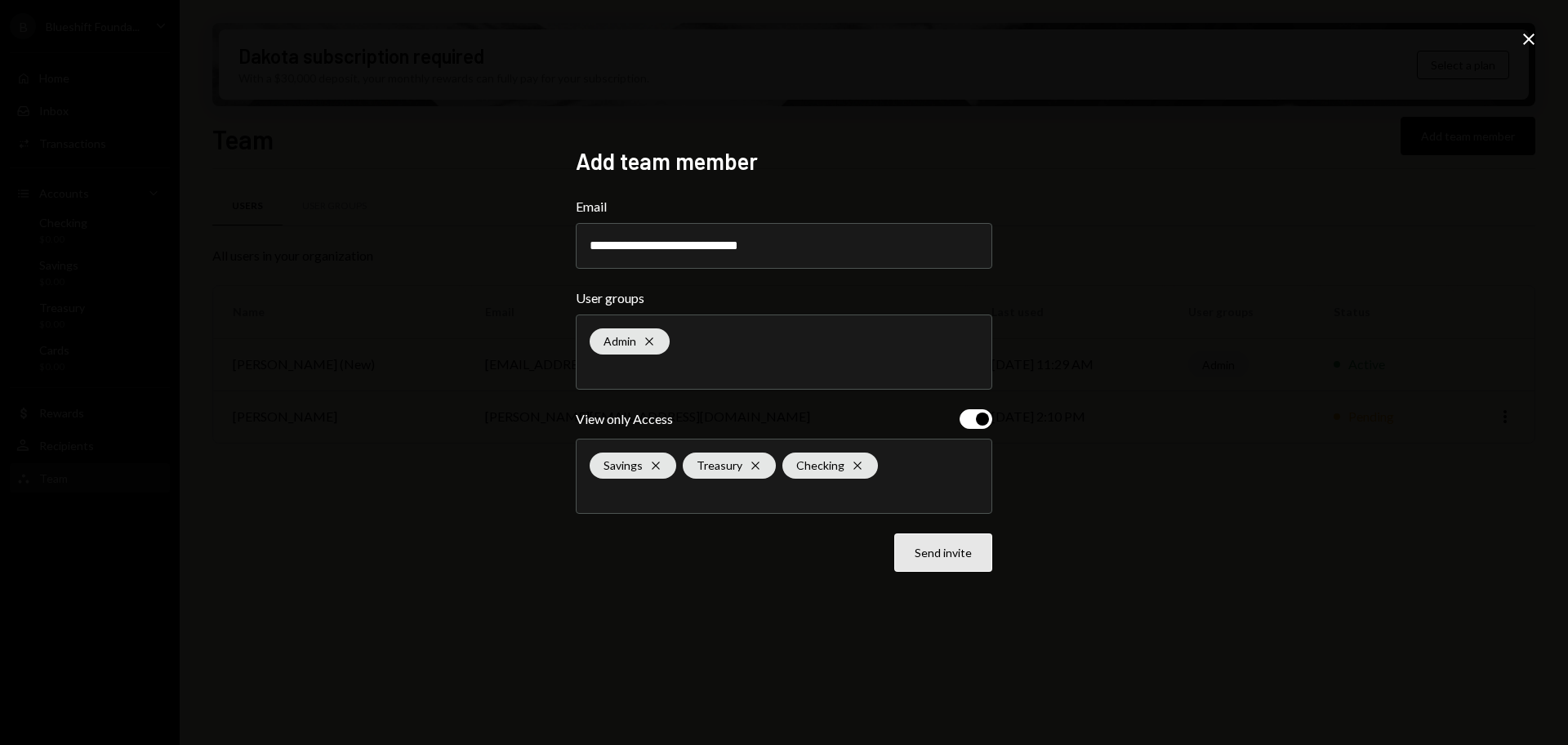
click at [936, 551] on button "Send invite" at bounding box center [943, 552] width 98 height 38
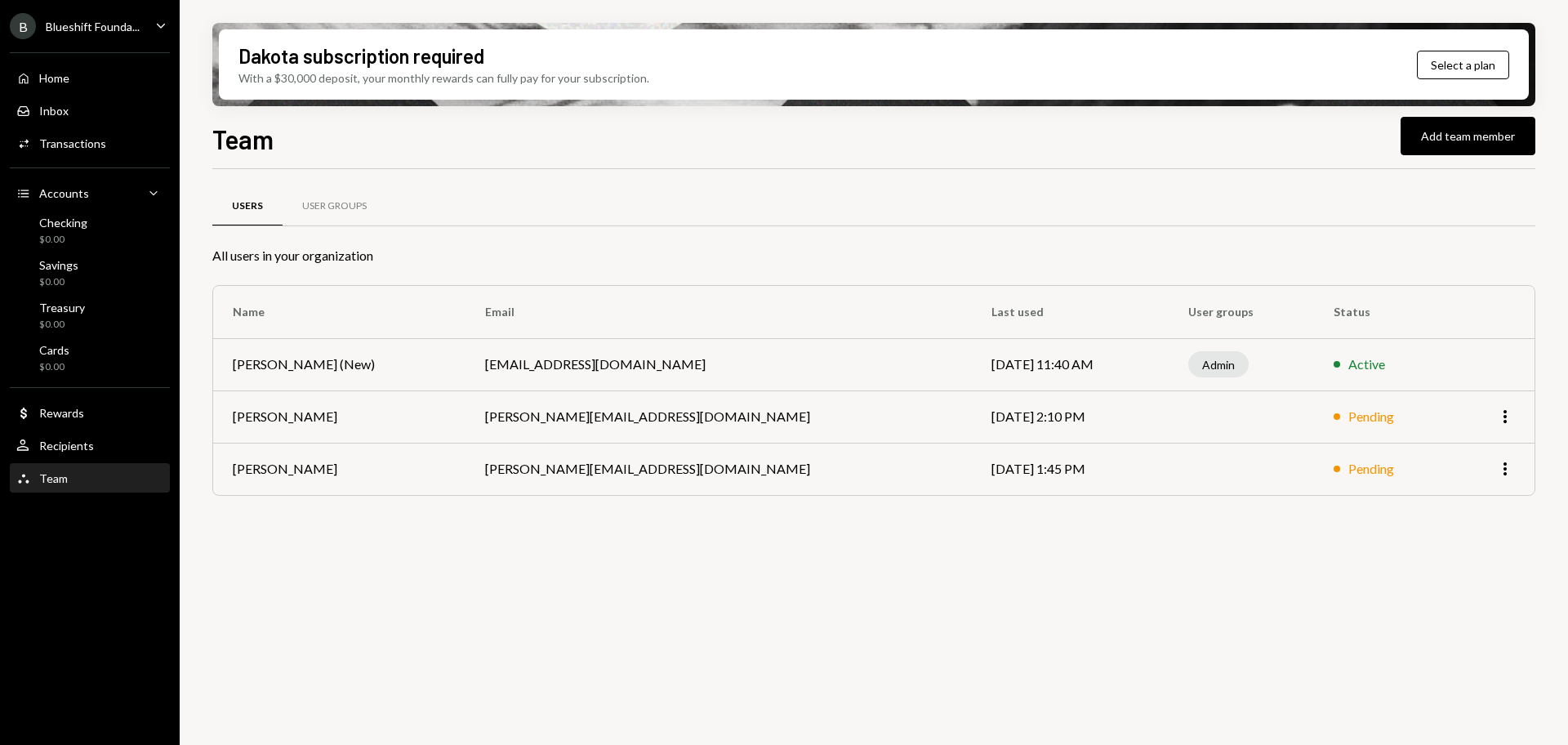
click at [92, 34] on div "B Blueshift Founda..." at bounding box center [75, 26] width 130 height 27
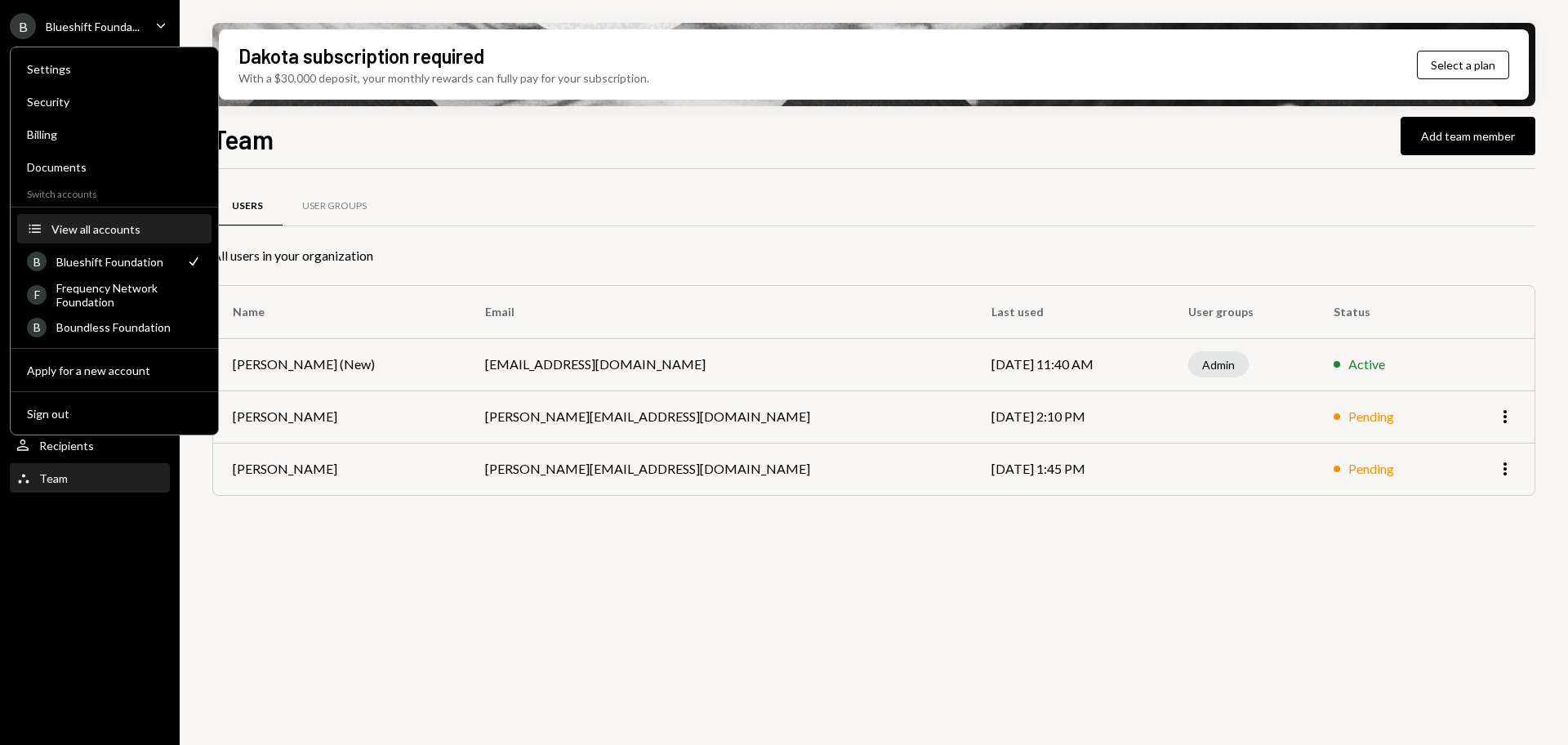
click at [103, 231] on div "View all accounts" at bounding box center [126, 229] width 150 height 14
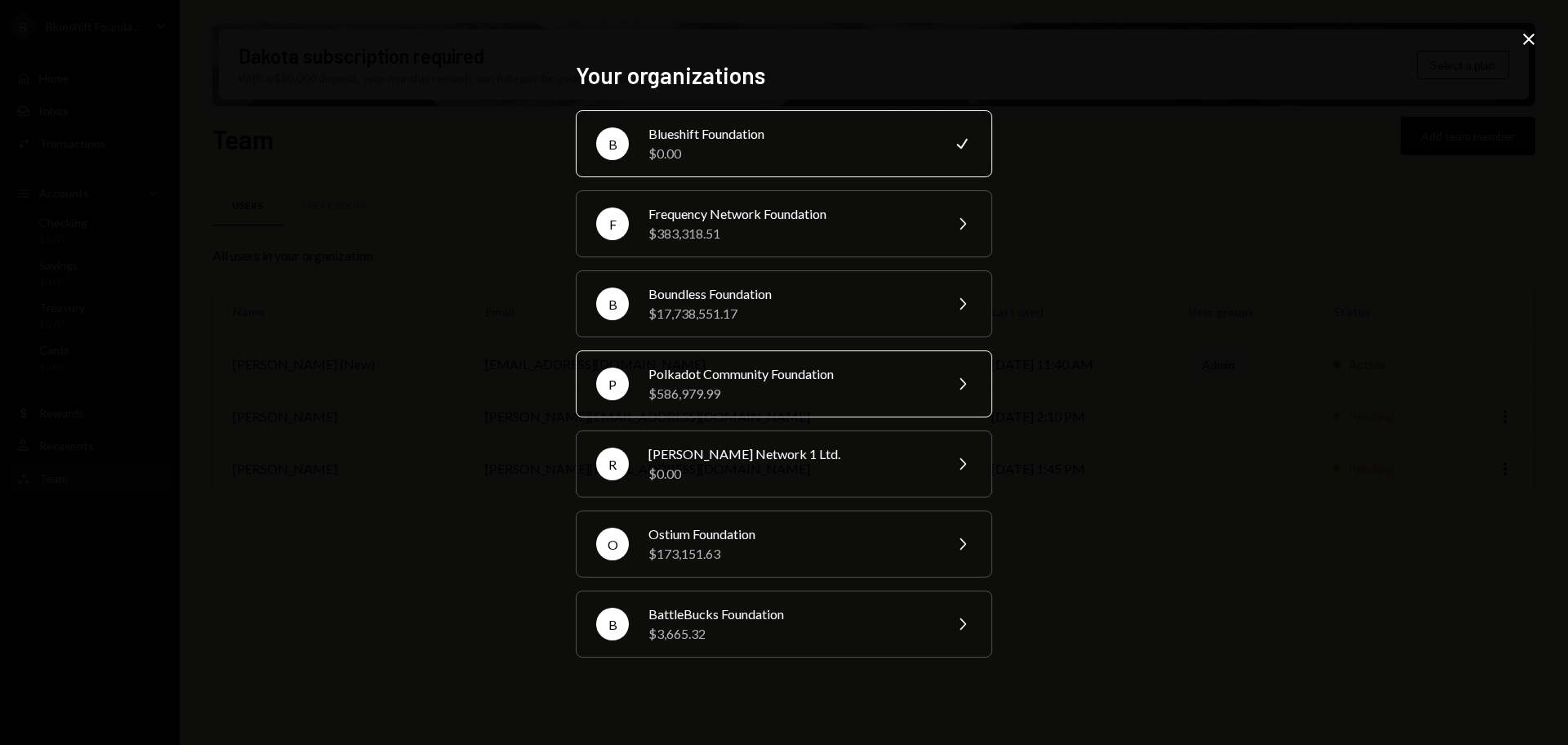
click at [766, 368] on div "Polkadot Community Foundation" at bounding box center [791, 374] width 285 height 20
